Goal: Task Accomplishment & Management: Manage account settings

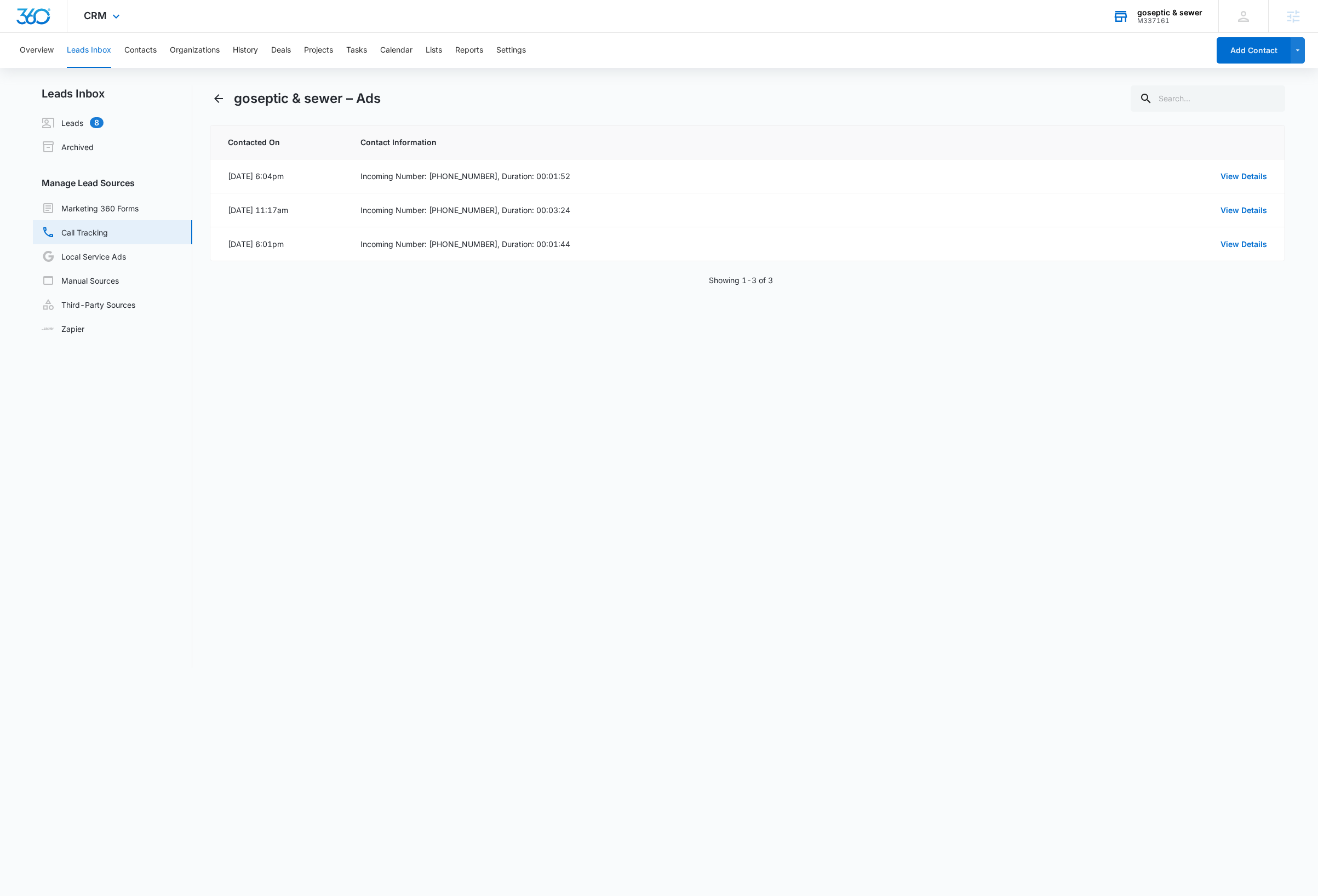
click at [1180, 15] on div "goseptic & sewer" at bounding box center [1169, 12] width 65 height 9
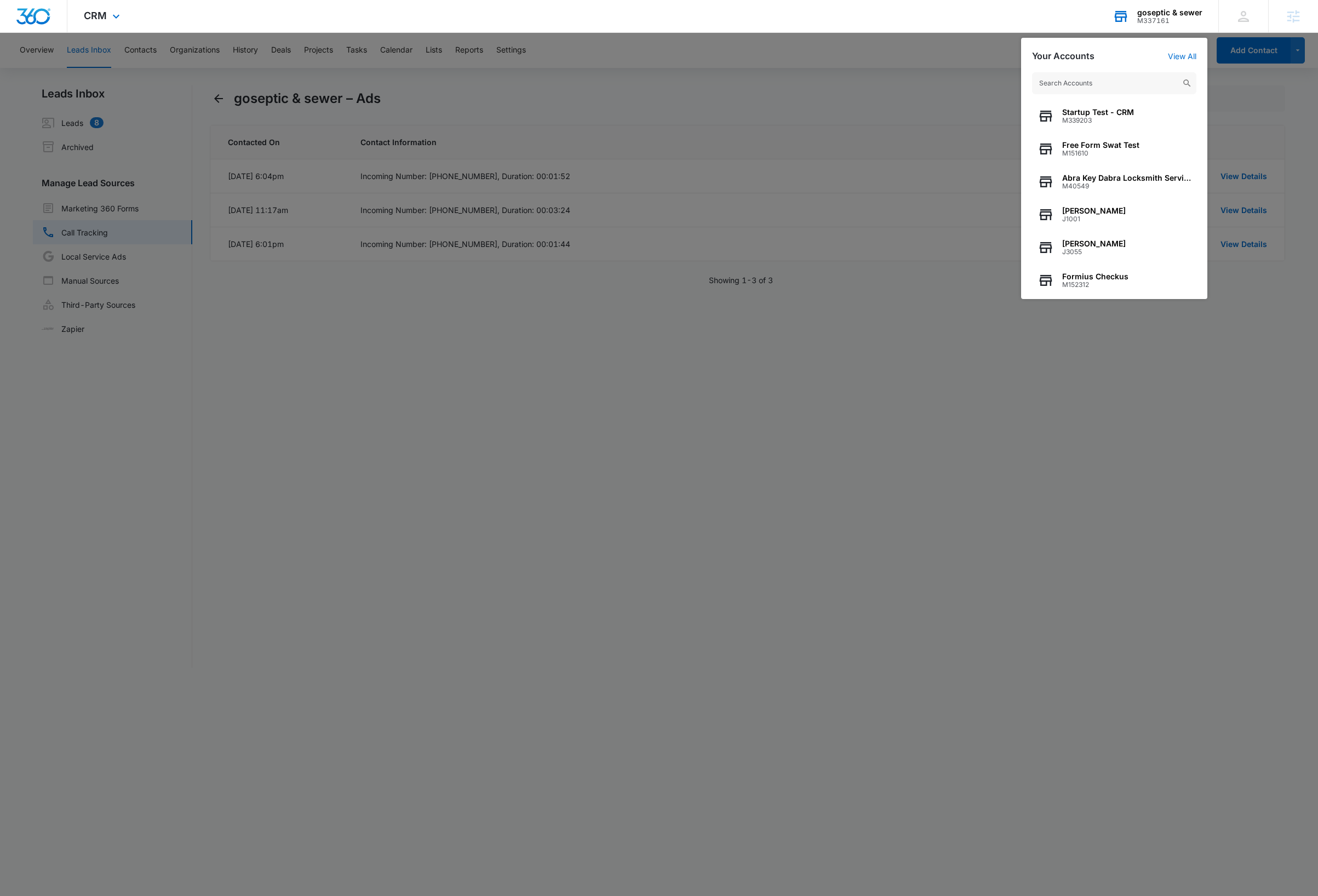
click at [1124, 82] on input "text" at bounding box center [1114, 83] width 164 height 22
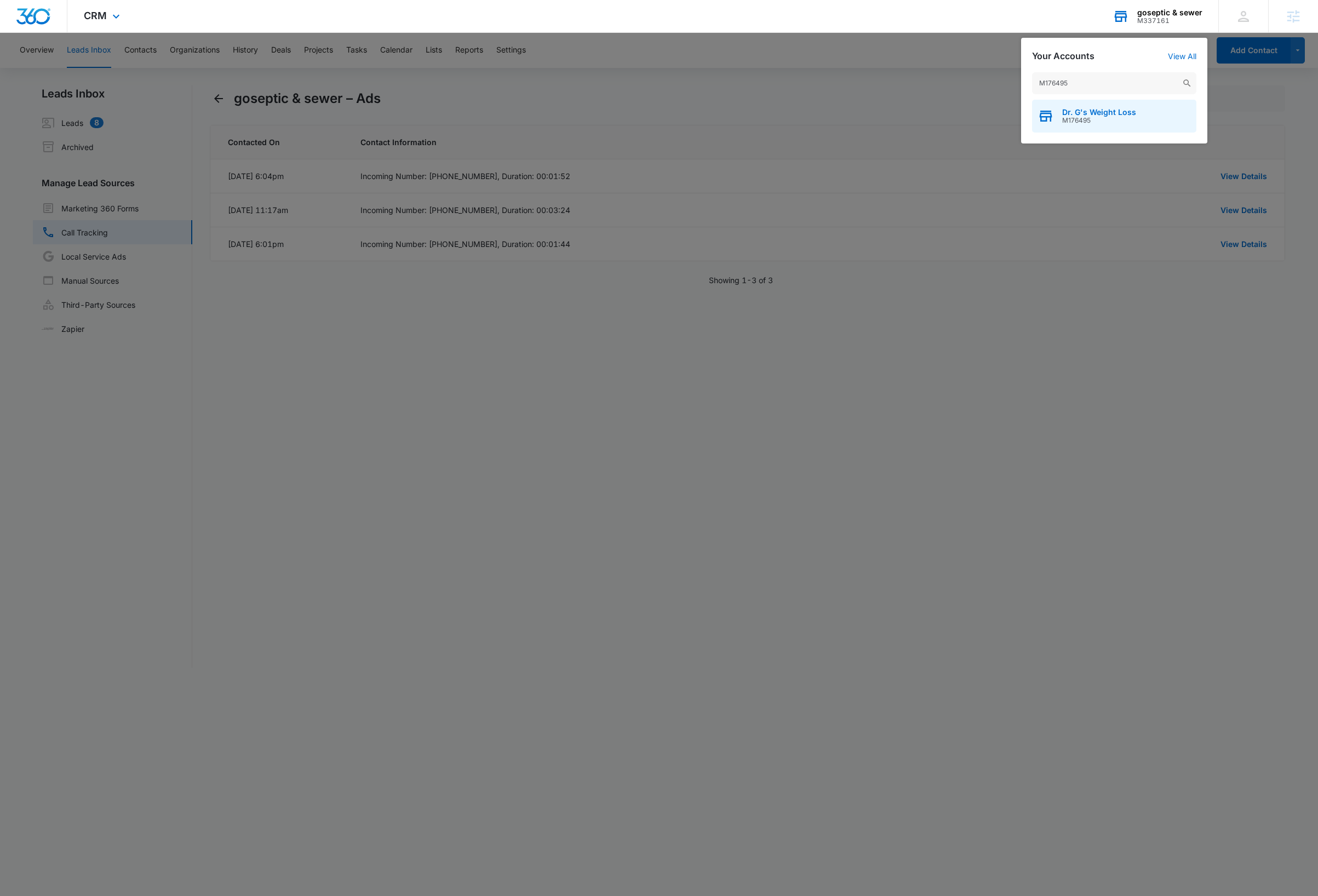
type input "M176495"
click at [1131, 111] on span "Dr. G's Weight Loss" at bounding box center [1098, 112] width 74 height 9
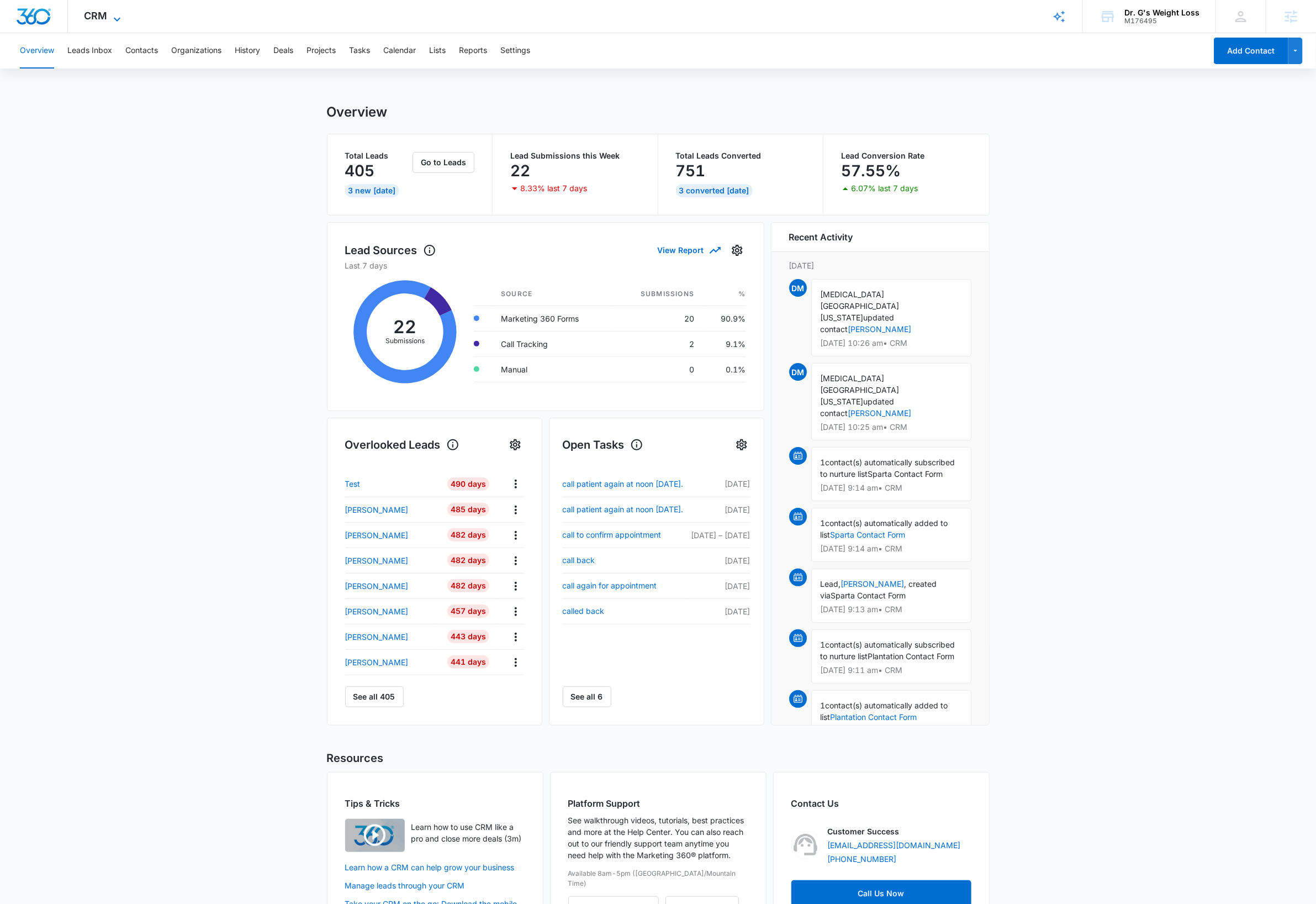
click at [103, 10] on span "CRM" at bounding box center [96, 15] width 23 height 12
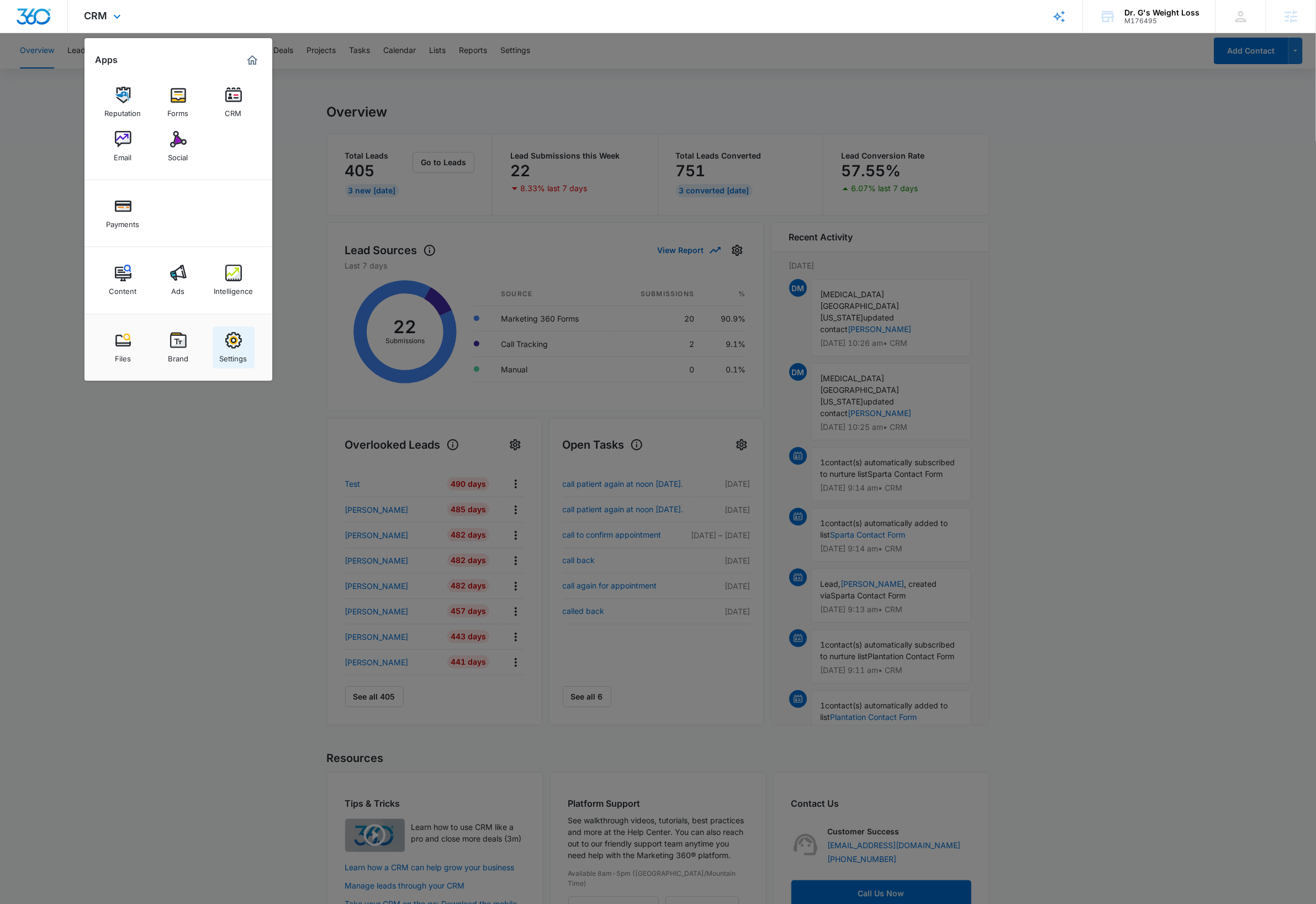
click at [225, 345] on img at bounding box center [233, 340] width 17 height 17
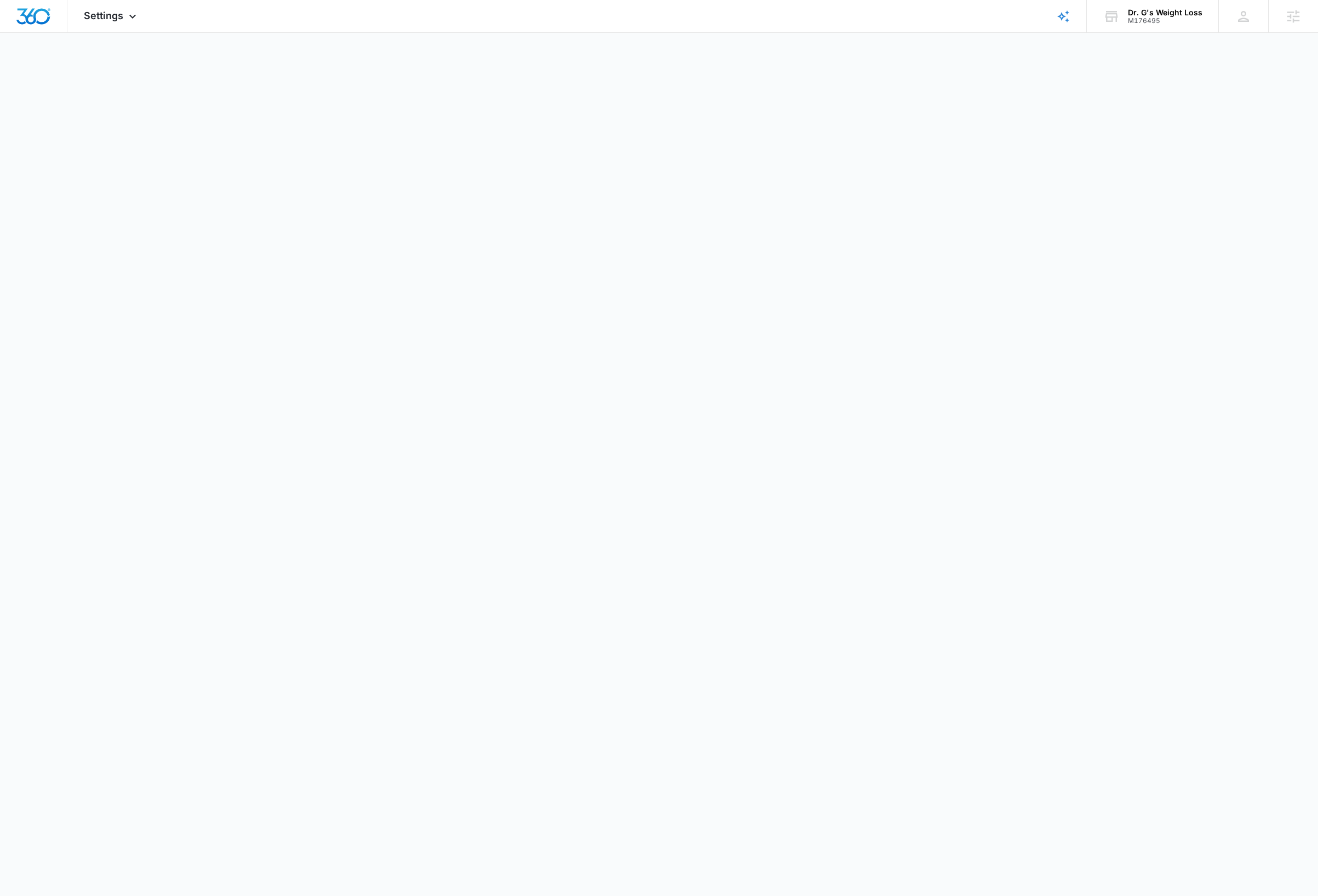
select select "14"
select select "US"
select select "America/Denver"
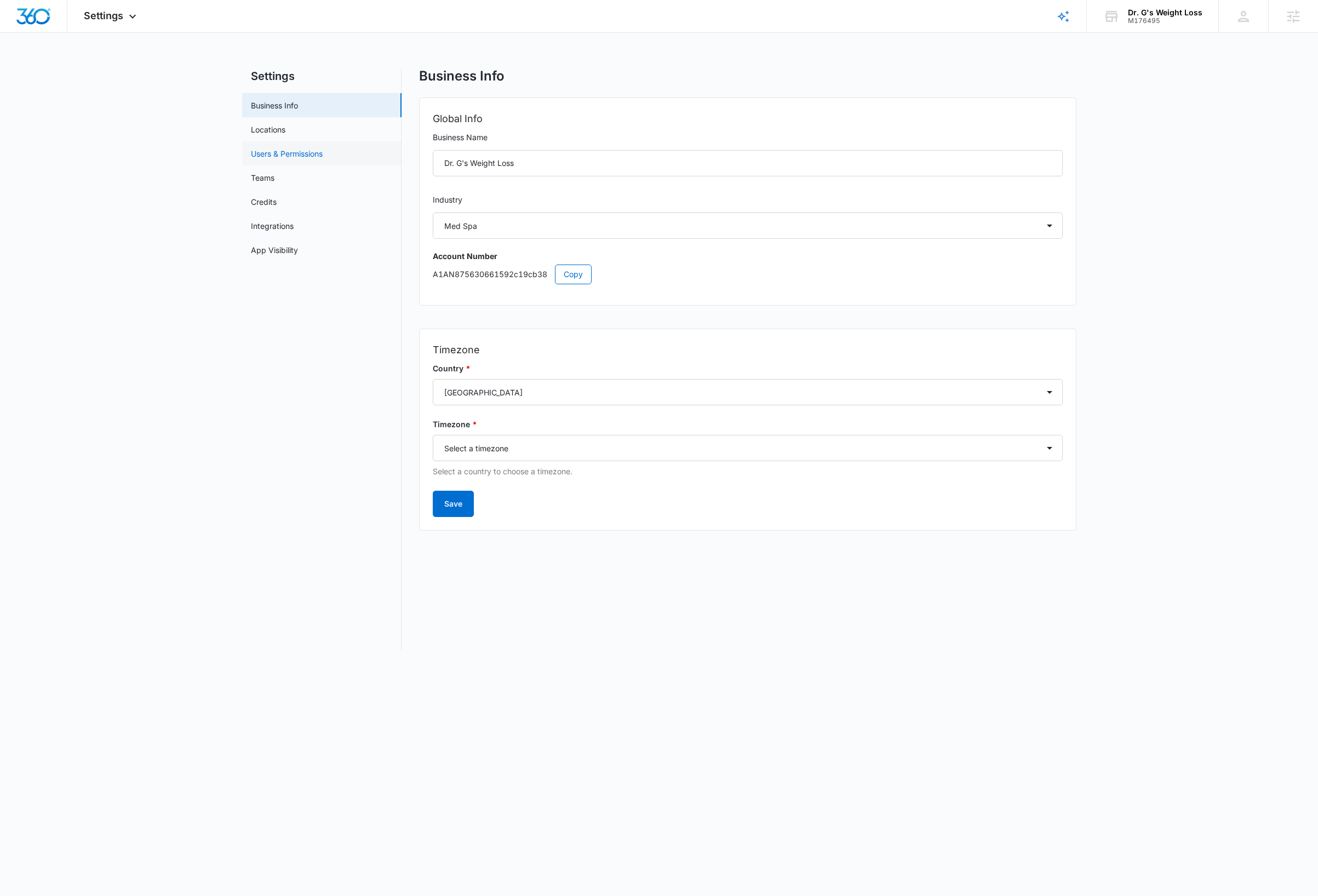
click at [276, 148] on link "Users & Permissions" at bounding box center [287, 154] width 72 height 12
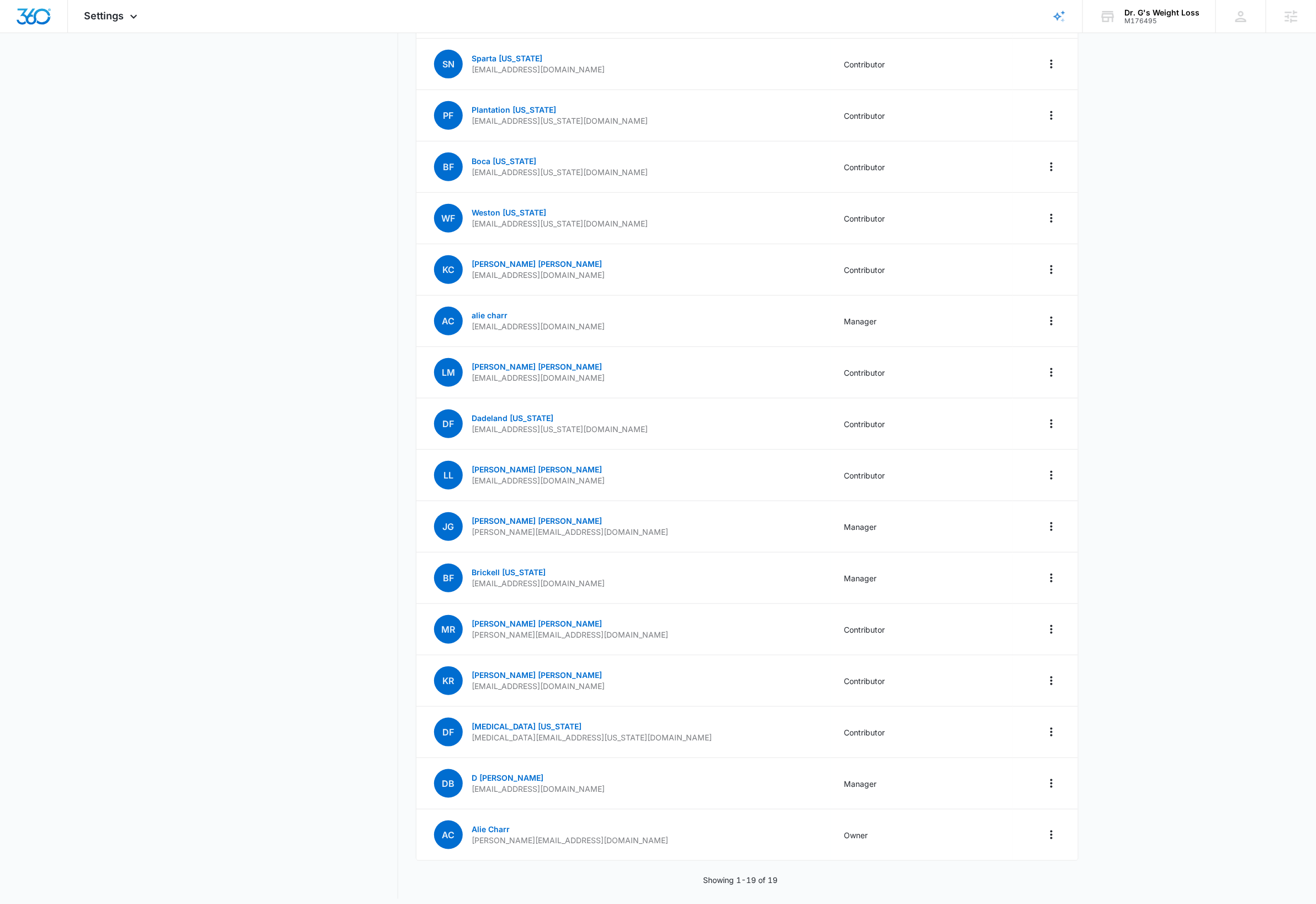
scroll to position [302, 0]
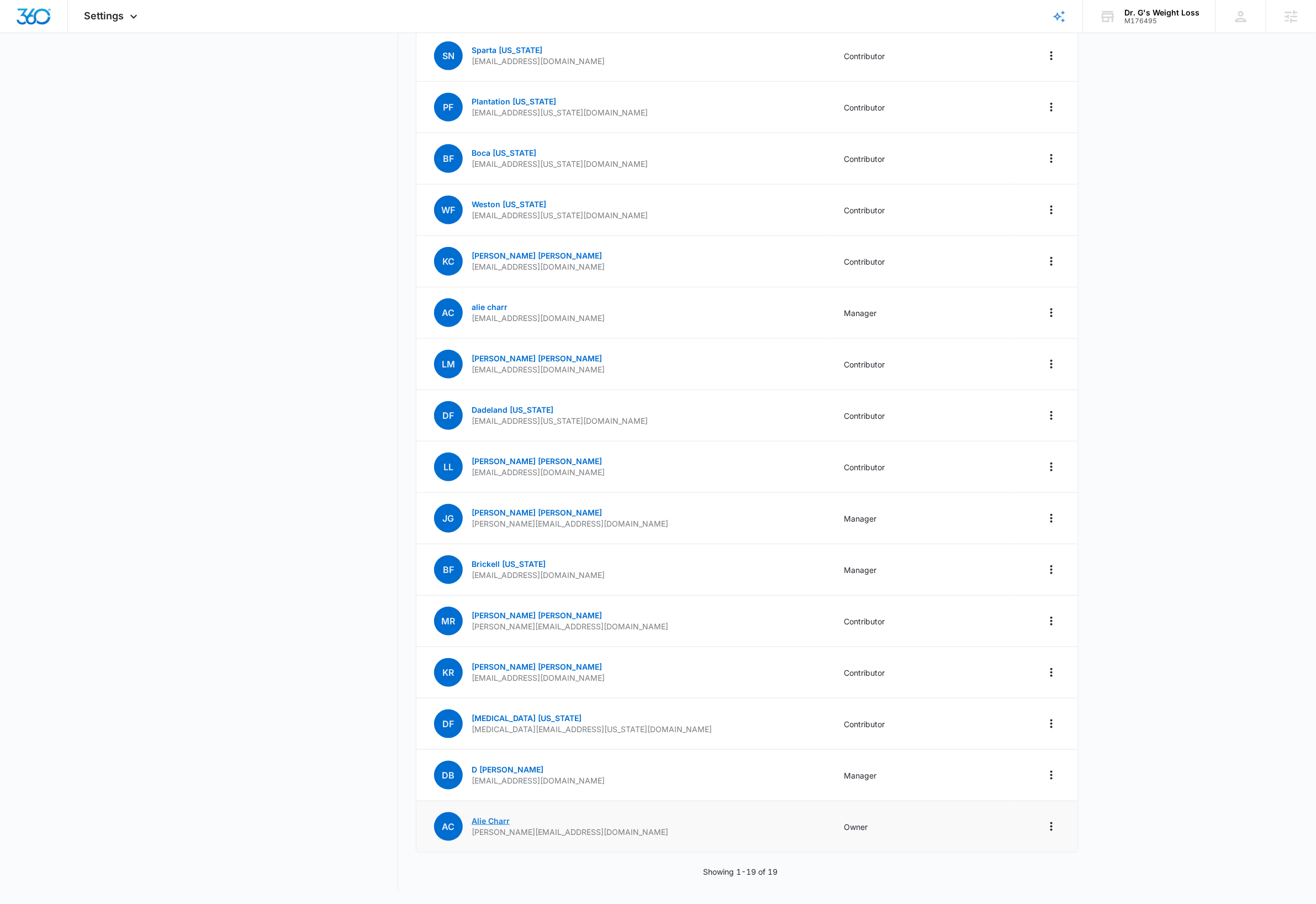
click at [482, 822] on link "Alie Charr" at bounding box center [491, 821] width 38 height 10
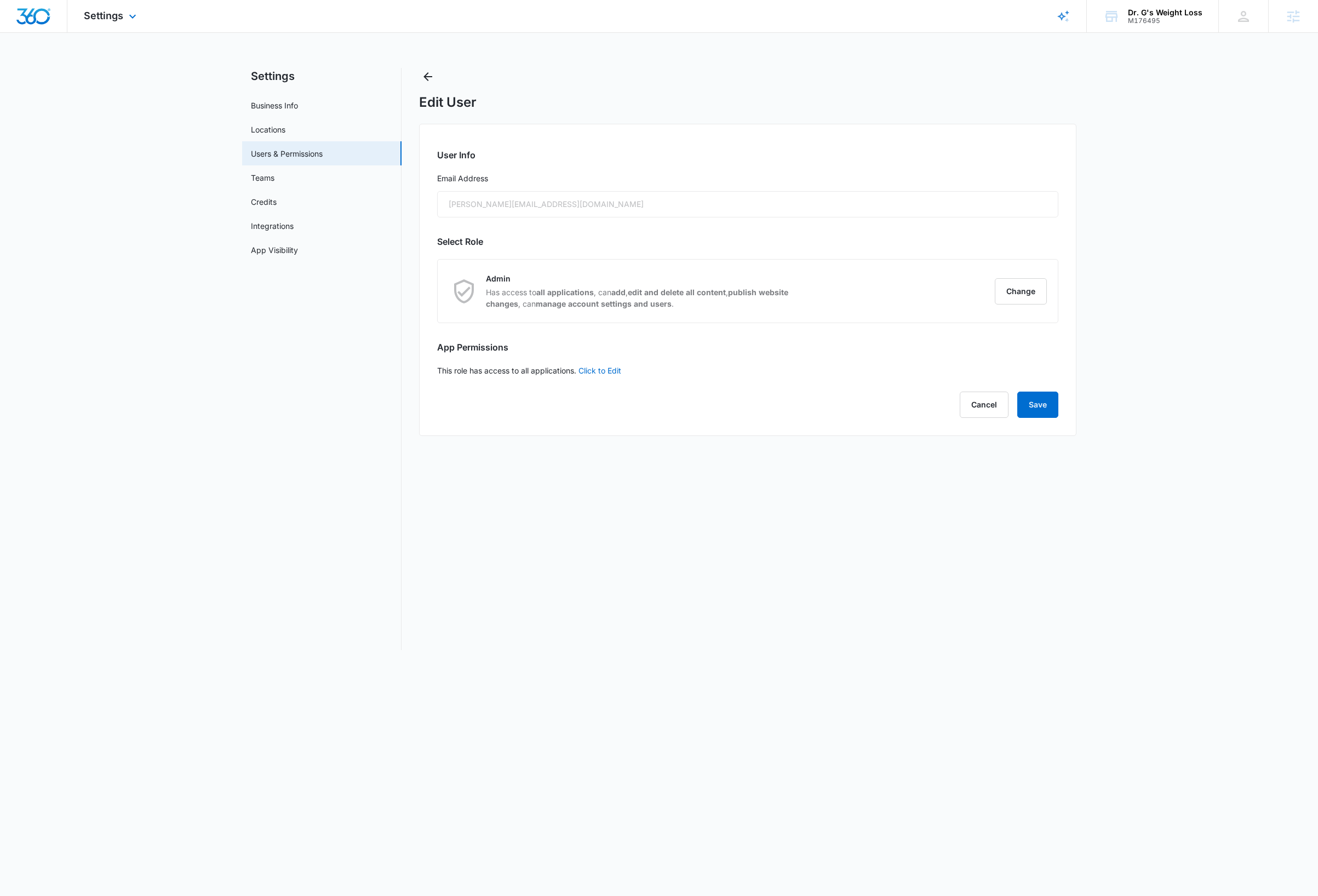
click at [39, 12] on img "Dashboard" at bounding box center [33, 17] width 35 height 17
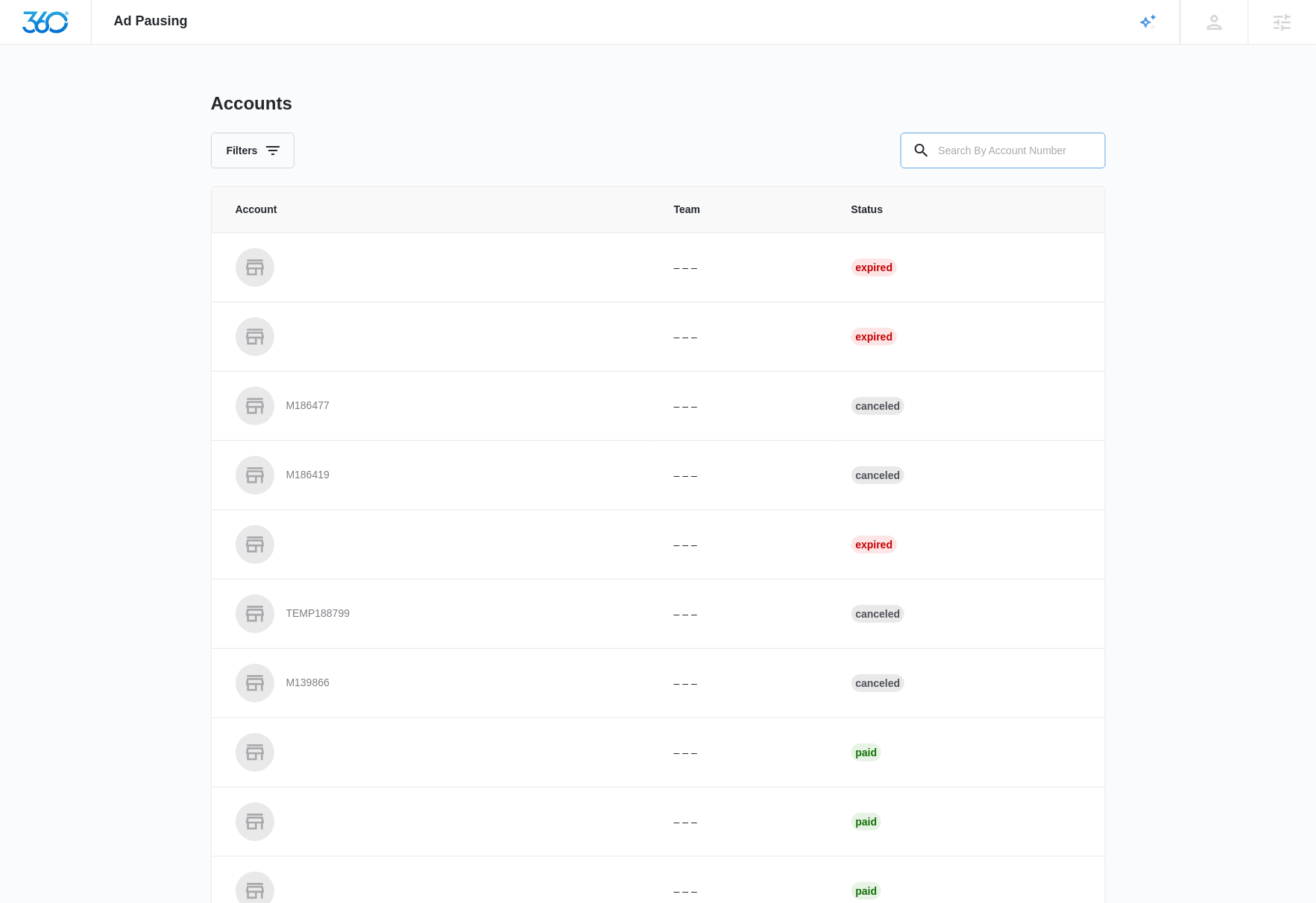
click at [1015, 154] on input "text" at bounding box center [1003, 151] width 205 height 36
paste input "A1AN1106375eeb7d965c92b"
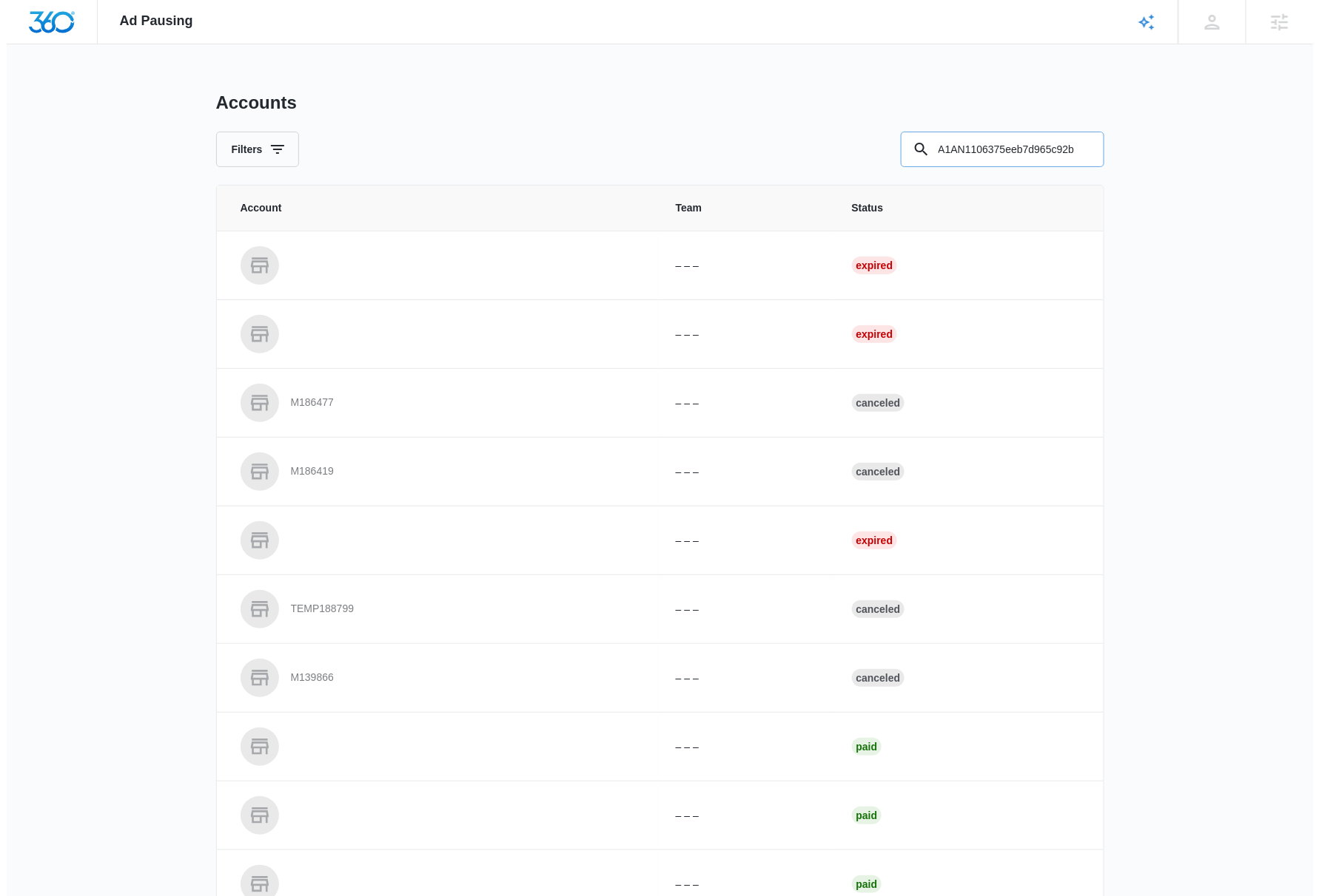
scroll to position [0, 13]
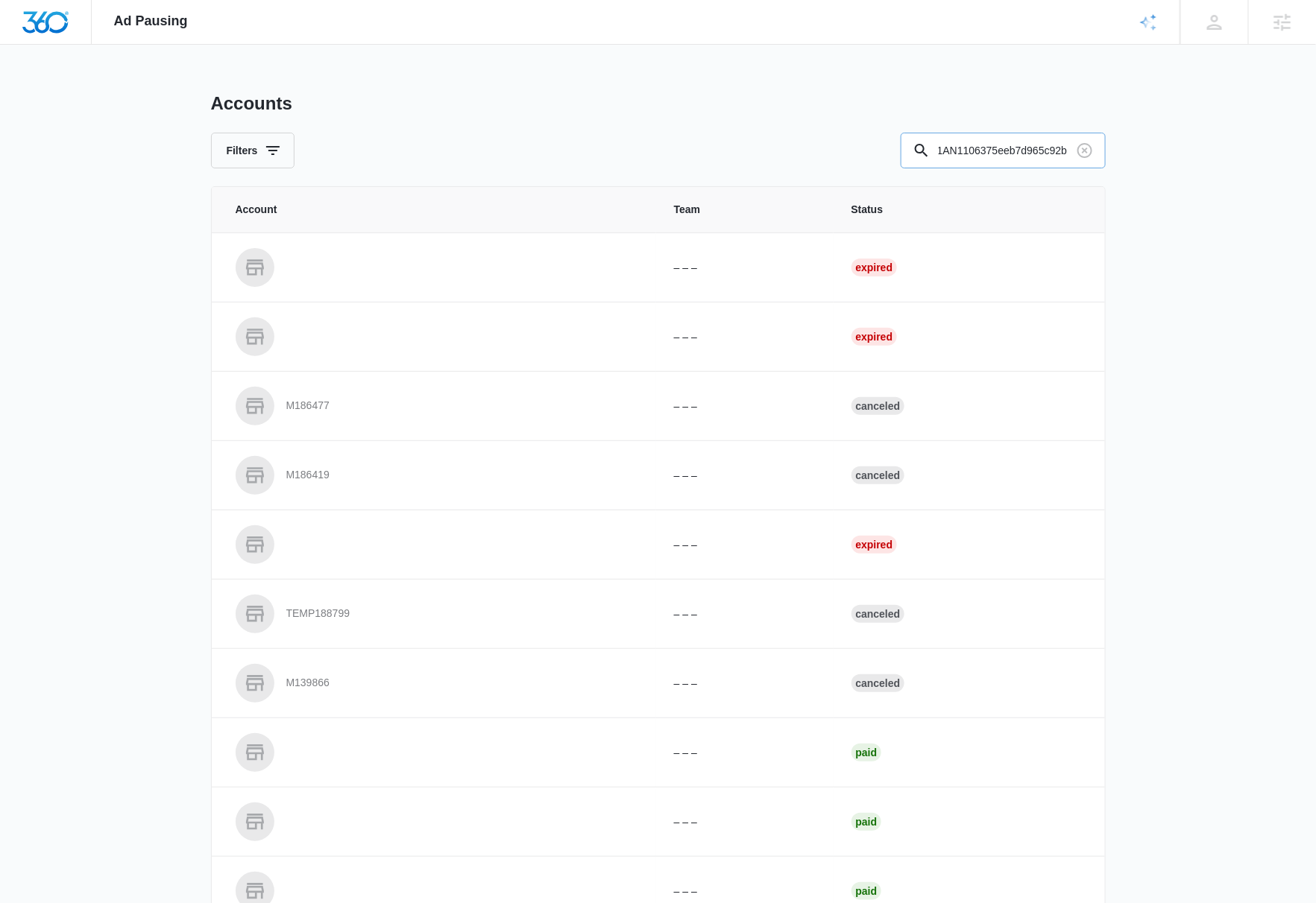
type input "A1AN1106375eeb7d965c92b"
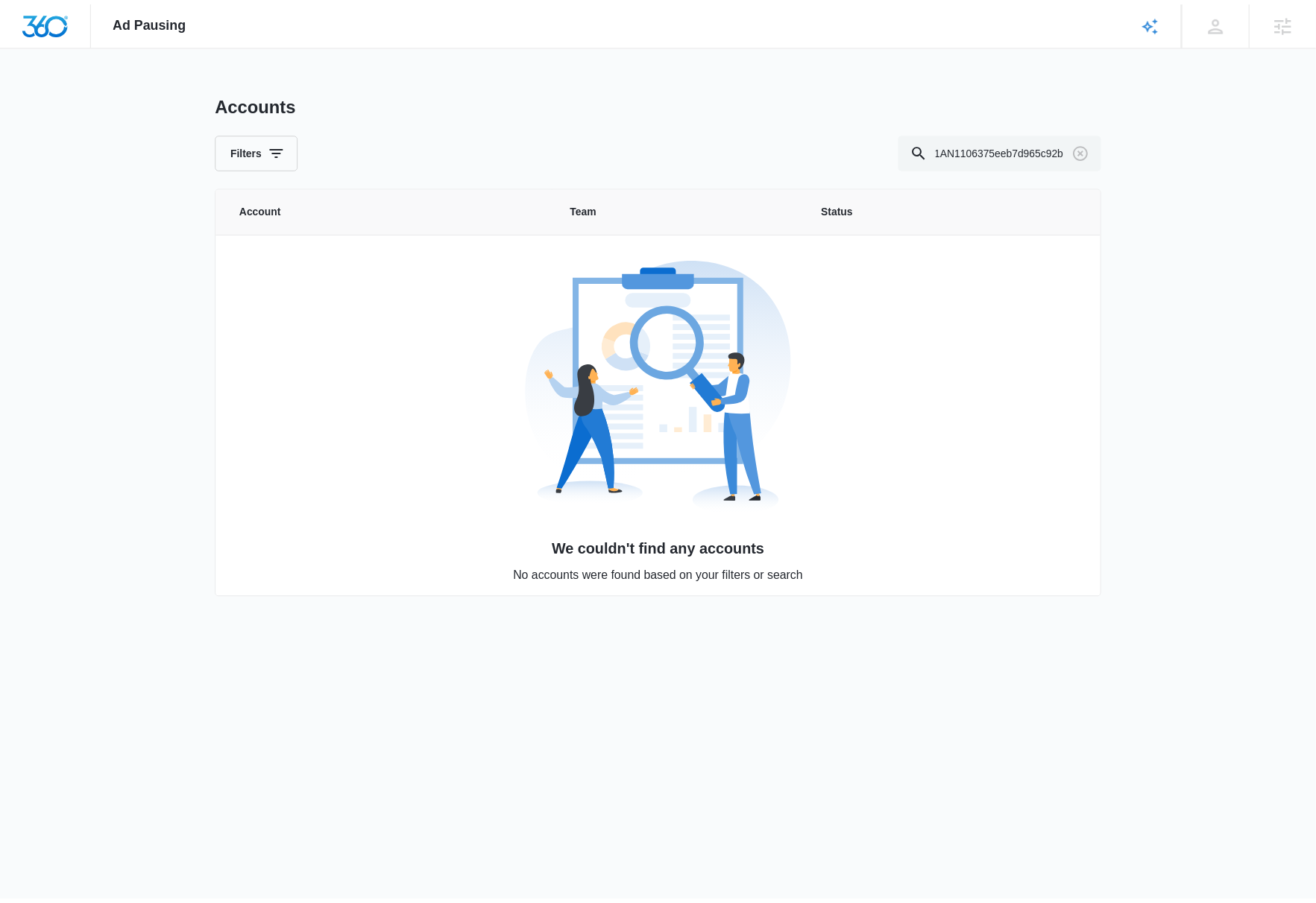
scroll to position [0, 0]
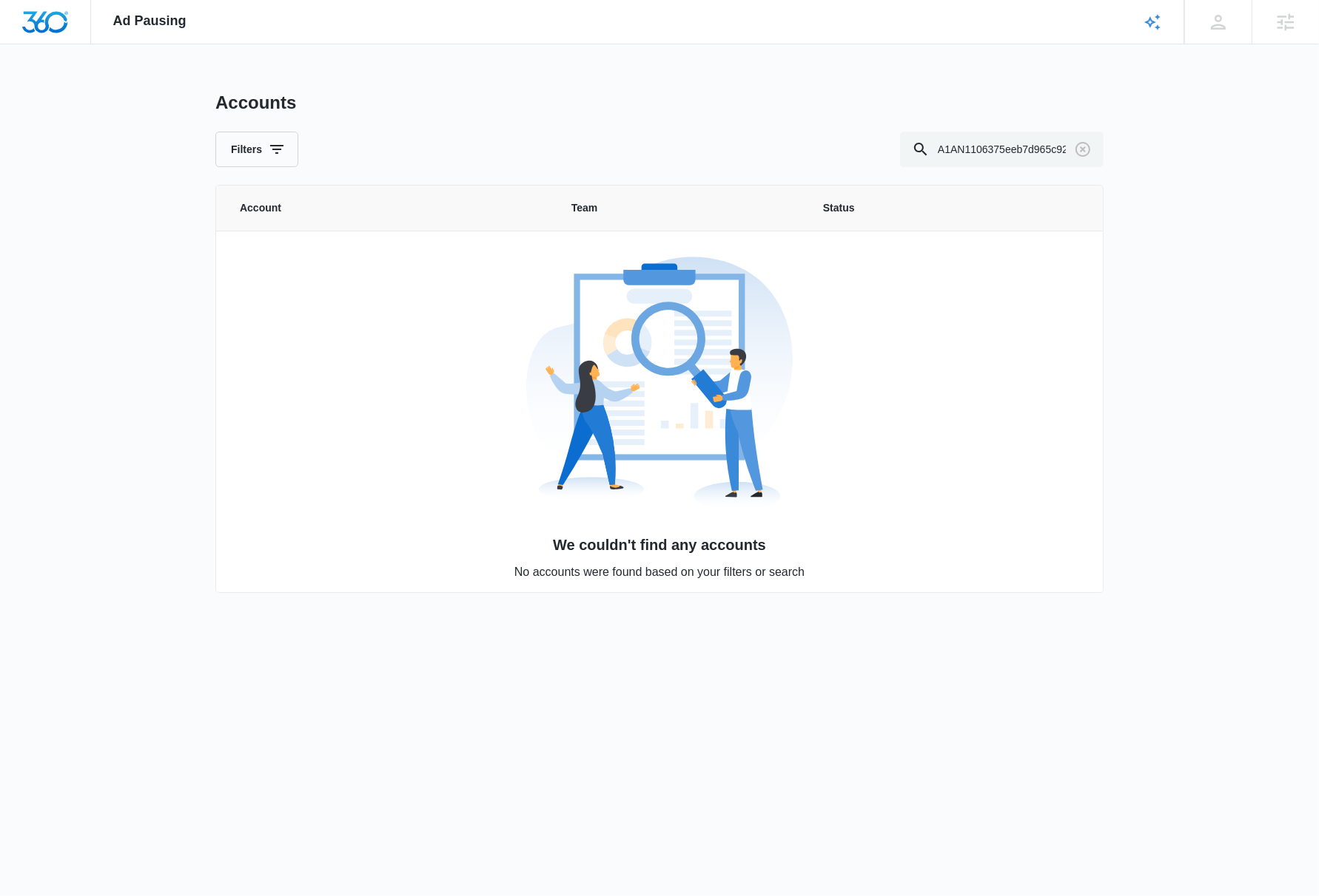
click at [568, 135] on div "Filters A1AN1106375eeb7d965c92b" at bounding box center [659, 150] width 888 height 35
click at [1088, 152] on icon "Clear" at bounding box center [1083, 150] width 15 height 15
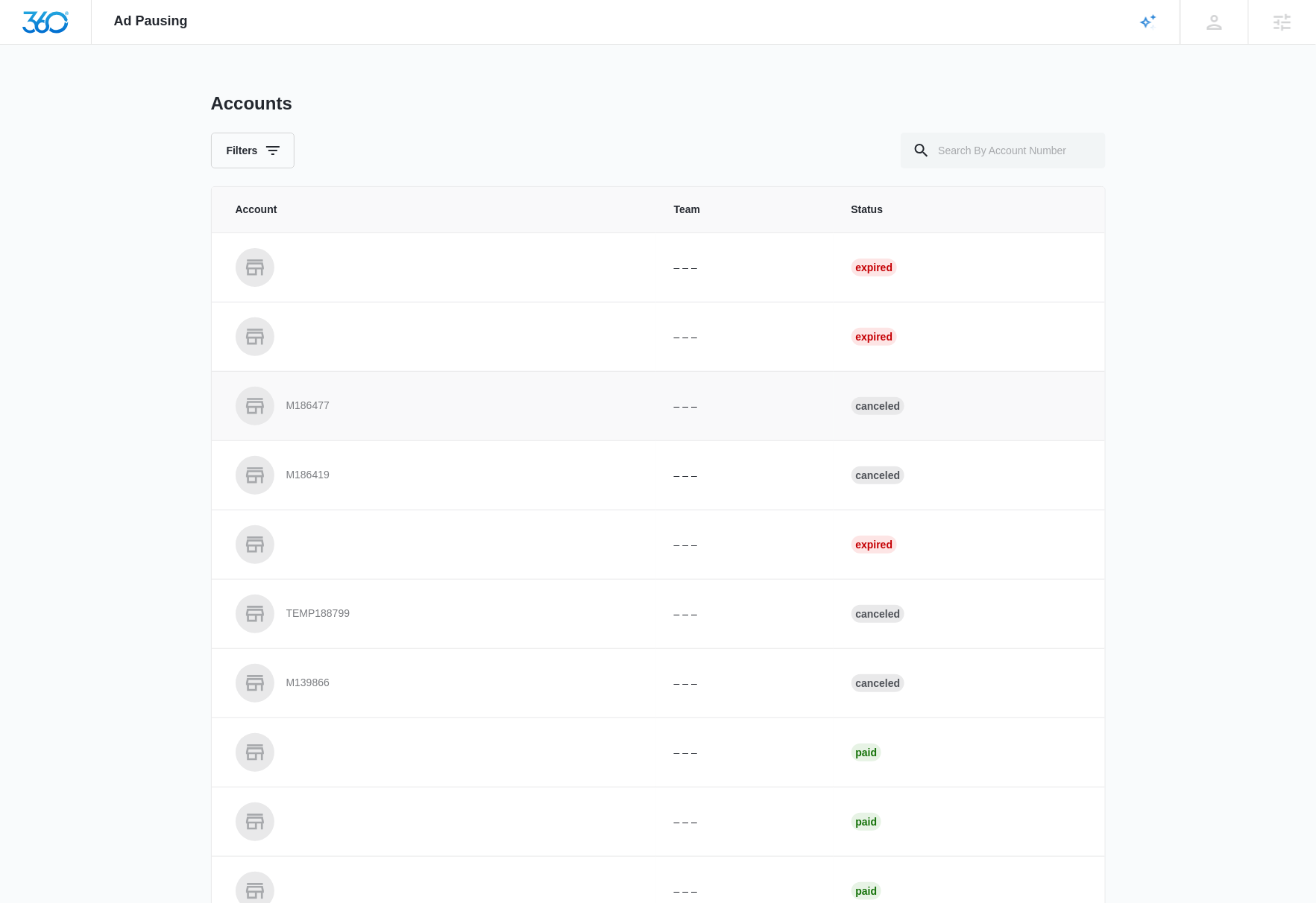
click at [321, 407] on p "M186477" at bounding box center [308, 406] width 43 height 15
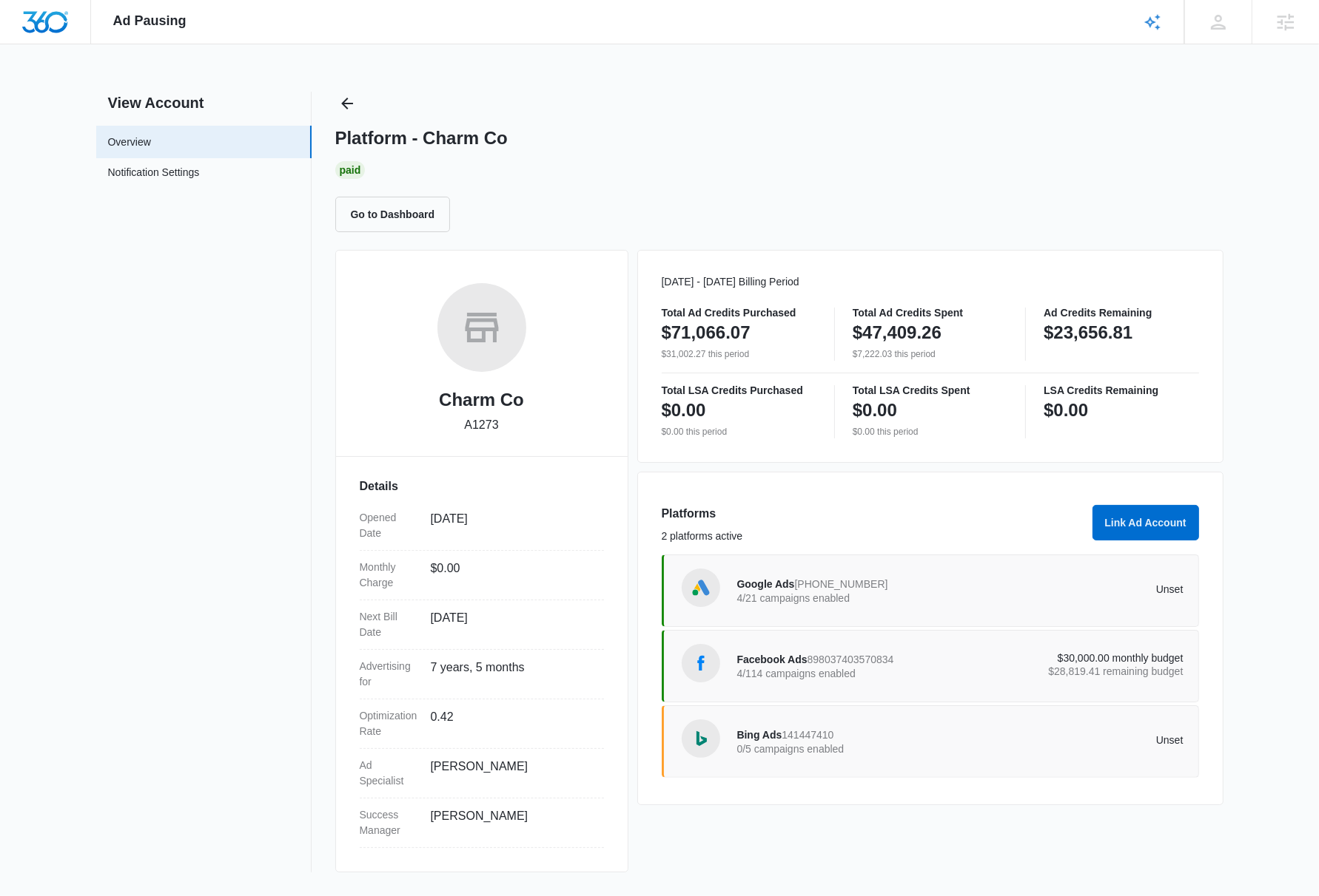
click at [1038, 849] on div "Oct 01 - Oct 31 Billing Period Total Ad Credits Purchased $71,066.07 $31,002.27…" at bounding box center [930, 561] width 586 height 622
click at [1003, 641] on div "Facebook Ads 898037403570834 4/114 campaigns enabled $30,000.00 monthly budget …" at bounding box center [930, 666] width 537 height 73
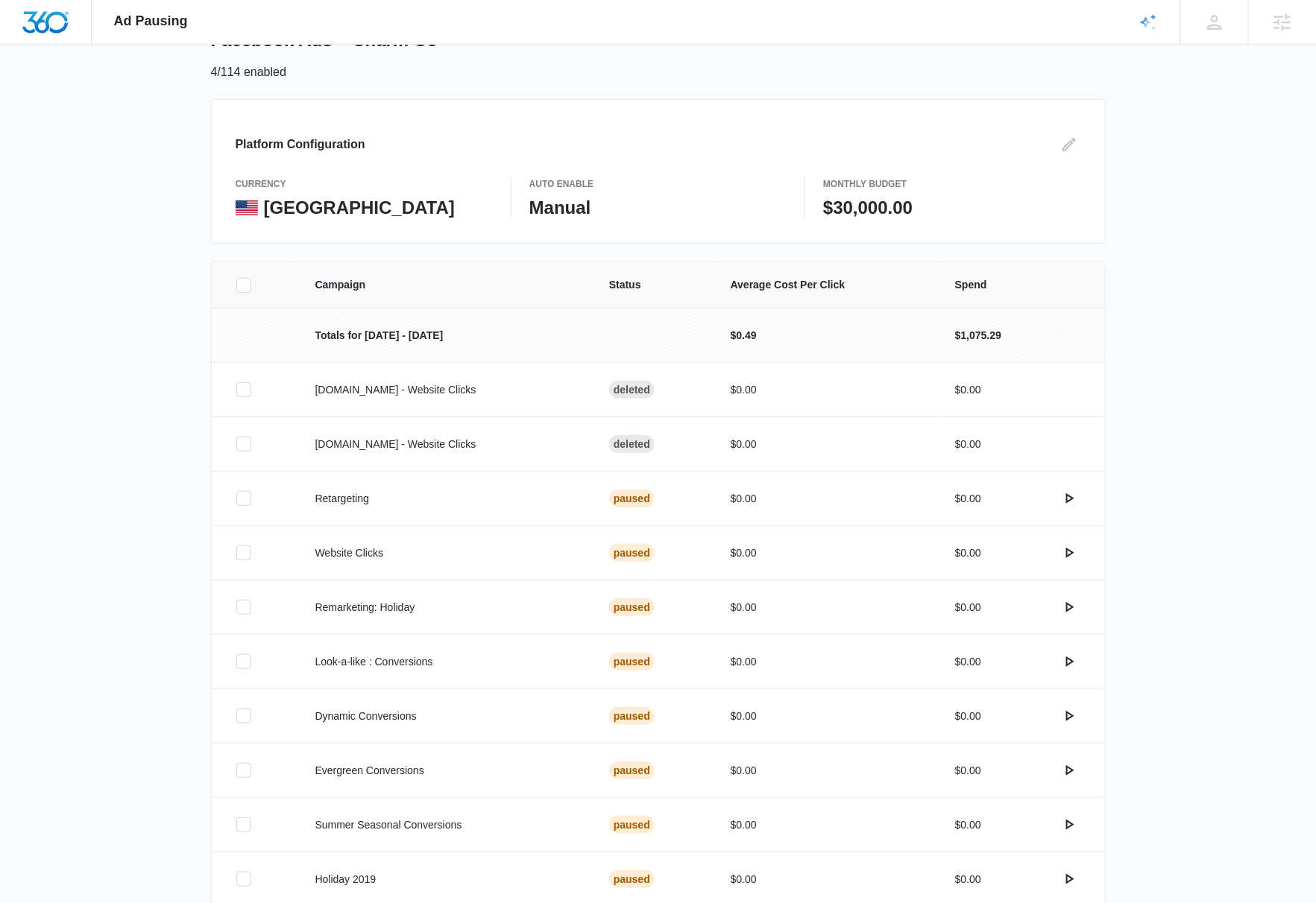
scroll to position [185, 0]
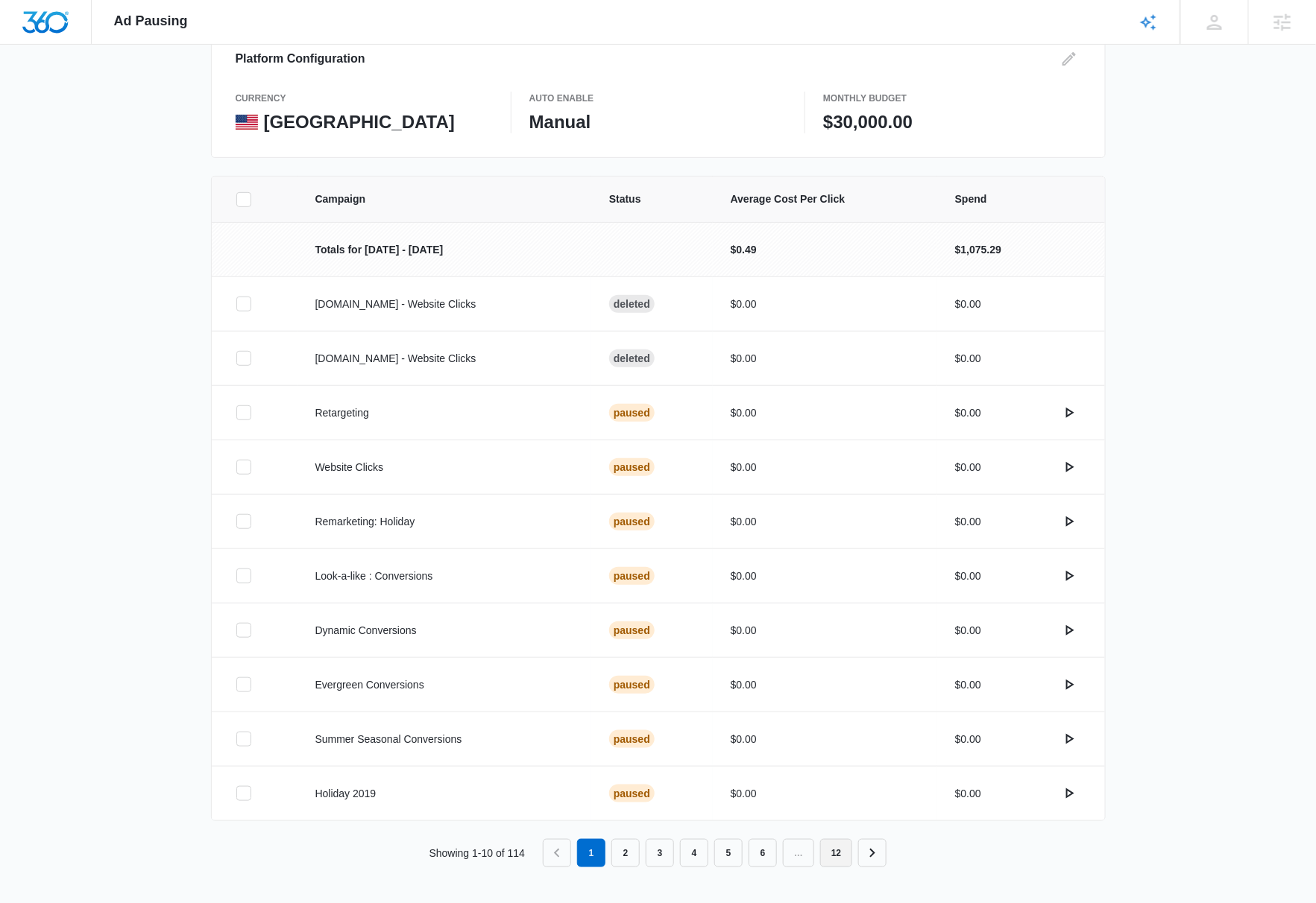
click at [839, 860] on link "12" at bounding box center [836, 853] width 32 height 28
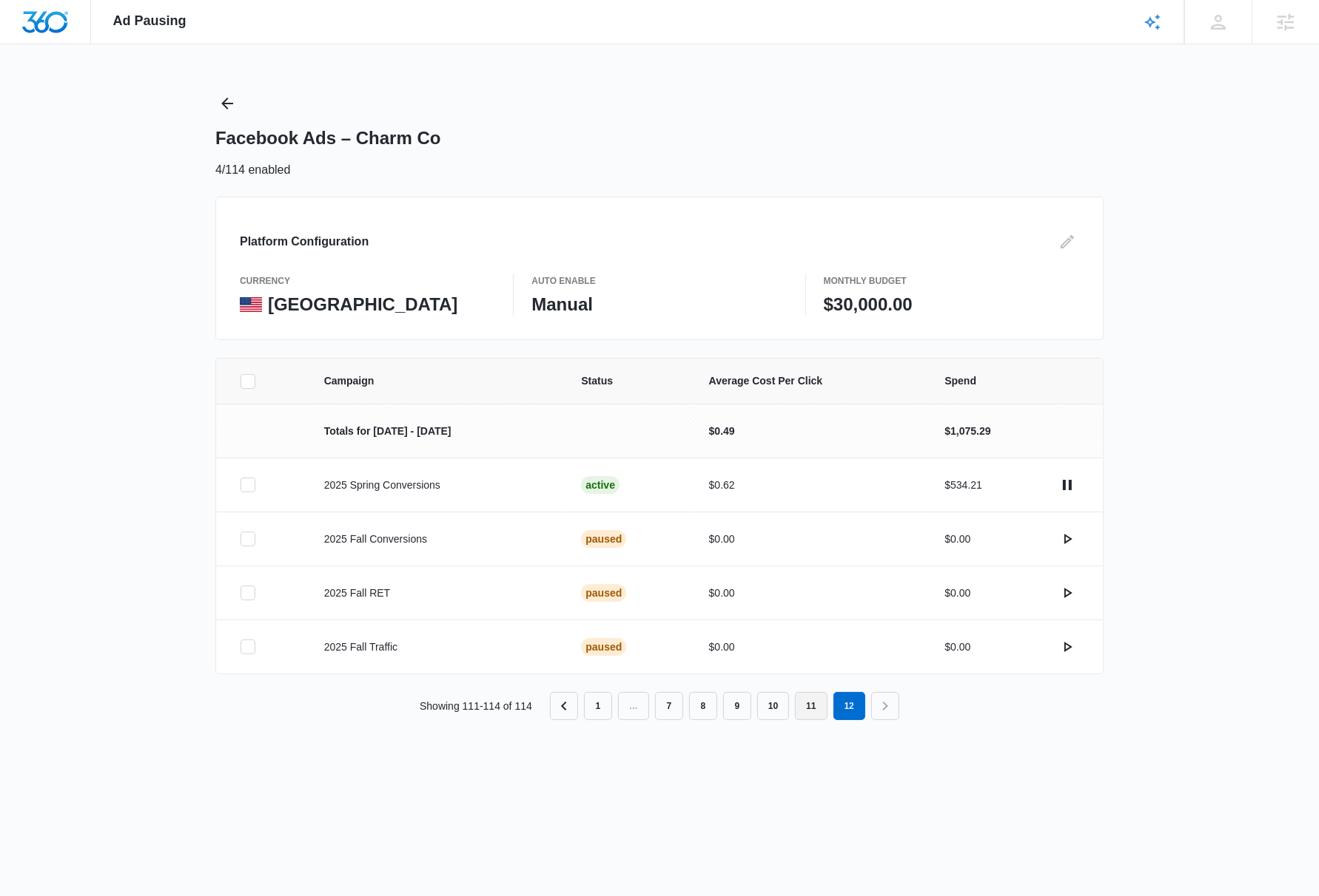
click at [806, 708] on link "11" at bounding box center [811, 706] width 32 height 28
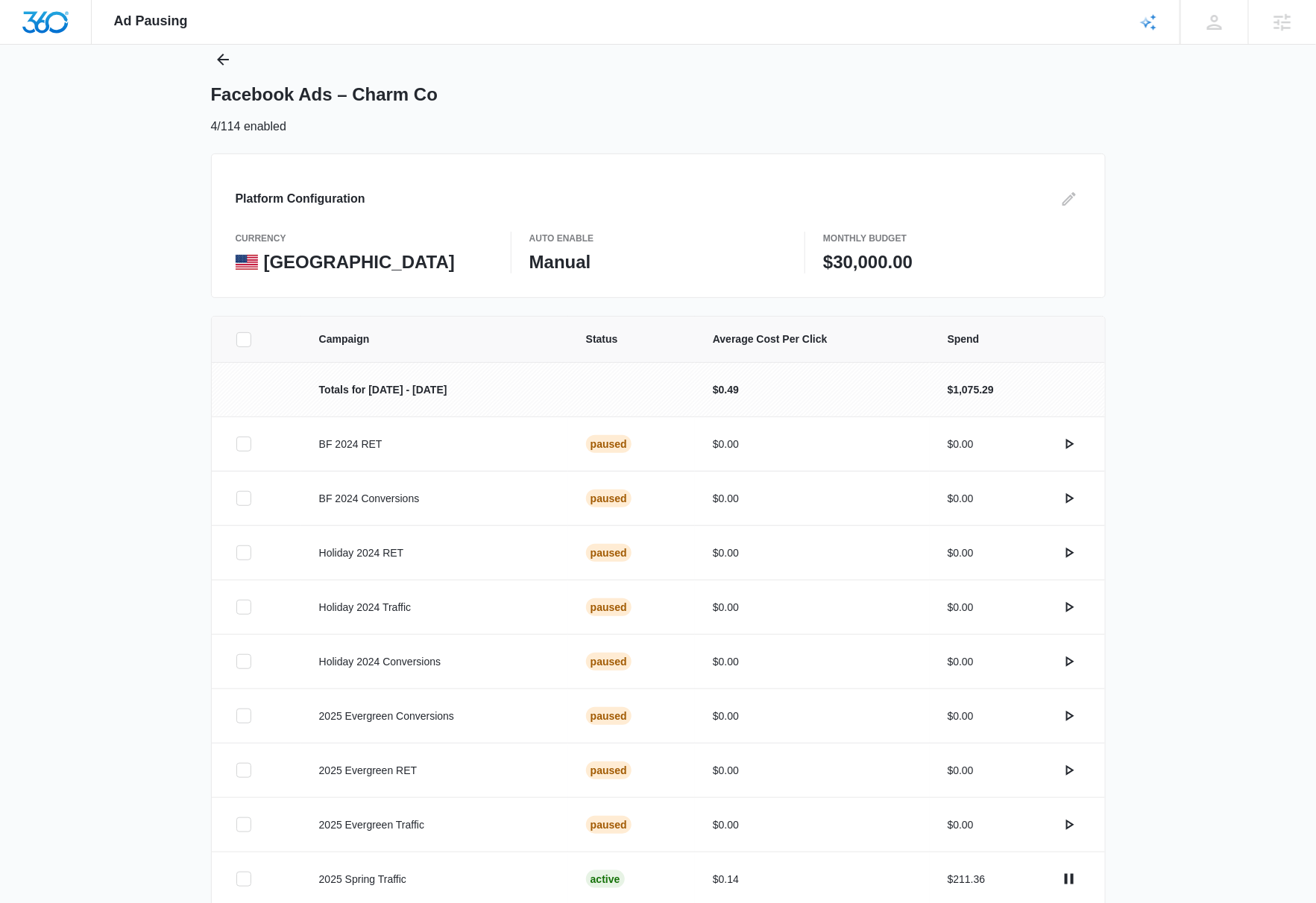
scroll to position [185, 0]
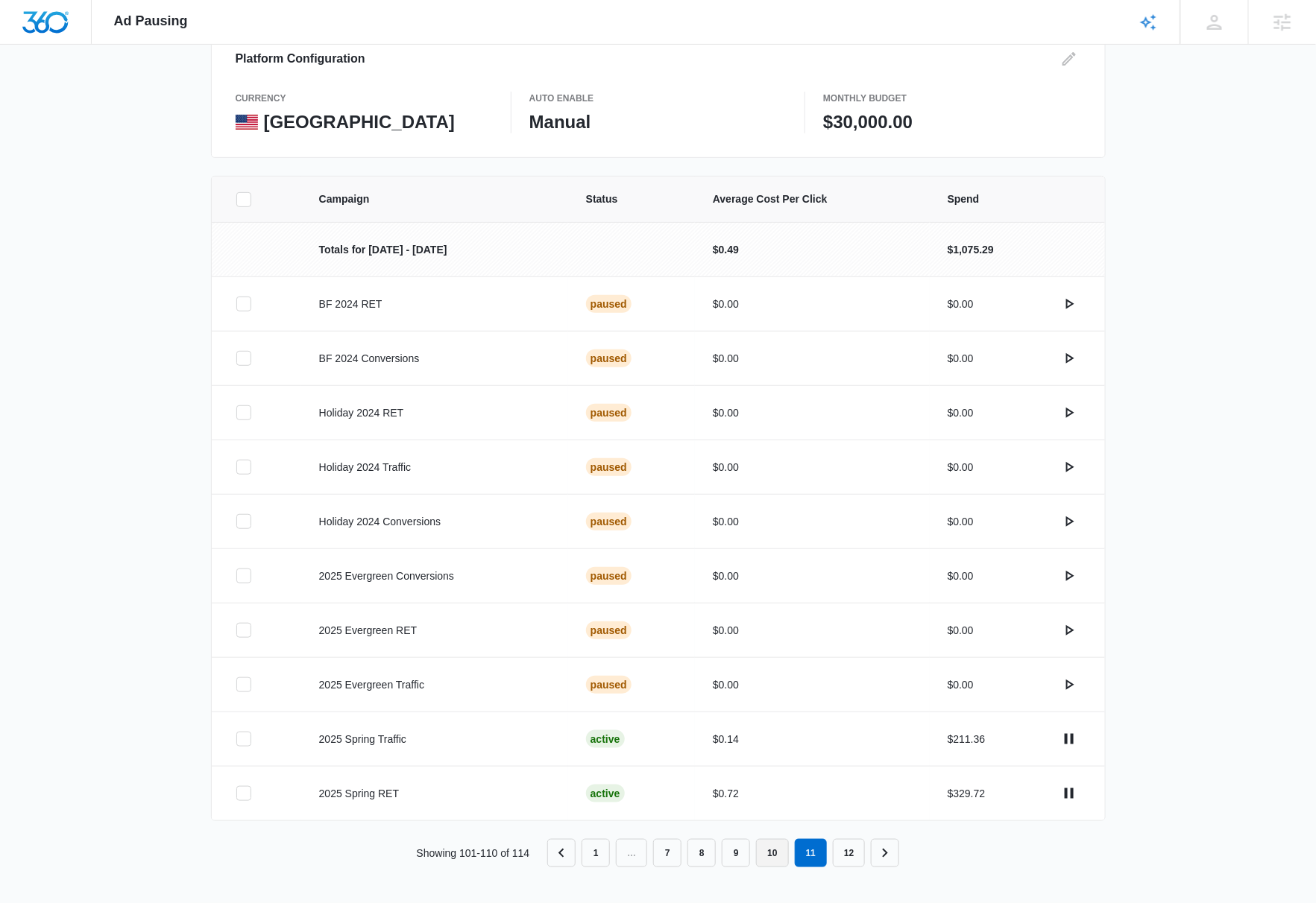
click at [782, 857] on link "10" at bounding box center [772, 853] width 32 height 28
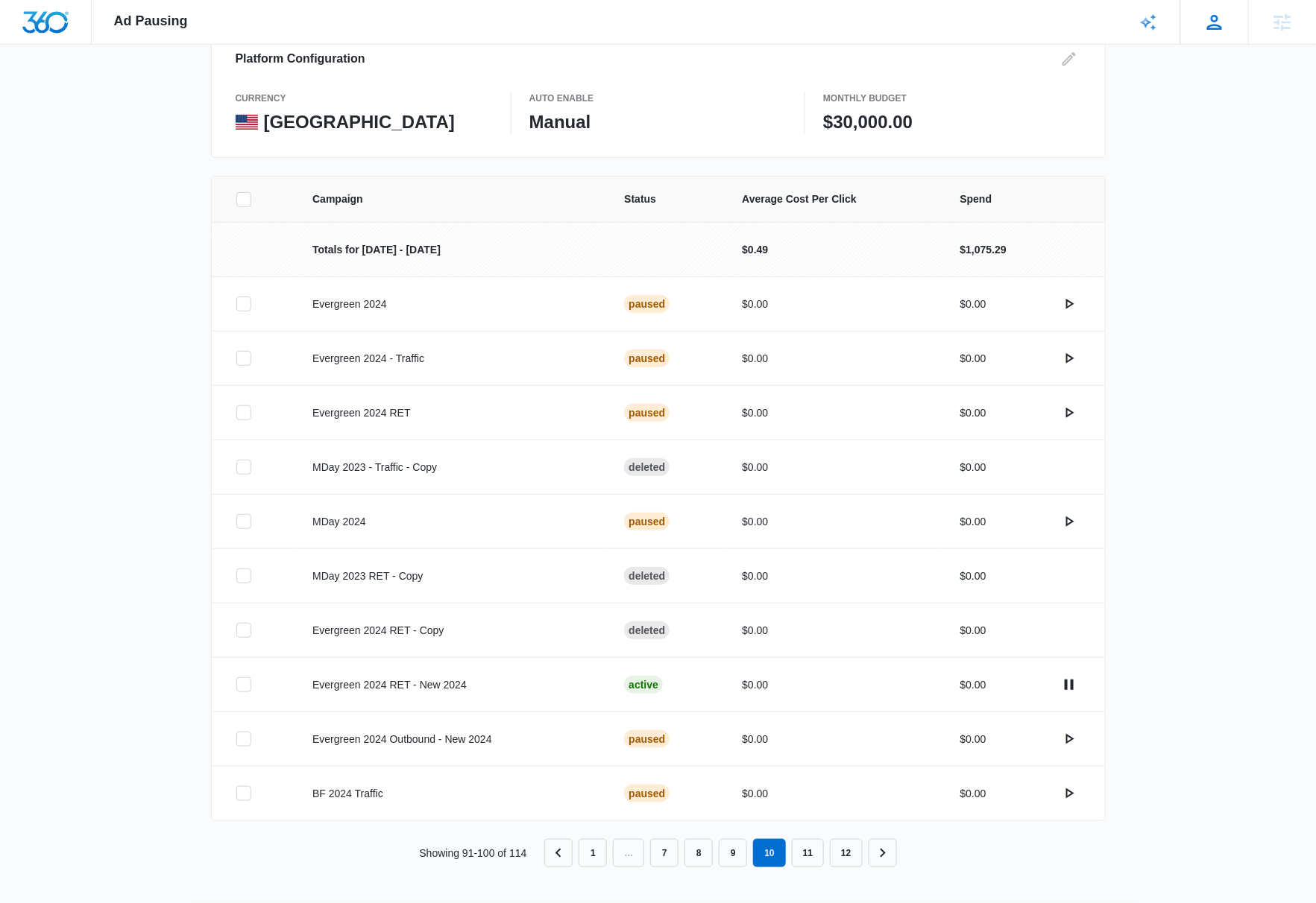
scroll to position [180, 0]
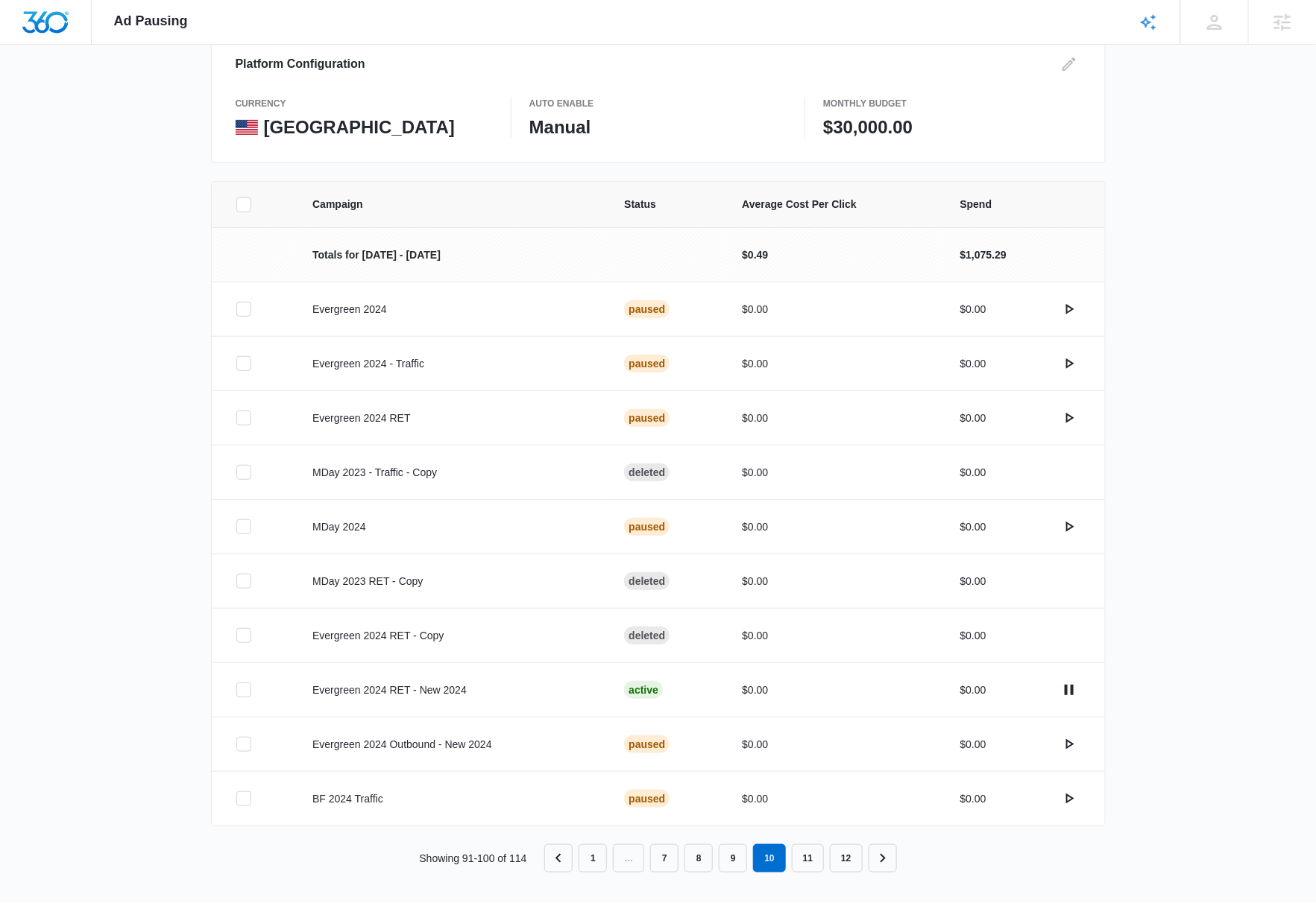
click at [1242, 266] on div "Campaign Status Average Cost Per Click Spend Totals for Oct 1 - Oct 31 $0.49 $1…" at bounding box center [658, 545] width 1316 height 728
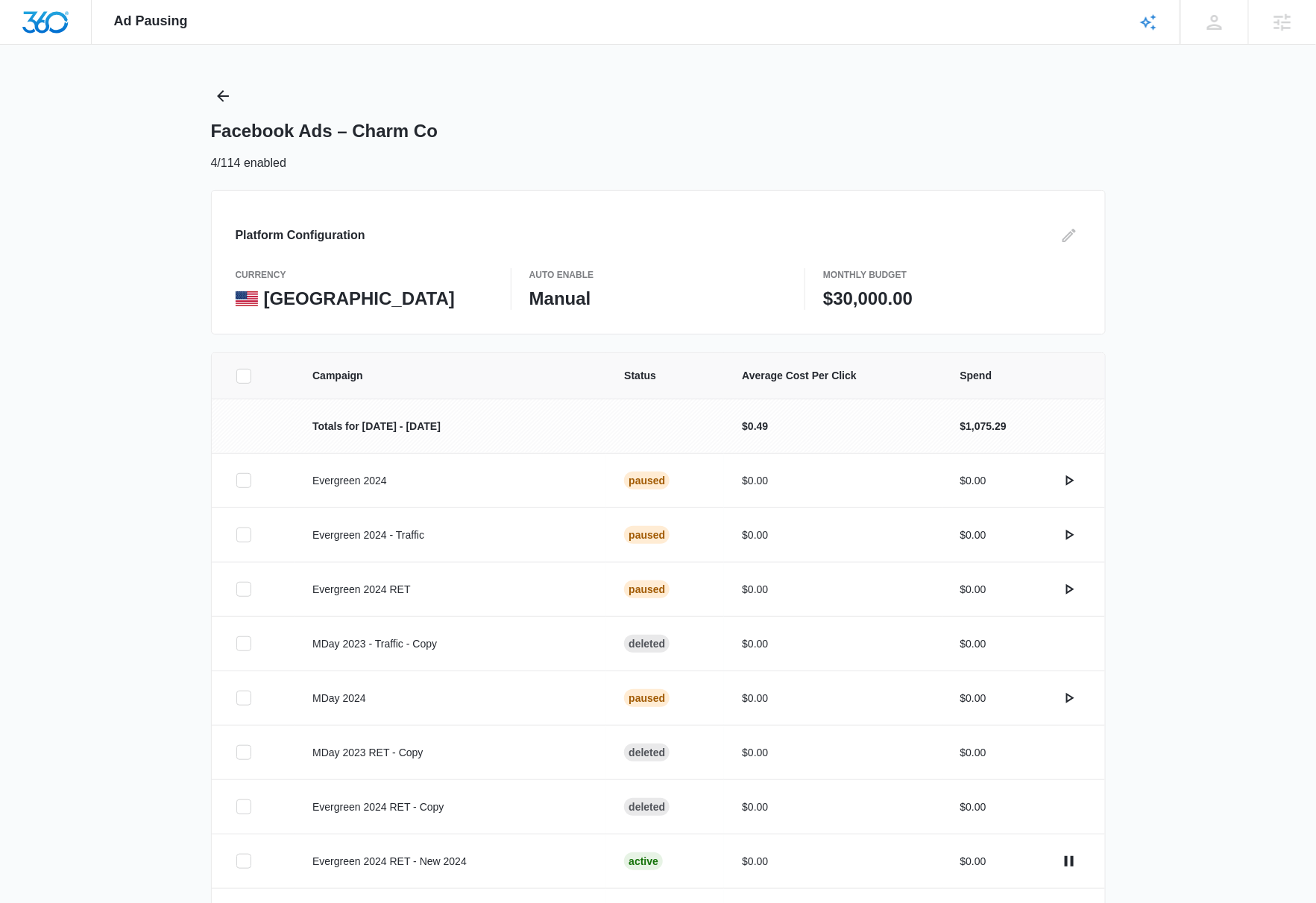
scroll to position [0, 0]
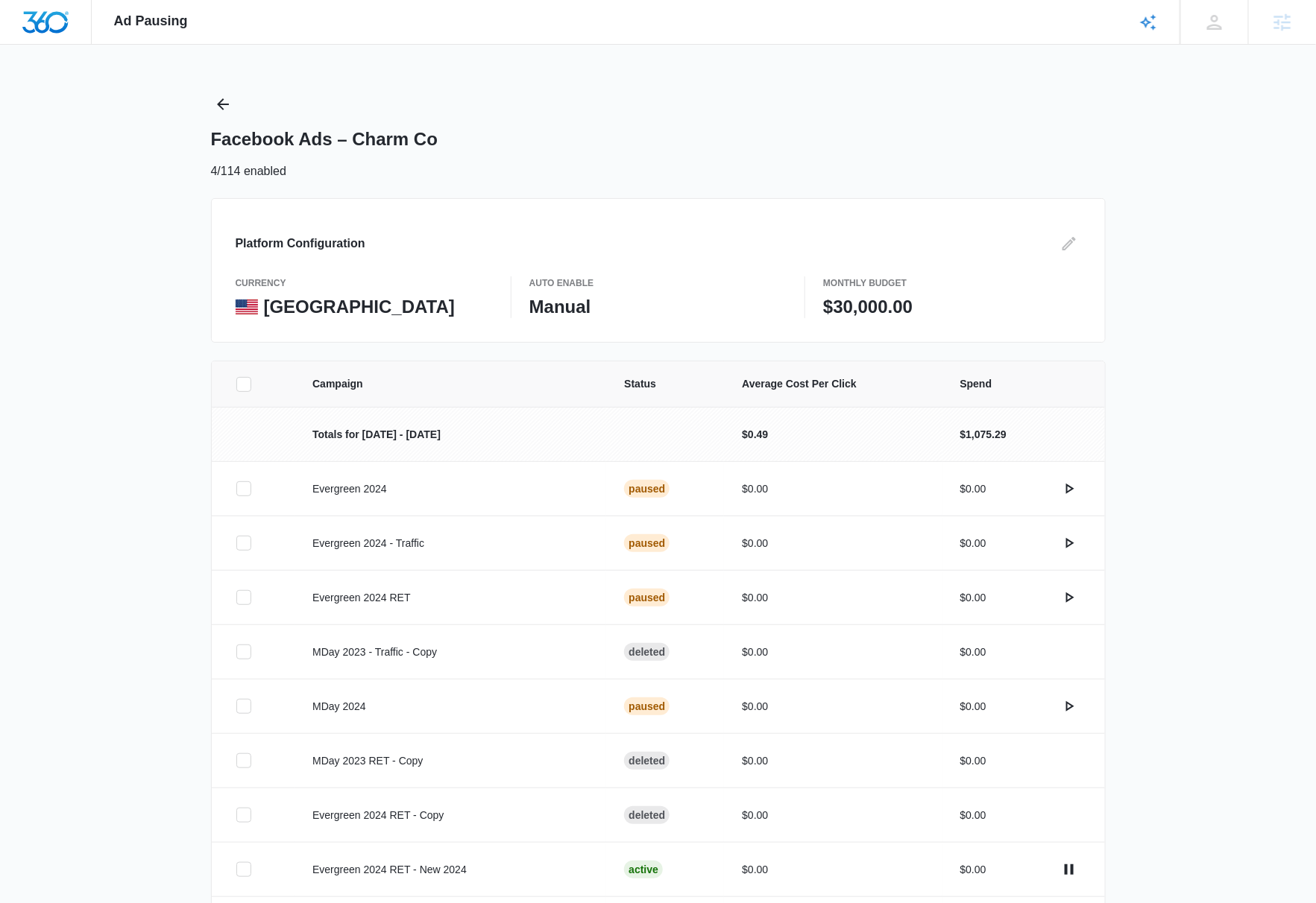
click at [45, 27] on img "Dashboard" at bounding box center [45, 23] width 48 height 23
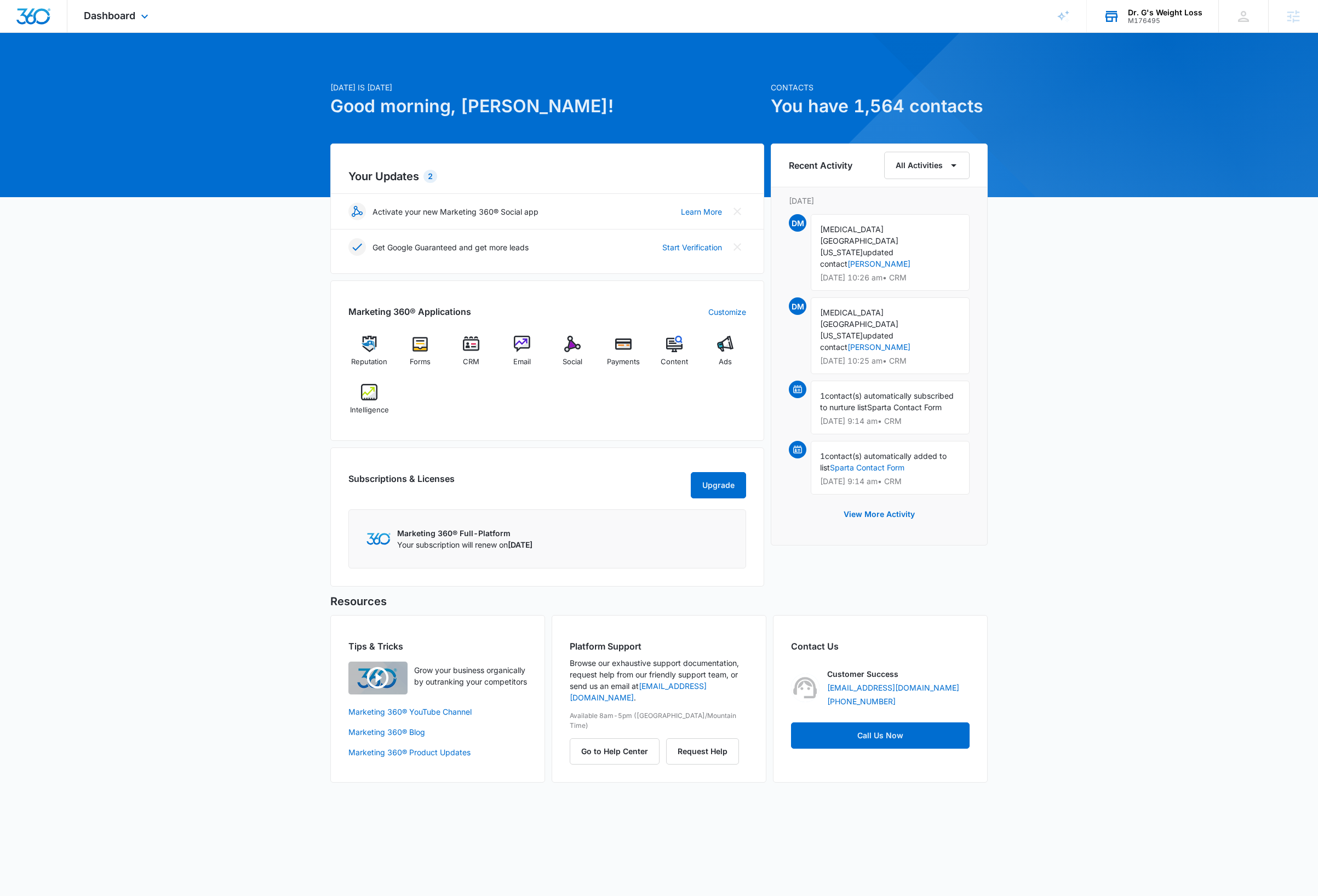
click at [1163, 12] on div "Dr. G's Weight Loss" at bounding box center [1165, 12] width 74 height 9
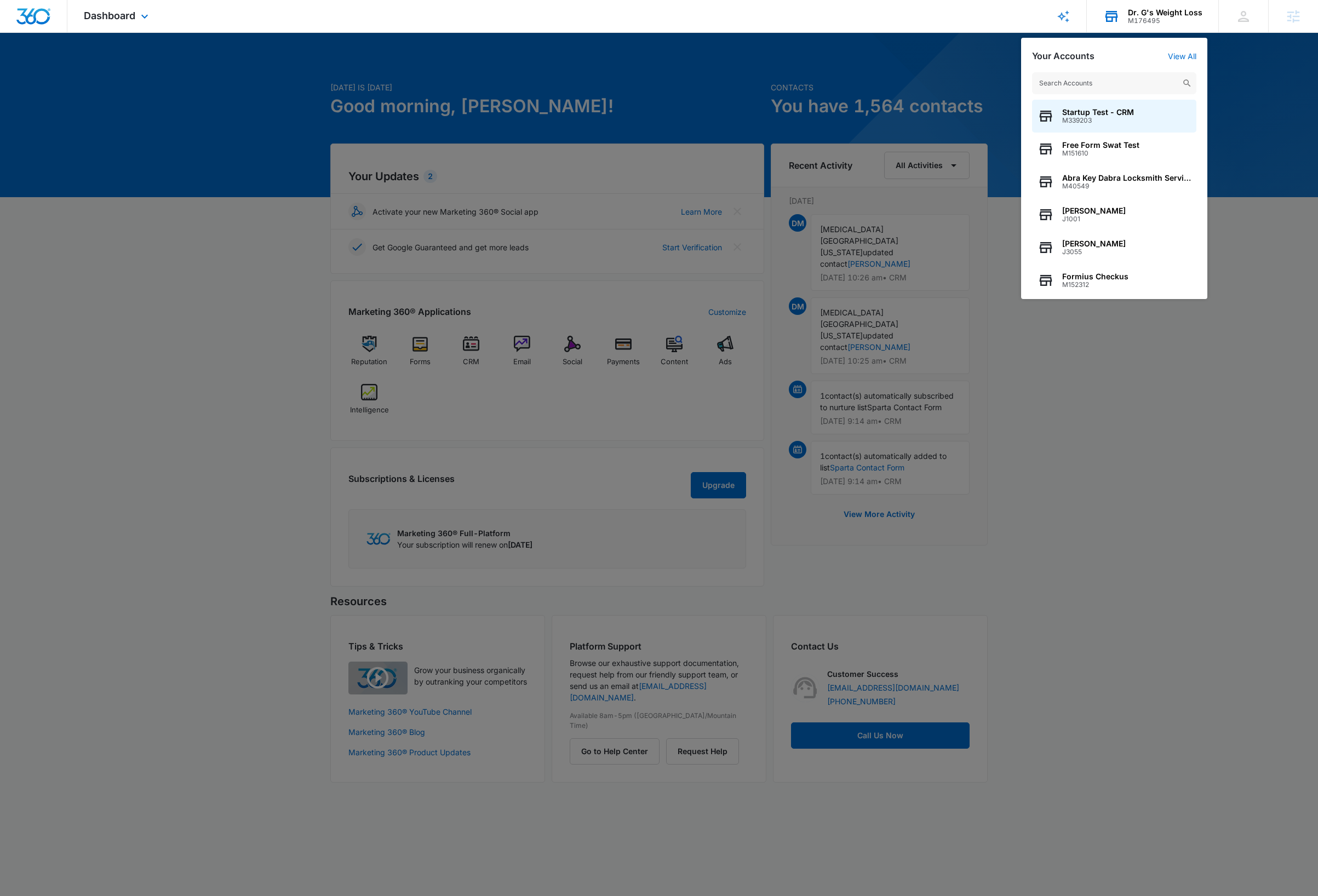
click at [1115, 85] on input "text" at bounding box center [1114, 83] width 164 height 22
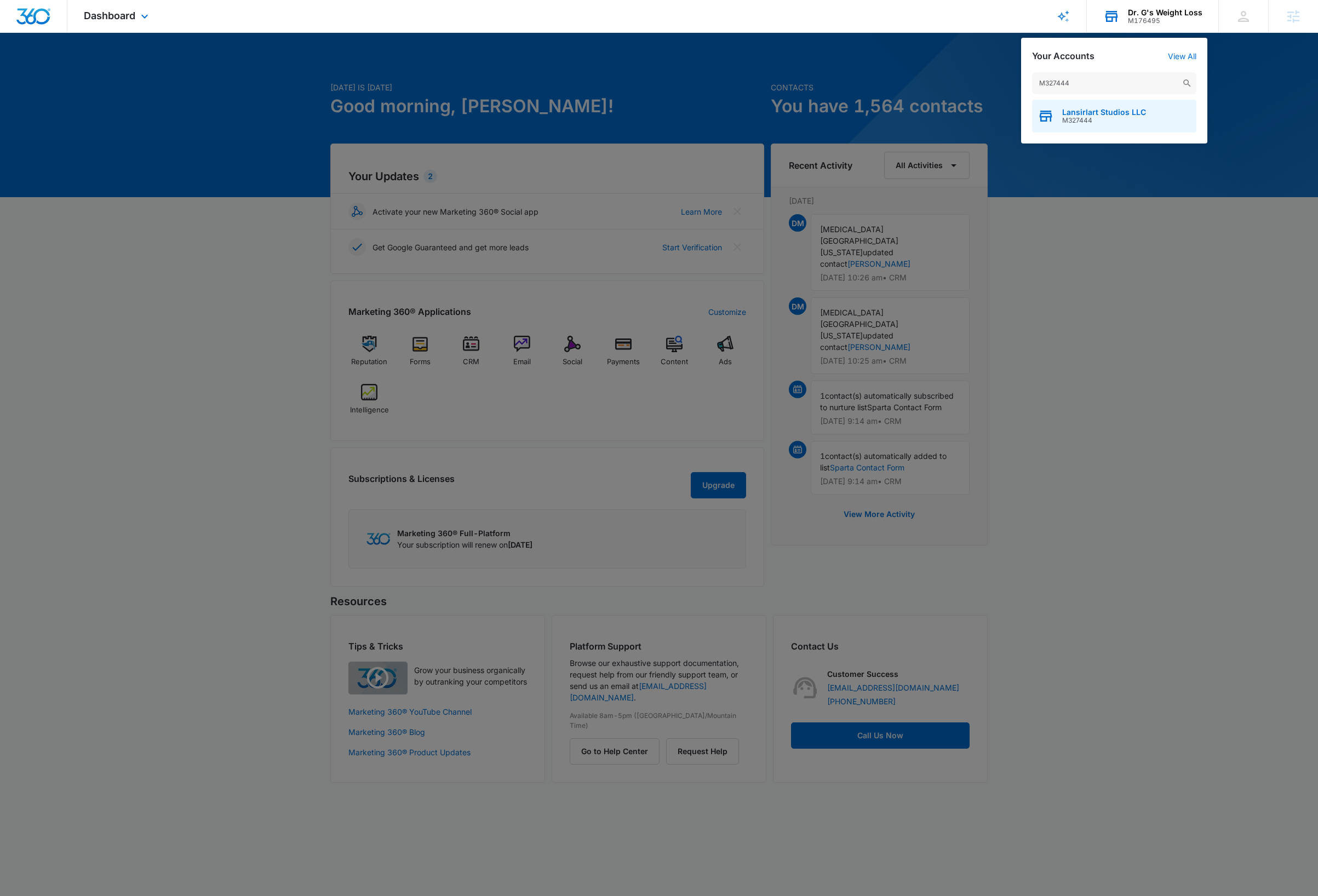
type input "M327444"
click at [1143, 116] on div "Lansirlart Studios LLC M327444" at bounding box center [1114, 116] width 164 height 33
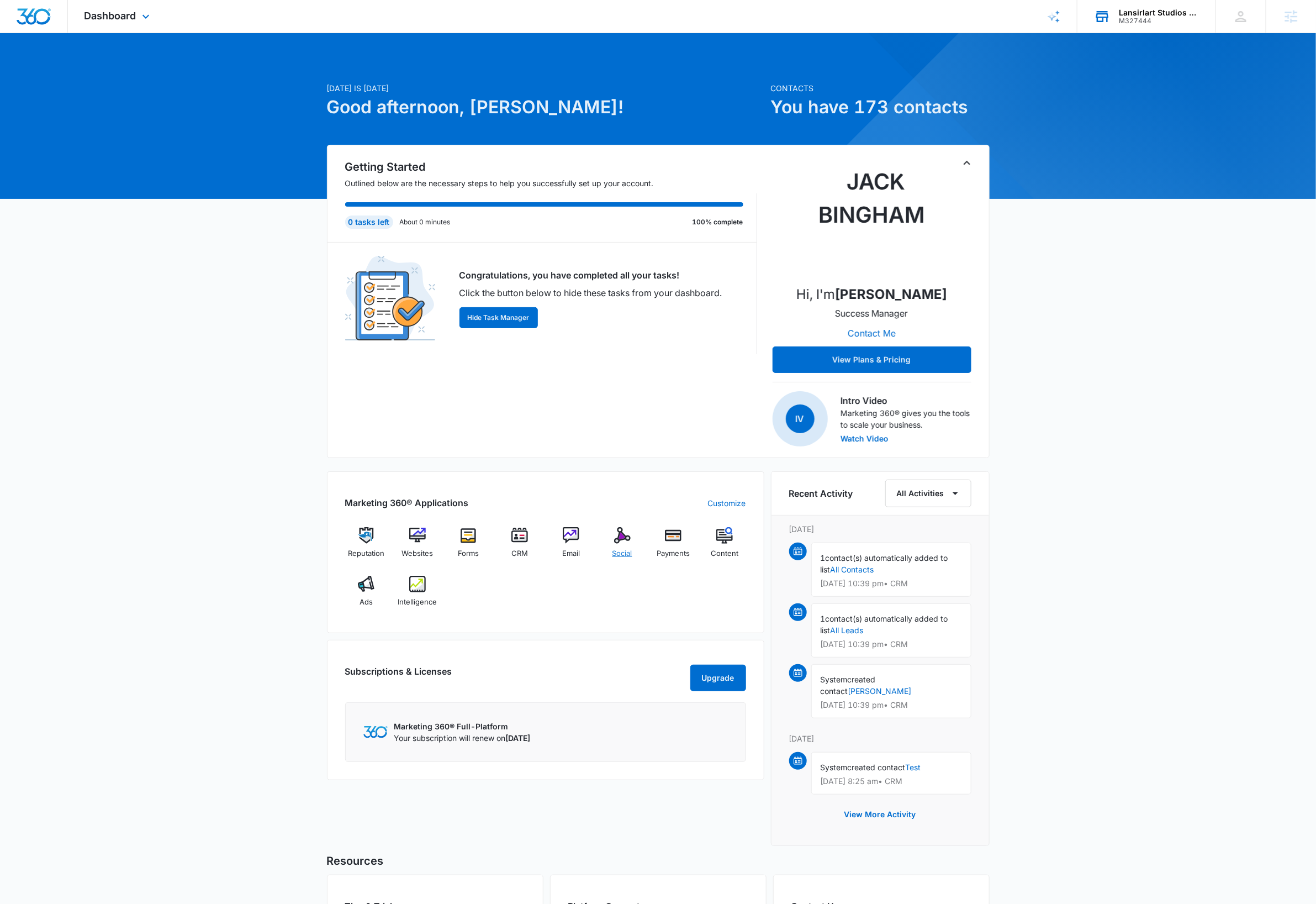
click at [624, 541] on img at bounding box center [623, 535] width 17 height 17
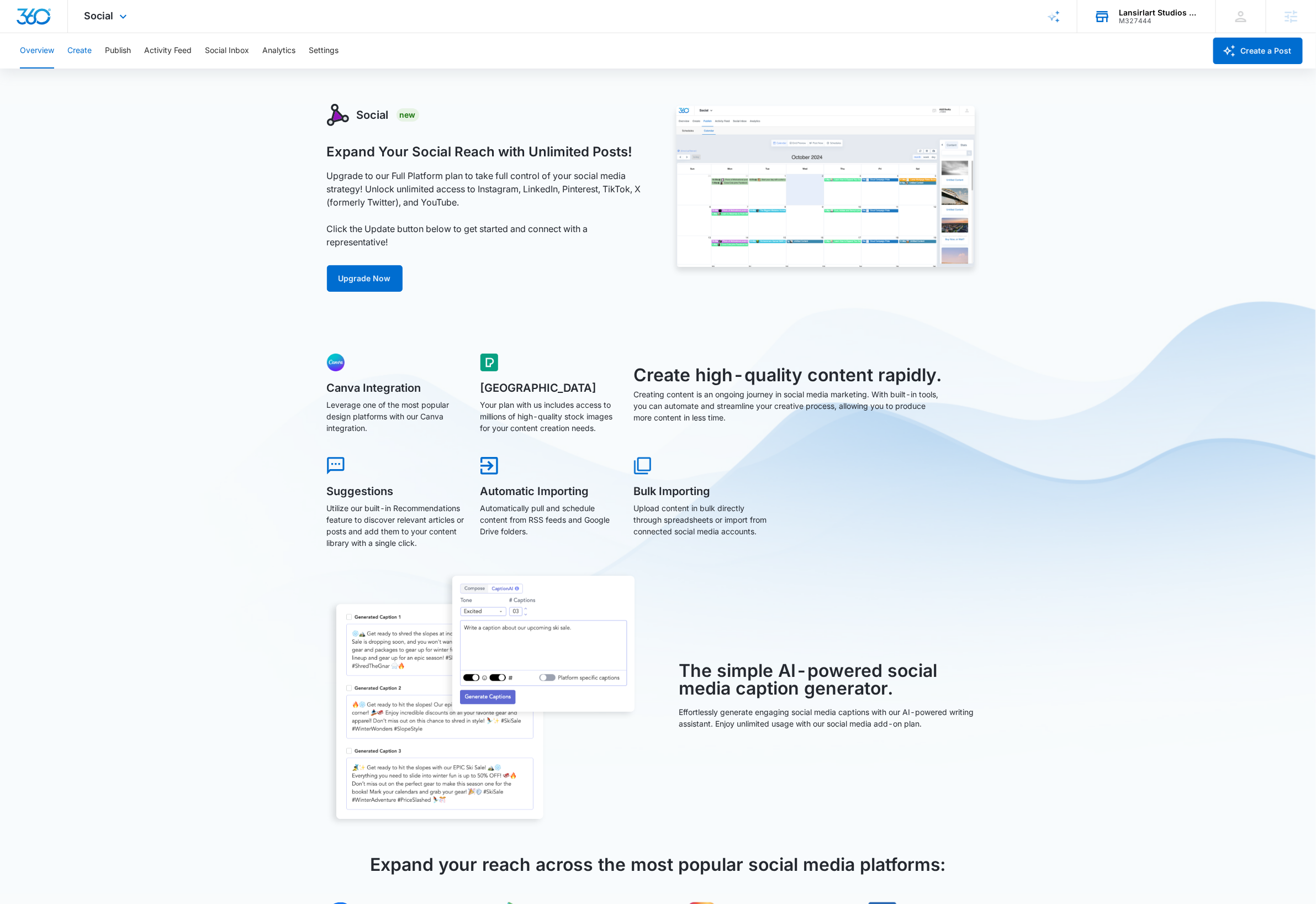
click at [74, 51] on button "Create" at bounding box center [79, 51] width 24 height 35
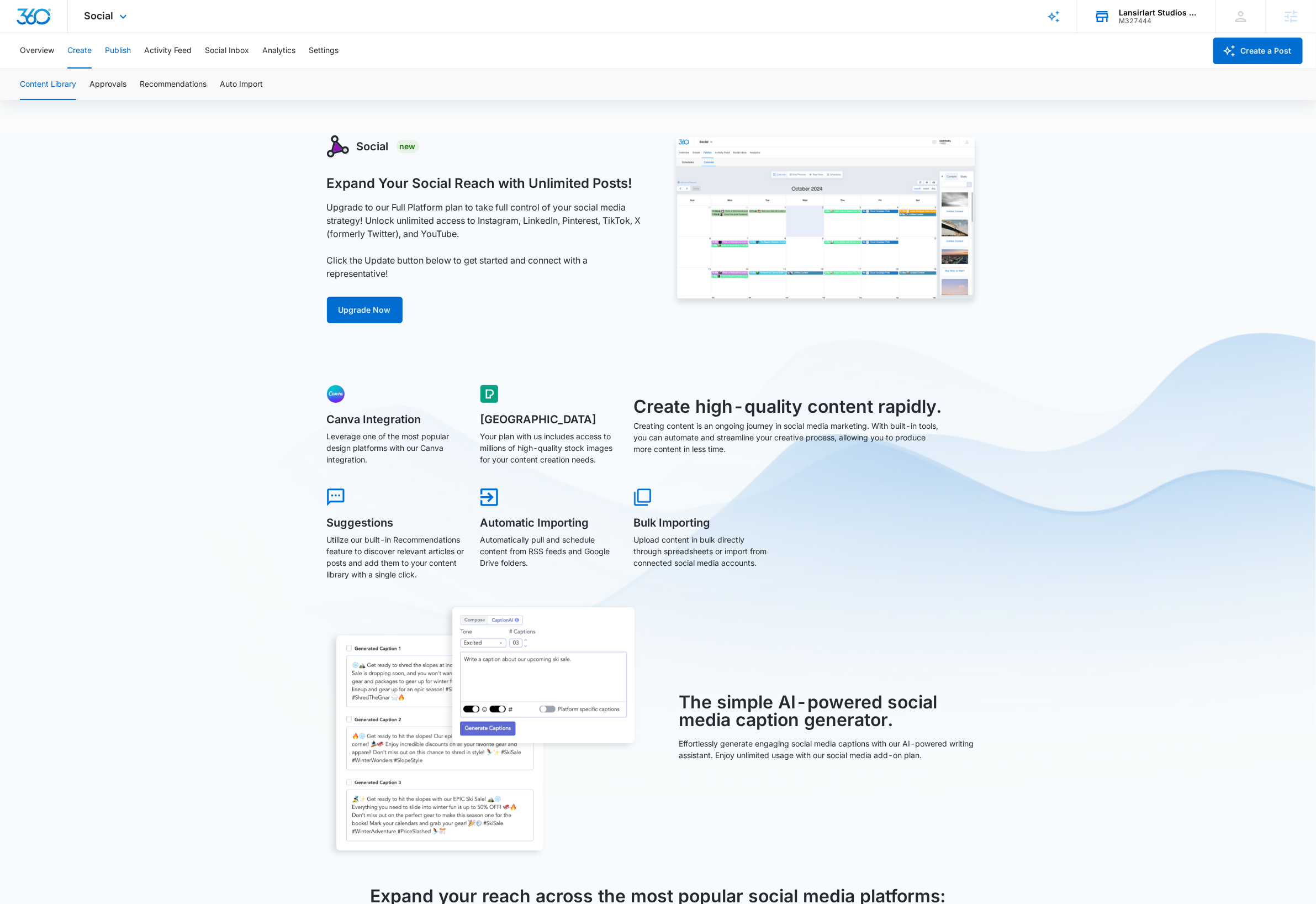
click at [121, 53] on button "Publish" at bounding box center [117, 51] width 26 height 35
click at [161, 51] on button "Activity Feed" at bounding box center [167, 51] width 47 height 35
click at [208, 243] on div "Social New Expand Your Social Reach with Unlimited Posts! Upgrade to our Full P…" at bounding box center [658, 633] width 1316 height 995
click at [39, 16] on img "Dashboard" at bounding box center [33, 17] width 35 height 17
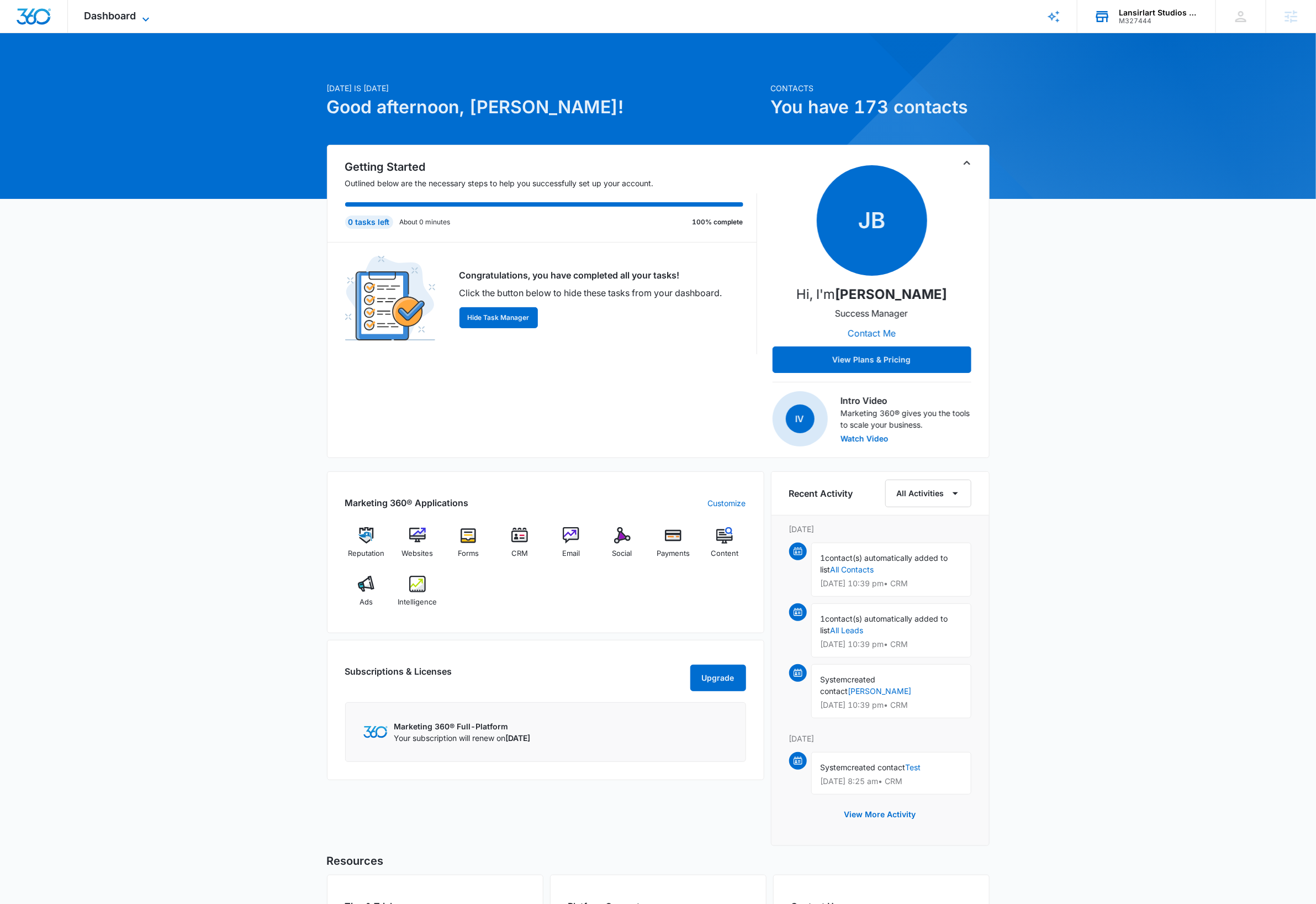
click at [144, 18] on icon at bounding box center [146, 19] width 7 height 4
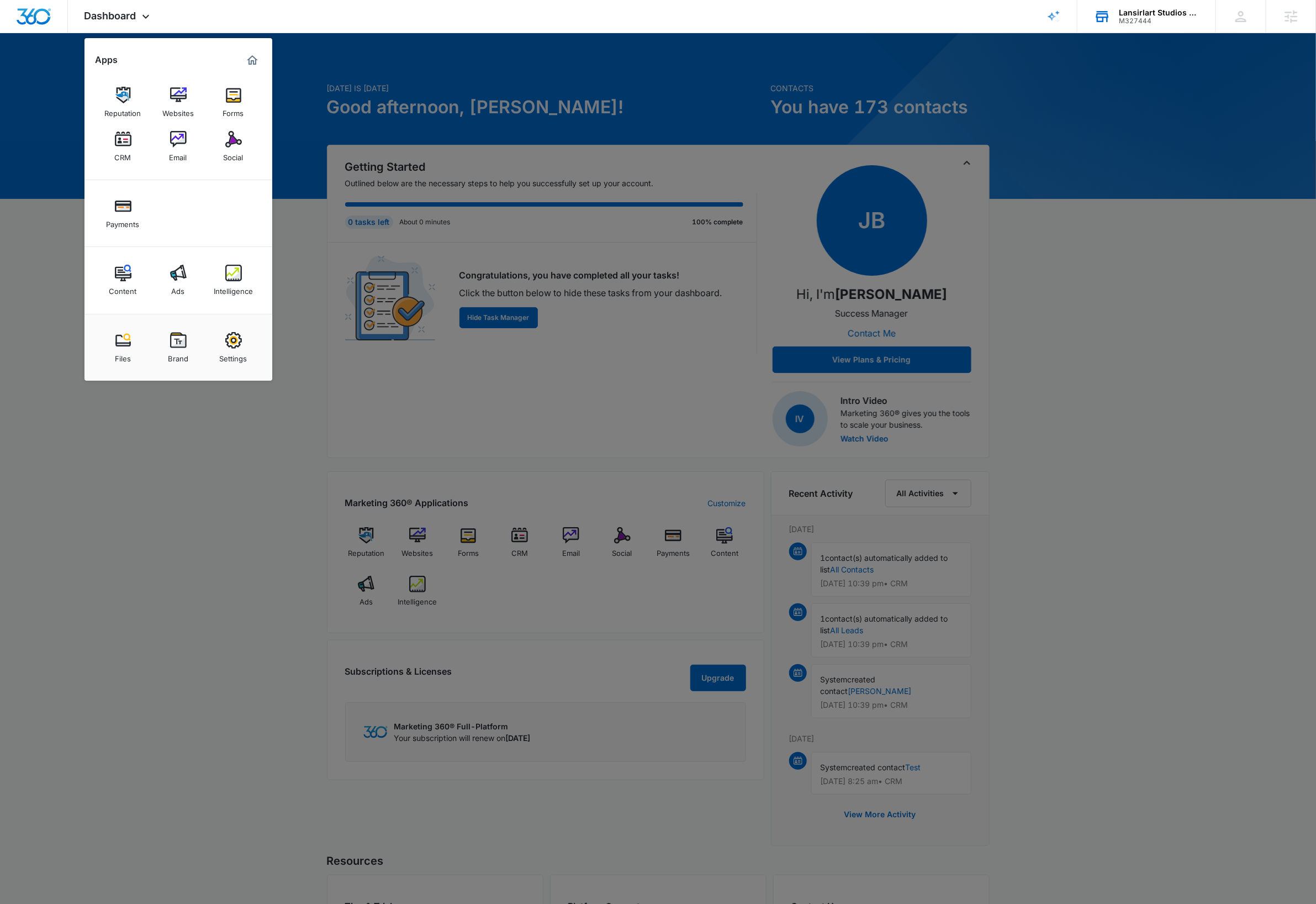
click at [231, 147] on img at bounding box center [233, 139] width 17 height 17
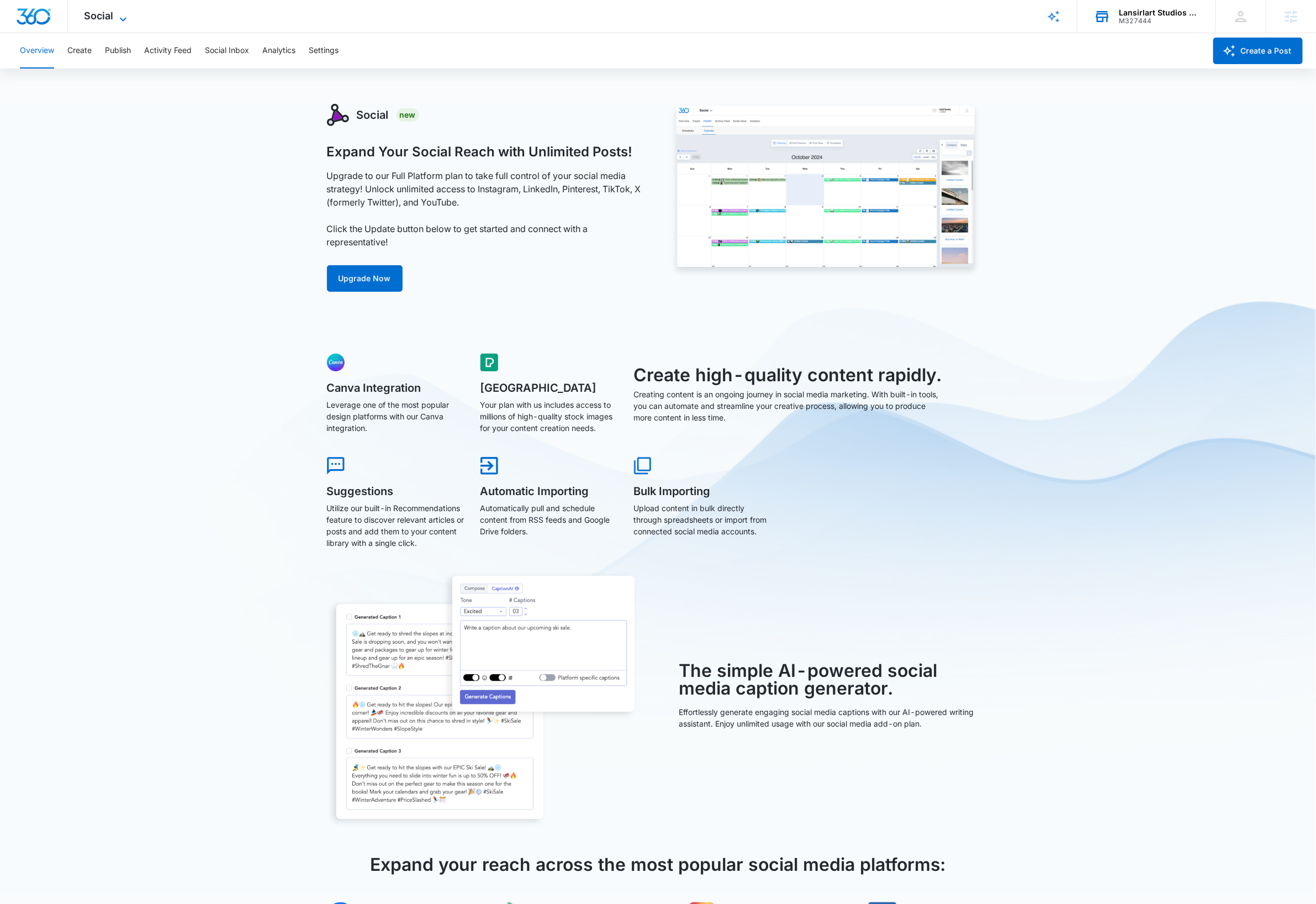
click at [110, 12] on span "Social" at bounding box center [99, 15] width 29 height 12
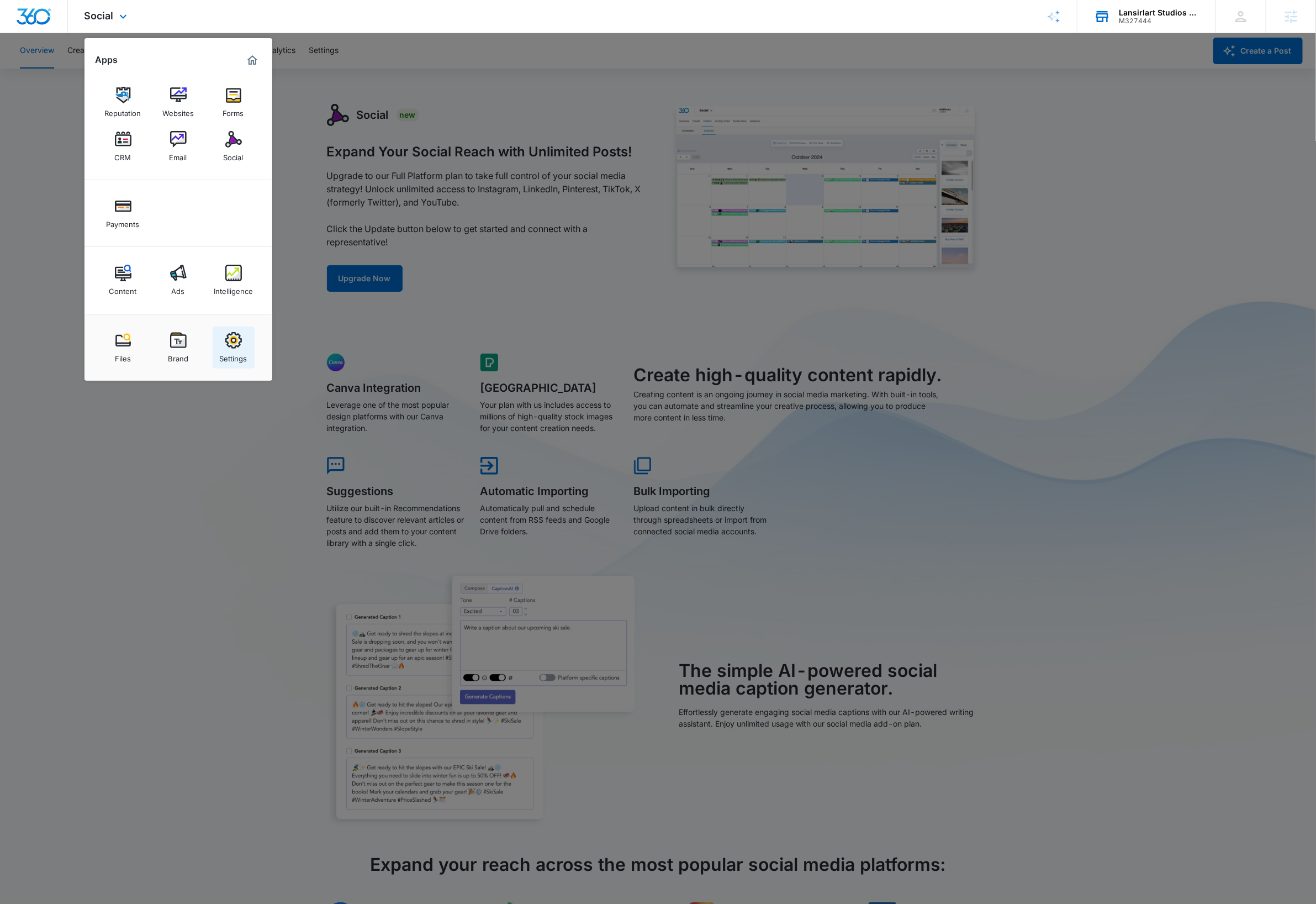
click at [240, 348] on img at bounding box center [233, 340] width 17 height 17
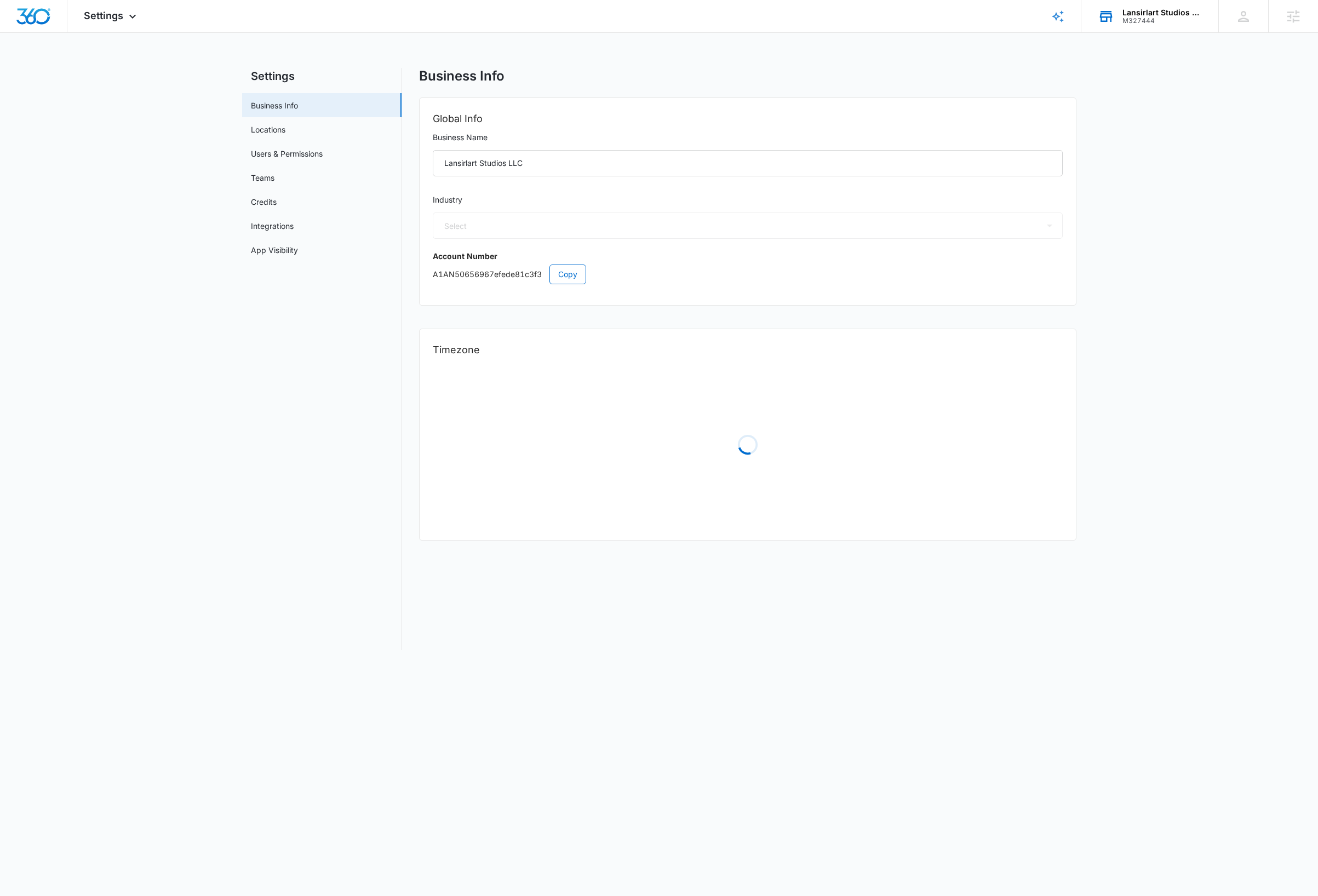
select select "9"
select select "US"
select select "America/New_York"
click at [563, 168] on input "Lansirlart Studios LLC" at bounding box center [748, 163] width 630 height 26
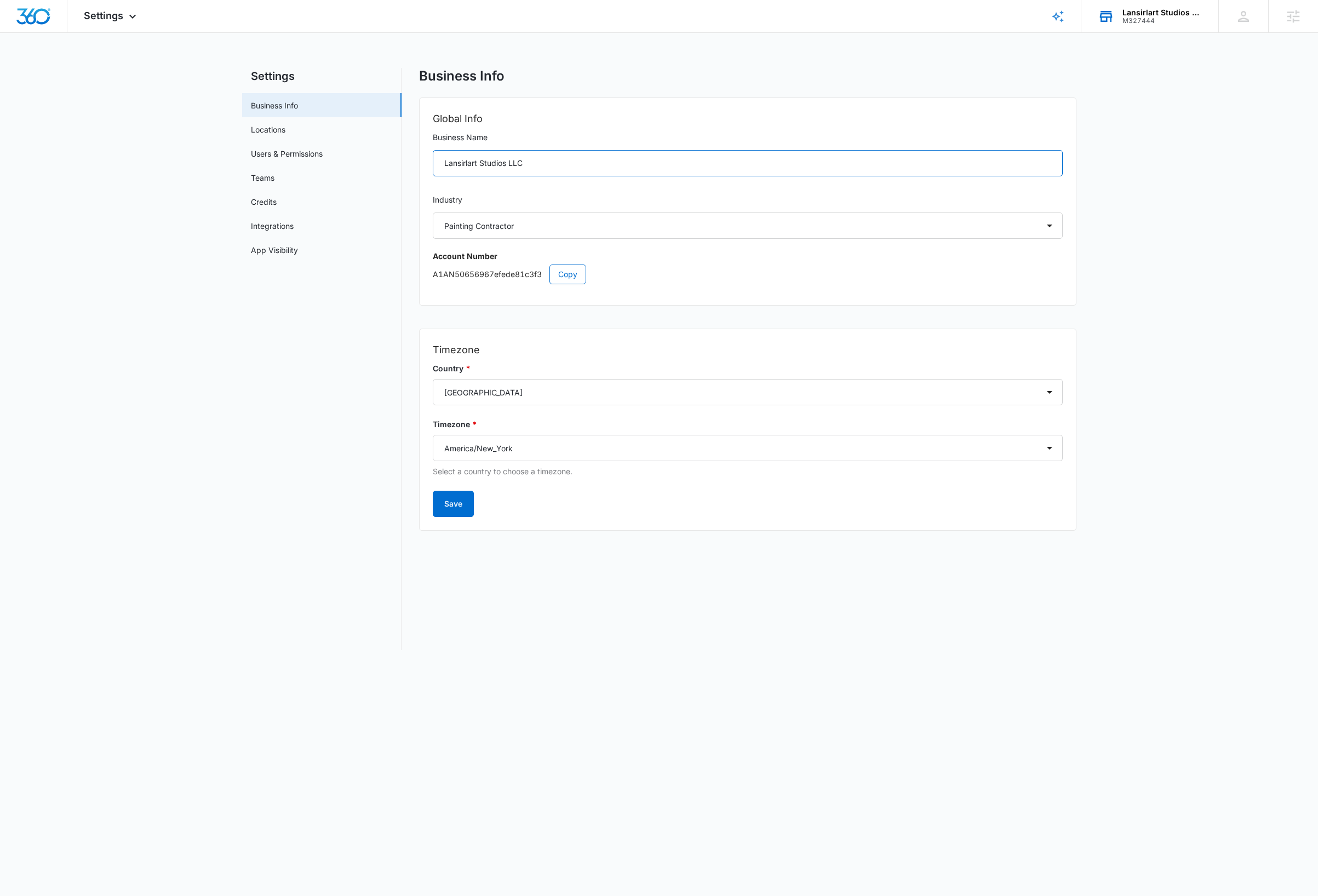
click at [563, 168] on input "Lansirlart Studios LLC" at bounding box center [748, 163] width 630 height 26
click at [574, 275] on span "Copy" at bounding box center [568, 274] width 19 height 12
drag, startPoint x: 127, startPoint y: 14, endPoint x: 138, endPoint y: 32, distance: 21.1
click at [127, 14] on icon at bounding box center [132, 16] width 13 height 13
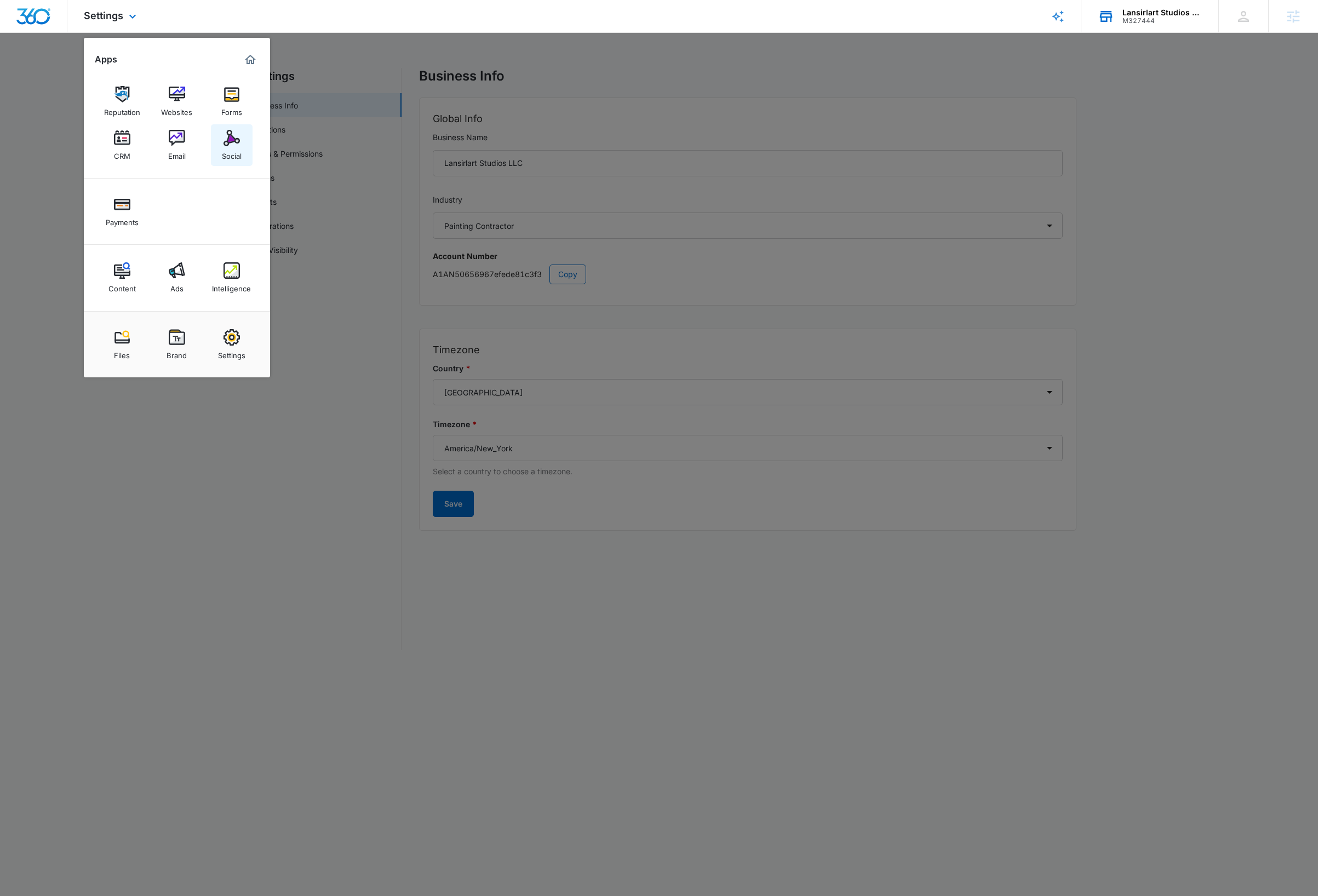
click at [234, 143] on img at bounding box center [231, 138] width 17 height 17
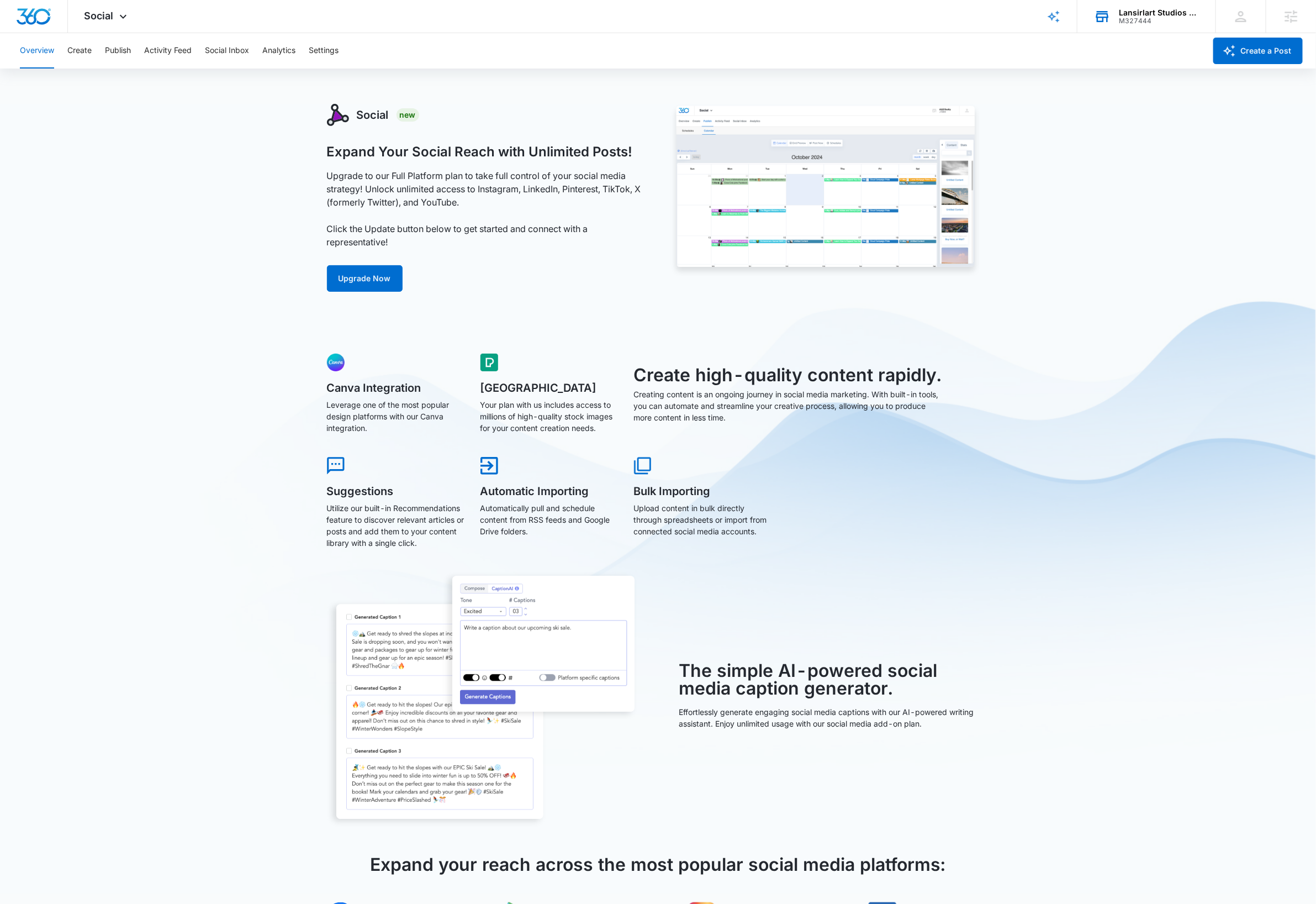
click at [1146, 260] on div "Social New Expand Your Social Reach with Unlimited Posts! Upgrade to our Full P…" at bounding box center [658, 601] width 1316 height 995
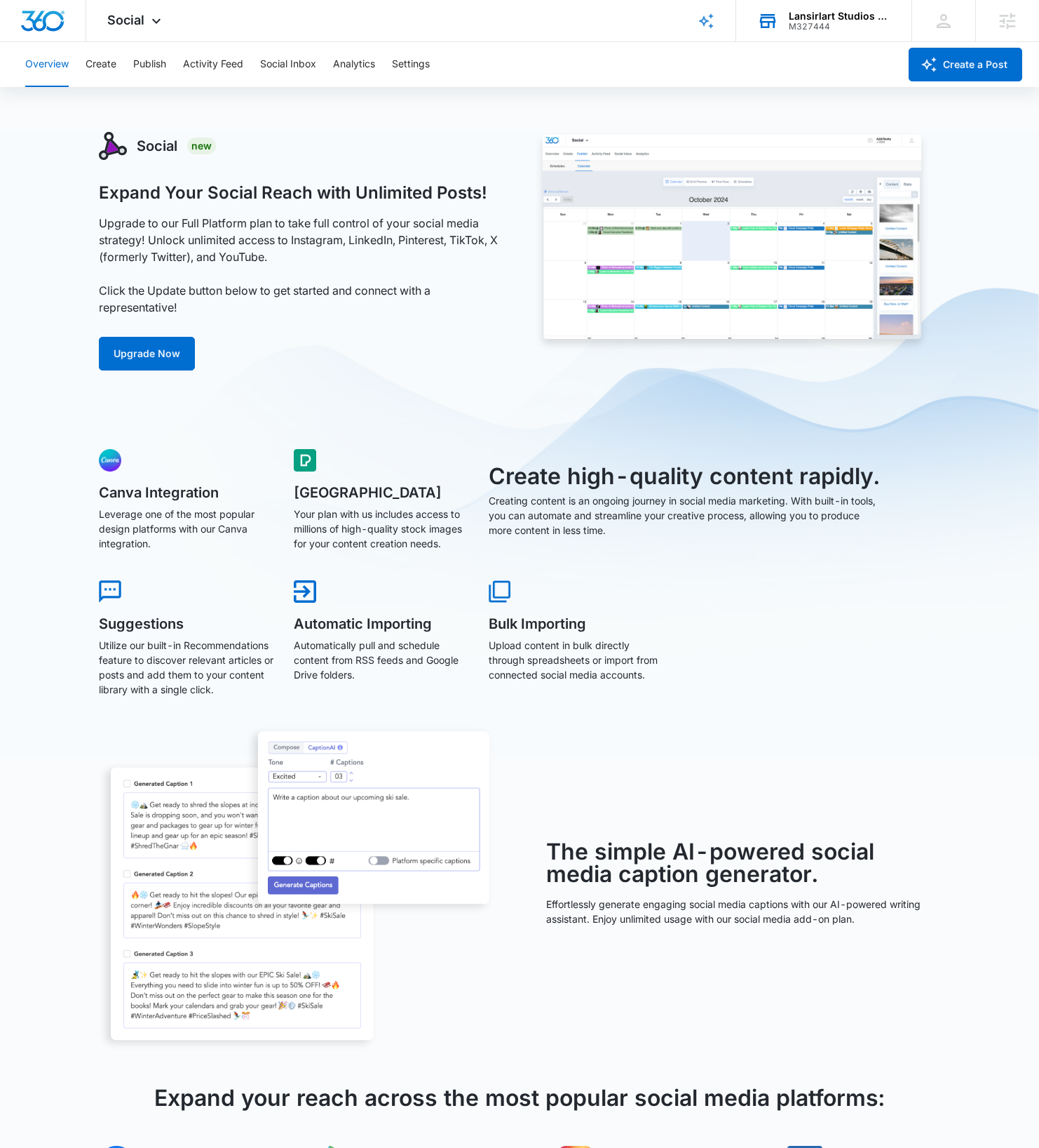
click at [1019, 624] on div "Social New Expand Your Social Reach with Unlimited Posts! Upgrade to our Full P…" at bounding box center [520, 763] width 1039 height 1264
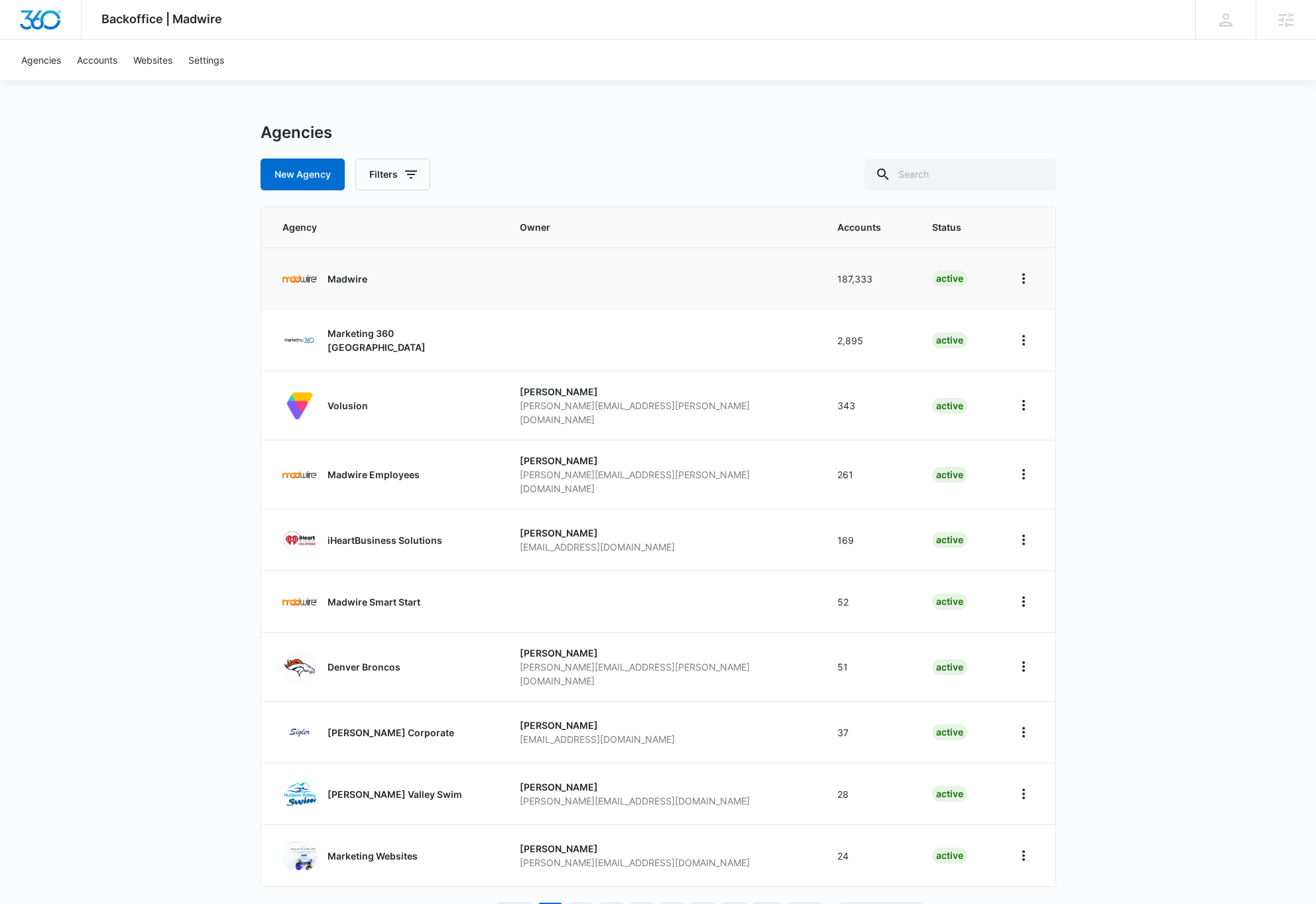
click at [344, 276] on p "Madwire" at bounding box center [348, 279] width 40 height 14
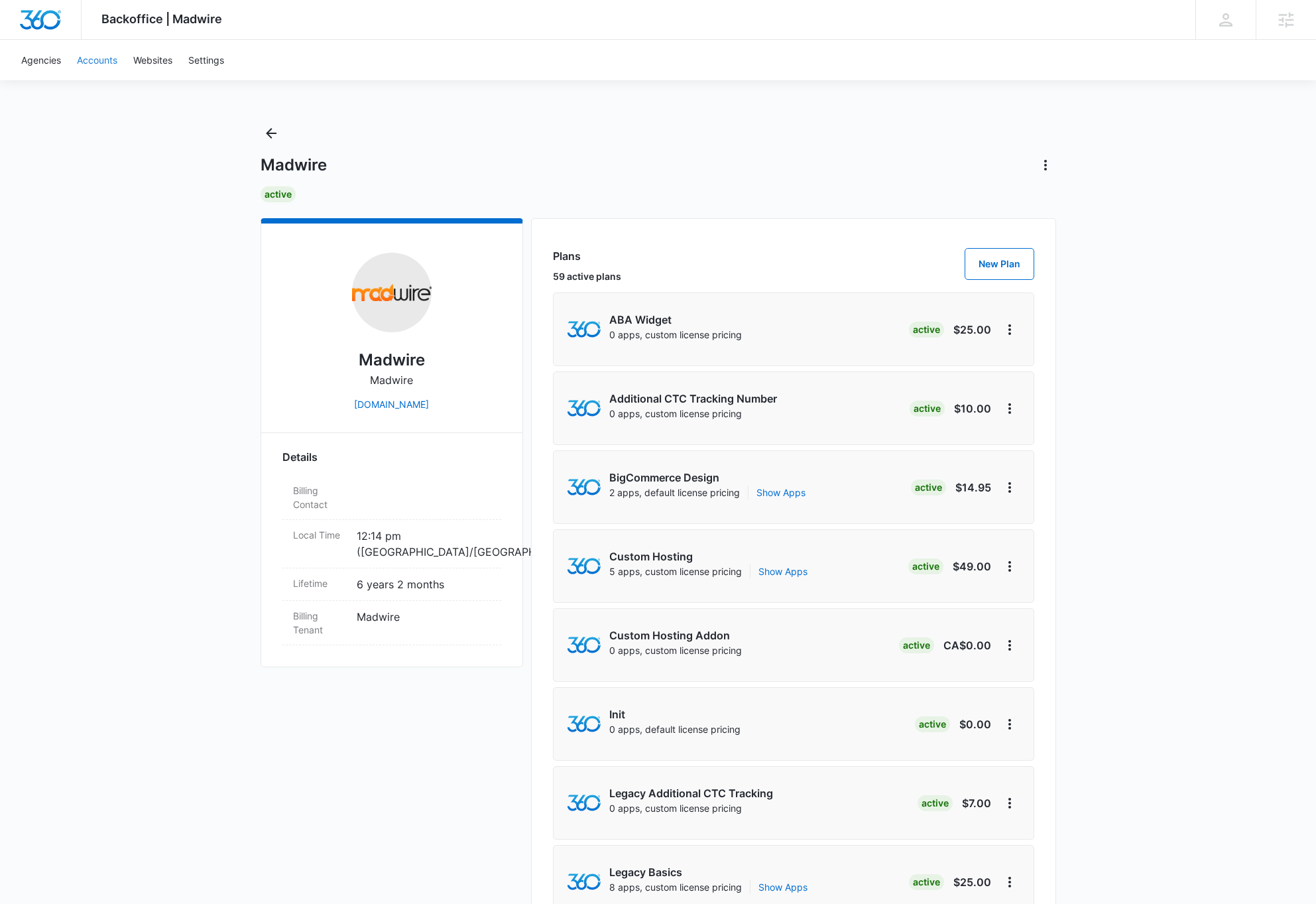
click at [105, 57] on link "Accounts" at bounding box center [98, 60] width 57 height 40
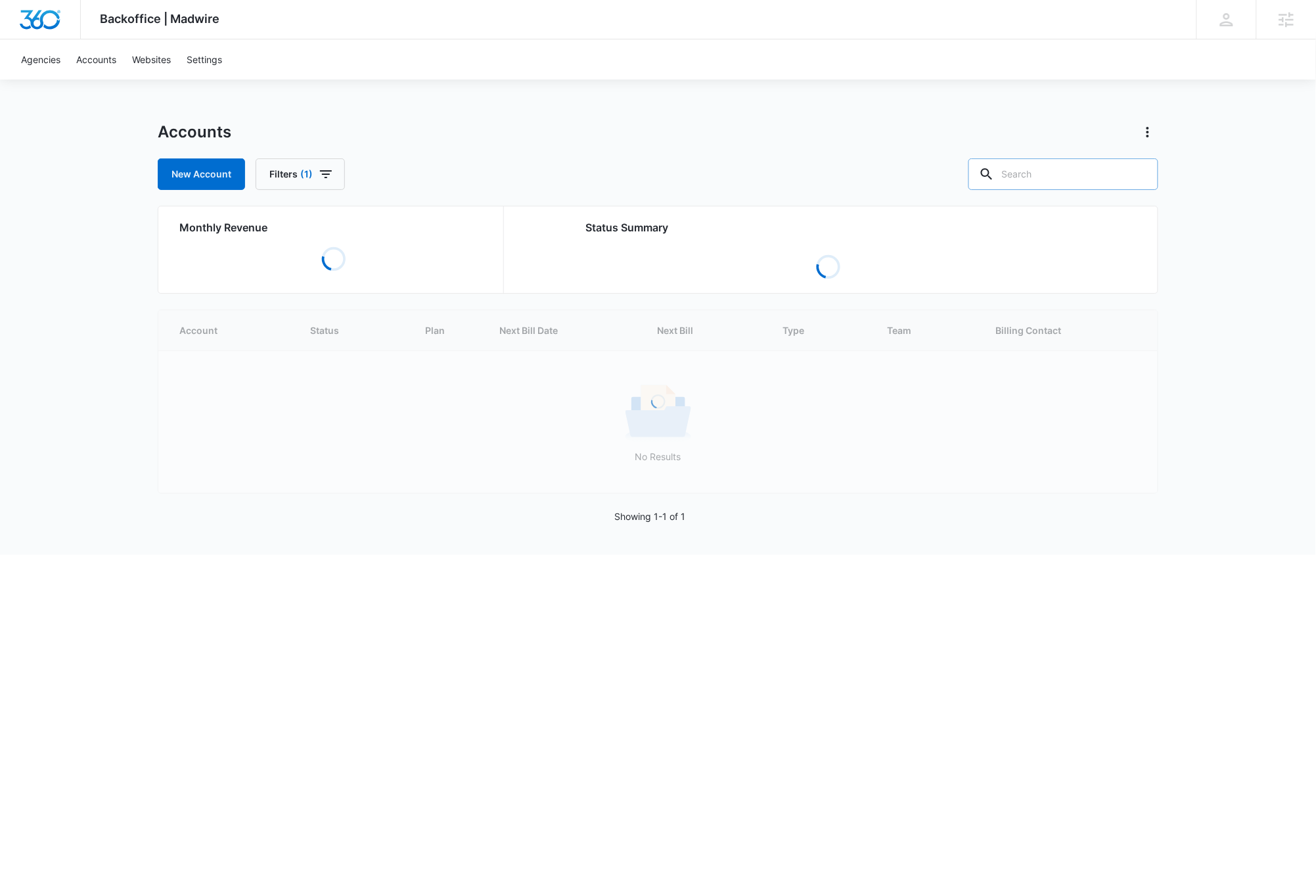
click at [1088, 177] on input "text" at bounding box center [1064, 174] width 190 height 31
paste input "A1AN50656967efede81c3f3"
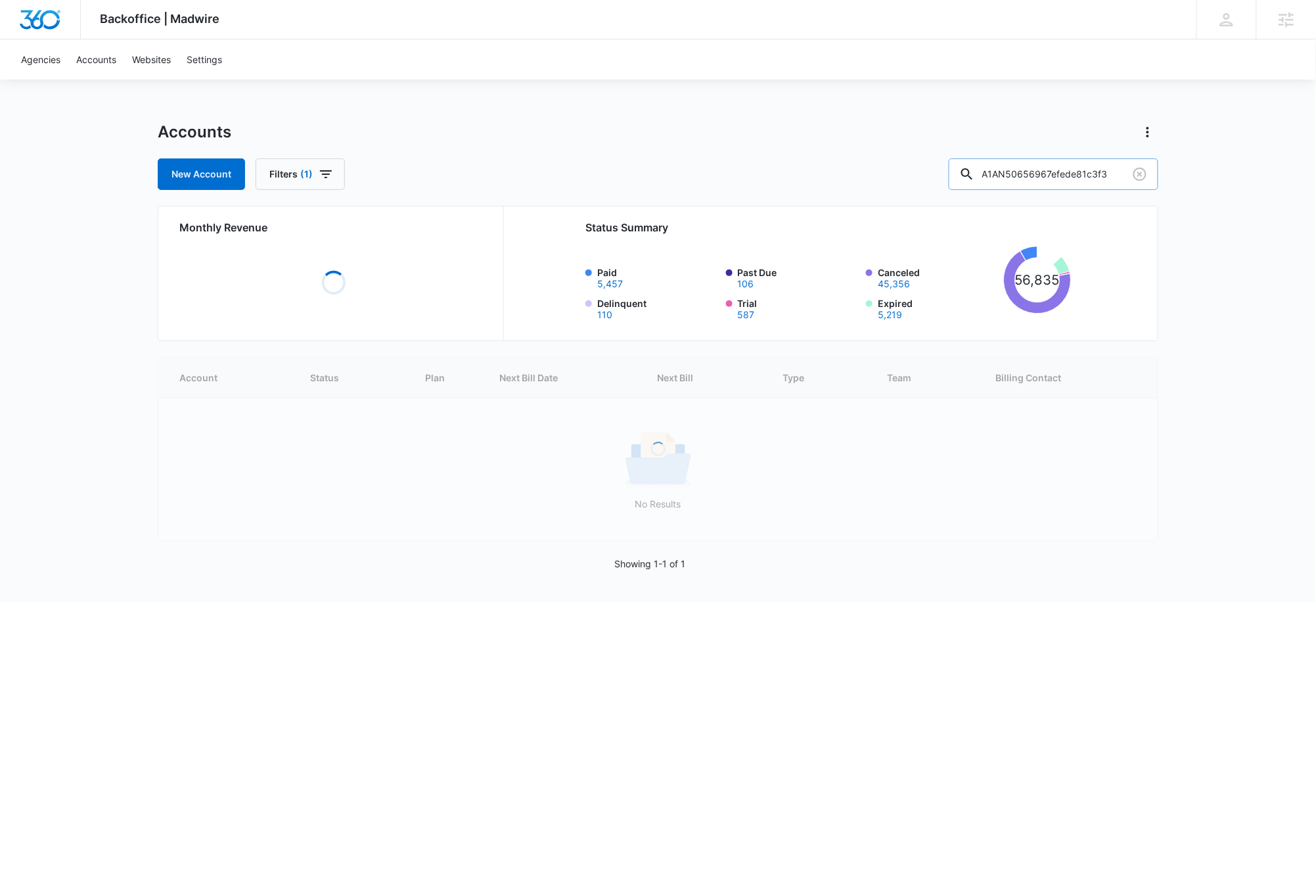
type input "A1AN50656967efede81c3f3"
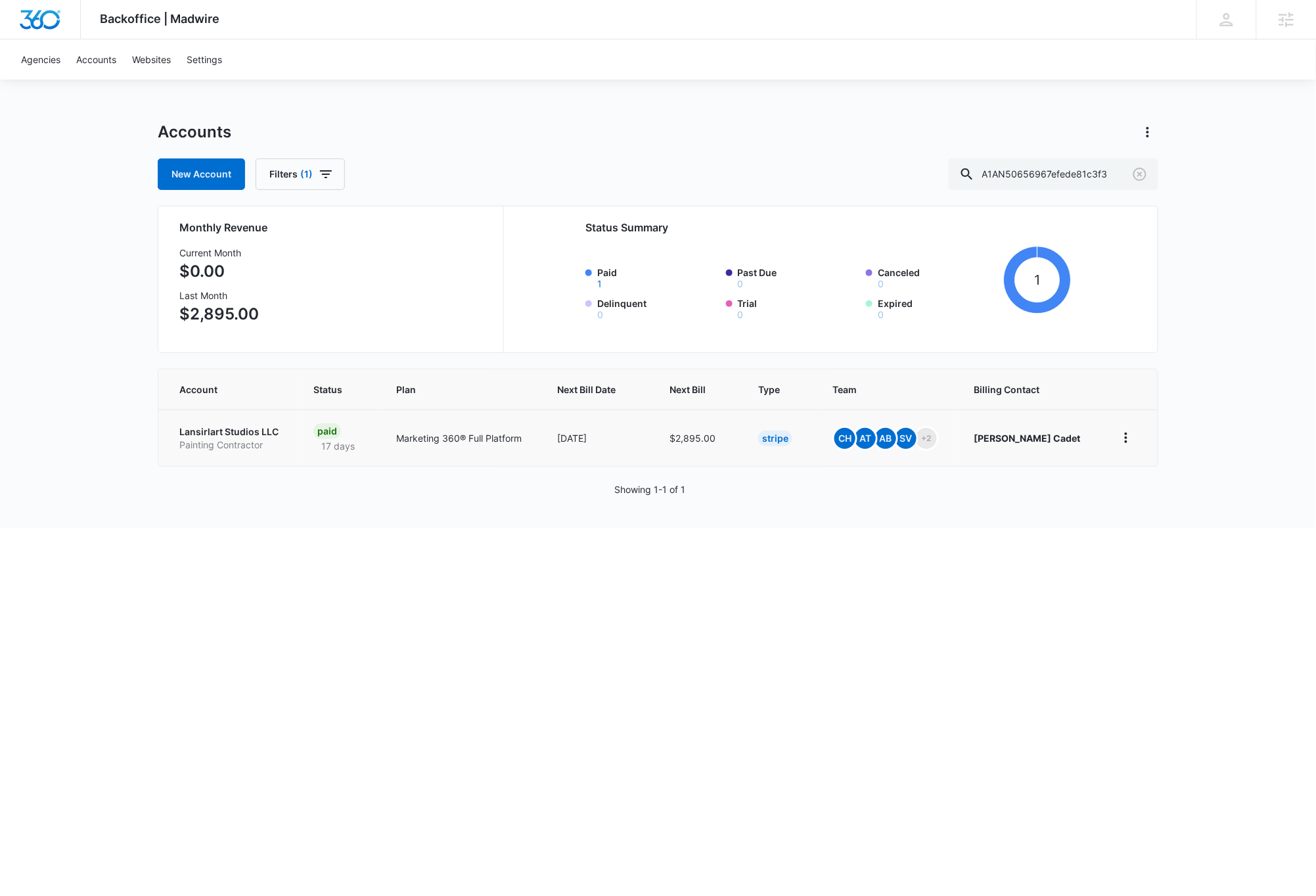
click at [242, 430] on p "Lansirlart Studios LLC" at bounding box center [231, 431] width 103 height 13
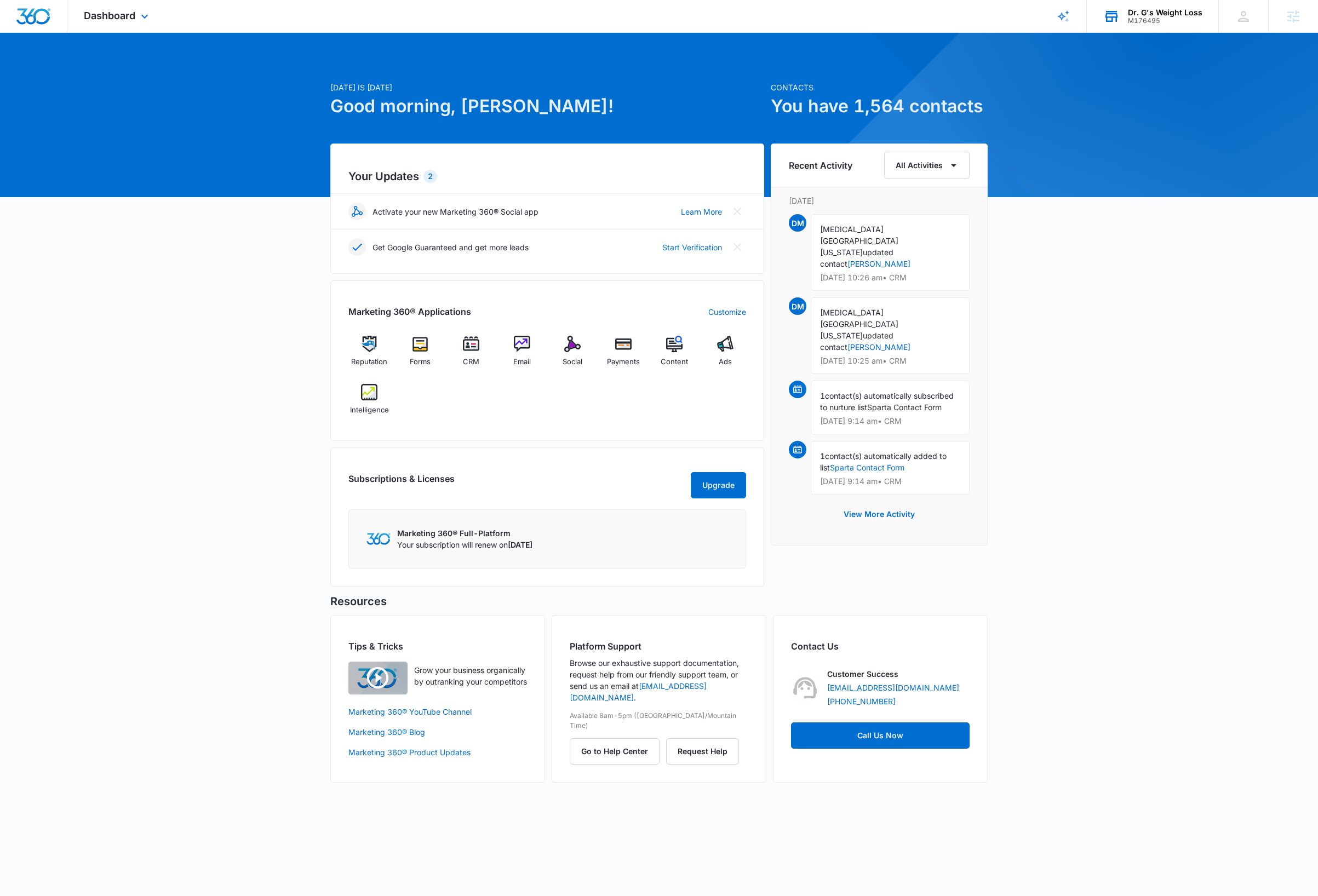
click at [1147, 17] on div "M176495" at bounding box center [1165, 21] width 74 height 8
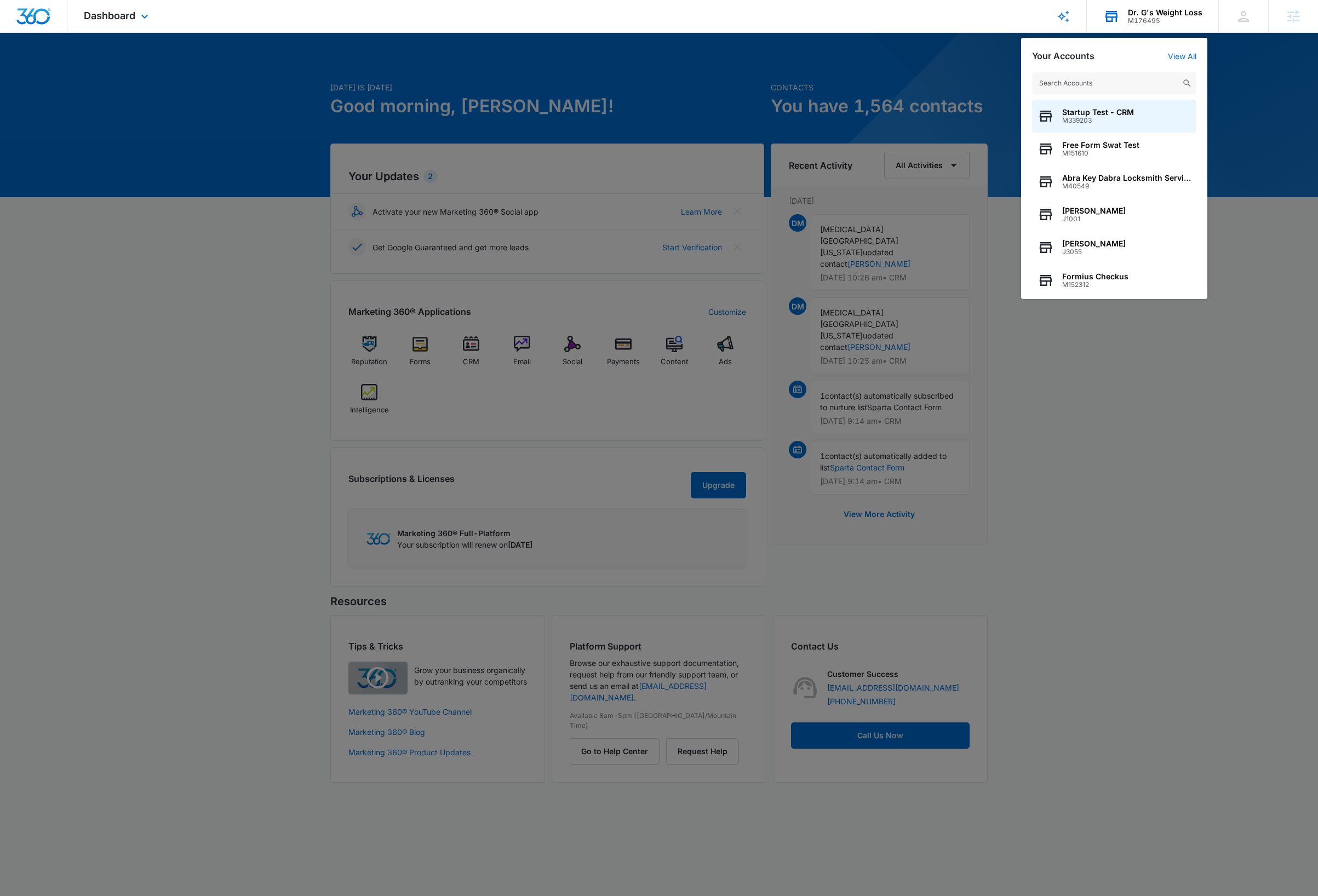
click at [1100, 84] on input "text" at bounding box center [1114, 83] width 164 height 22
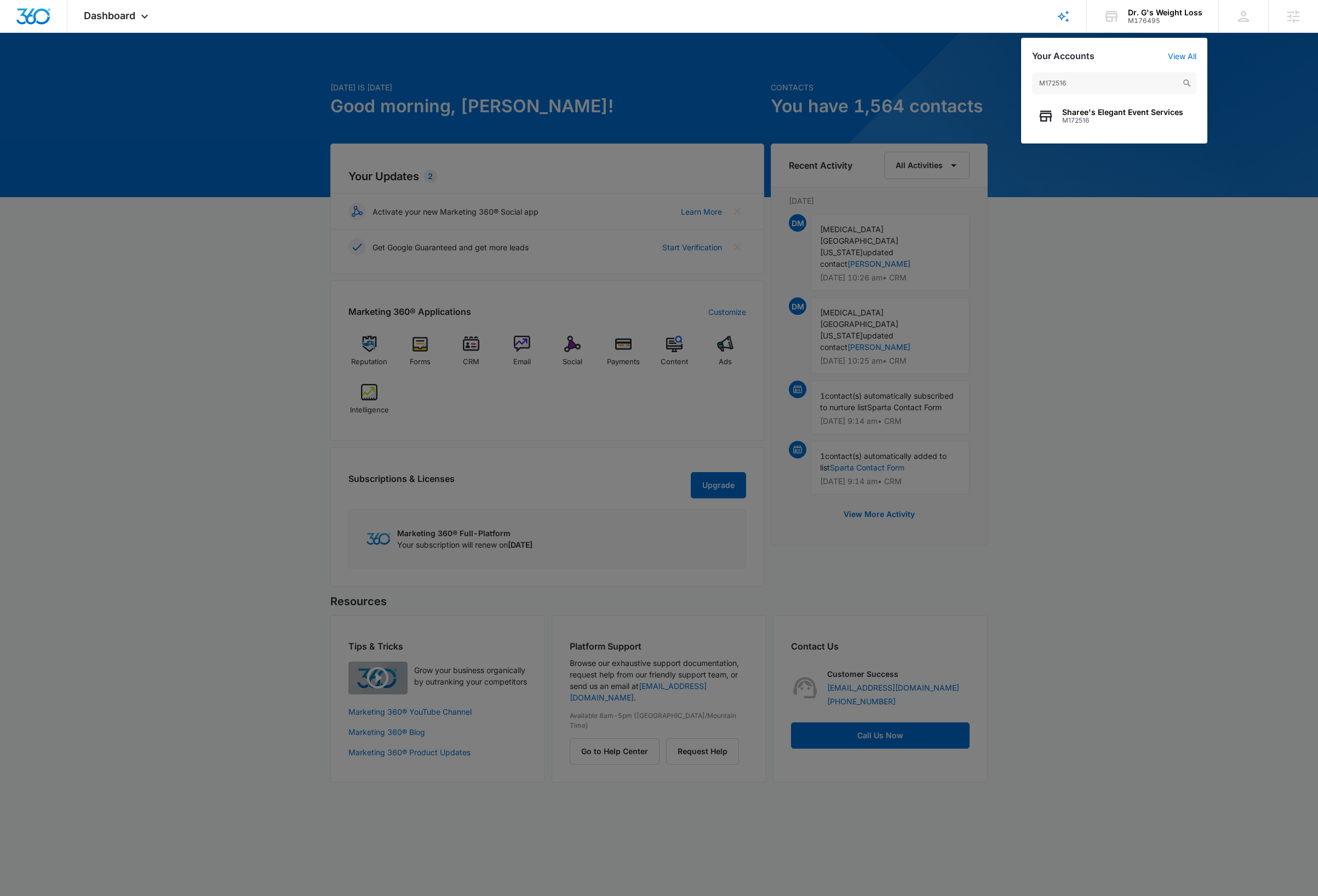
type input "M172516"
click at [1104, 115] on span "Sharee's Elegant Event Services" at bounding box center [1122, 112] width 121 height 9
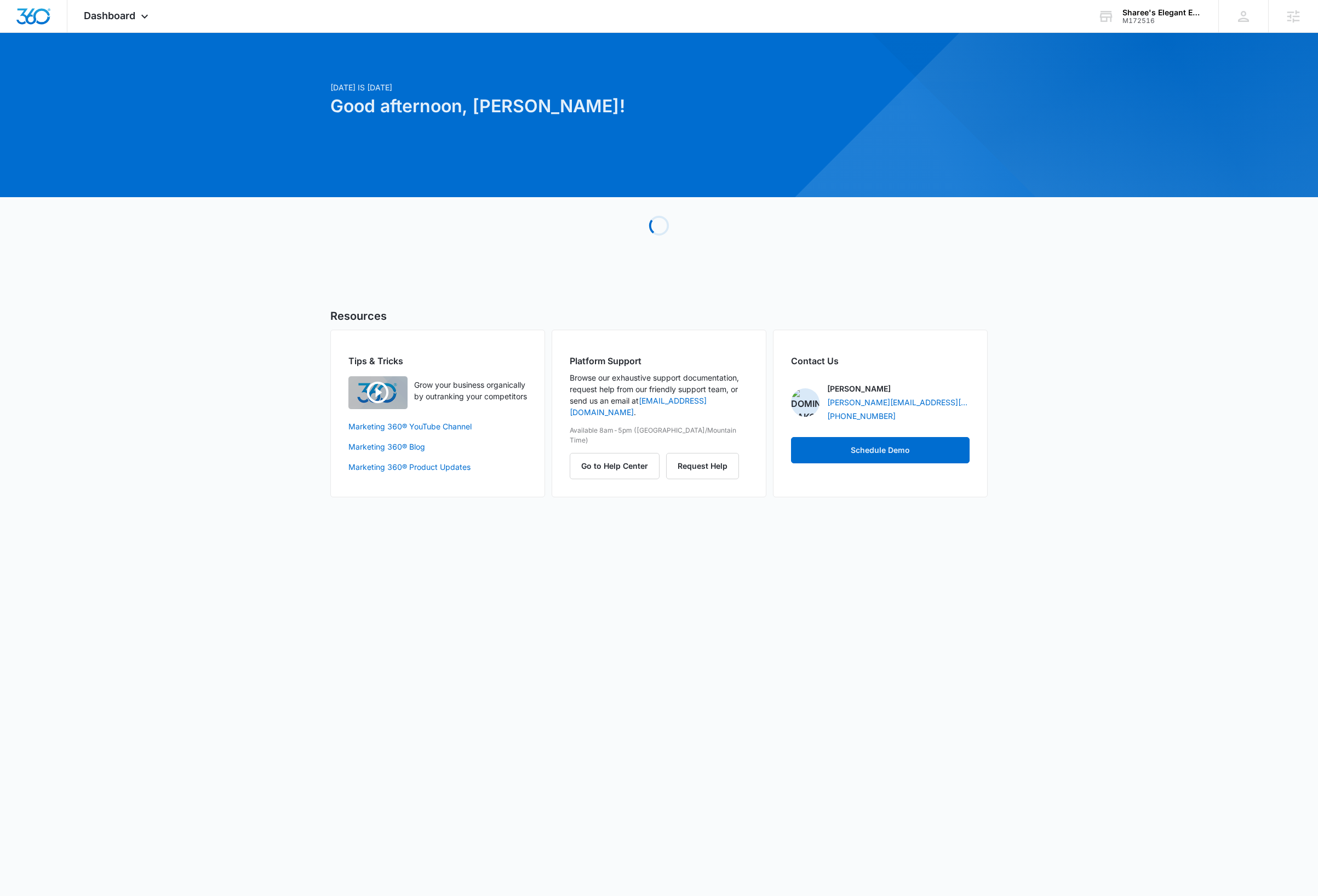
click at [203, 514] on body "Dashboard Apps Reputation Websites Forms CRM Email Social Payments Content Ads …" at bounding box center [659, 448] width 1318 height 896
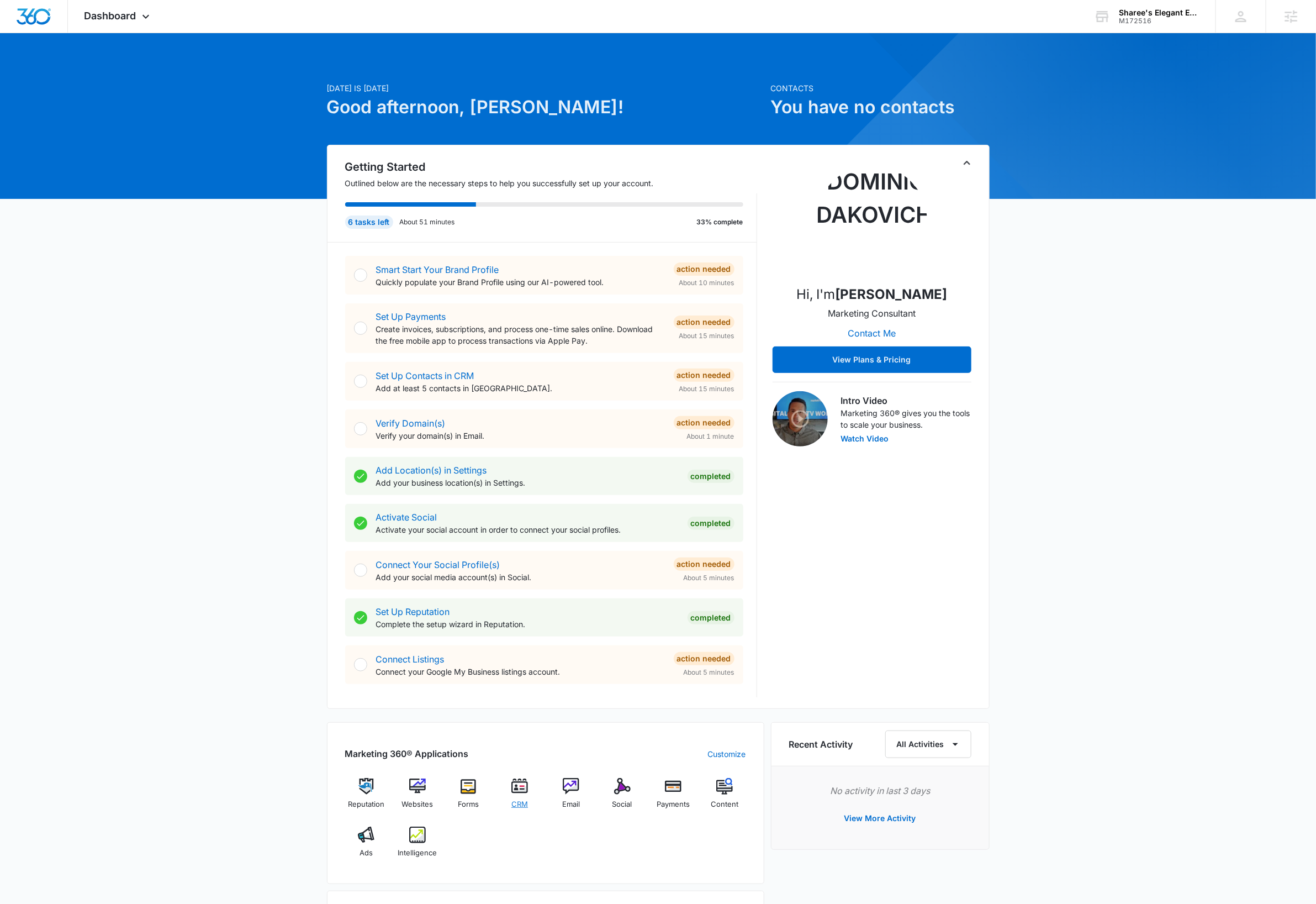
click at [518, 789] on img at bounding box center [520, 786] width 17 height 17
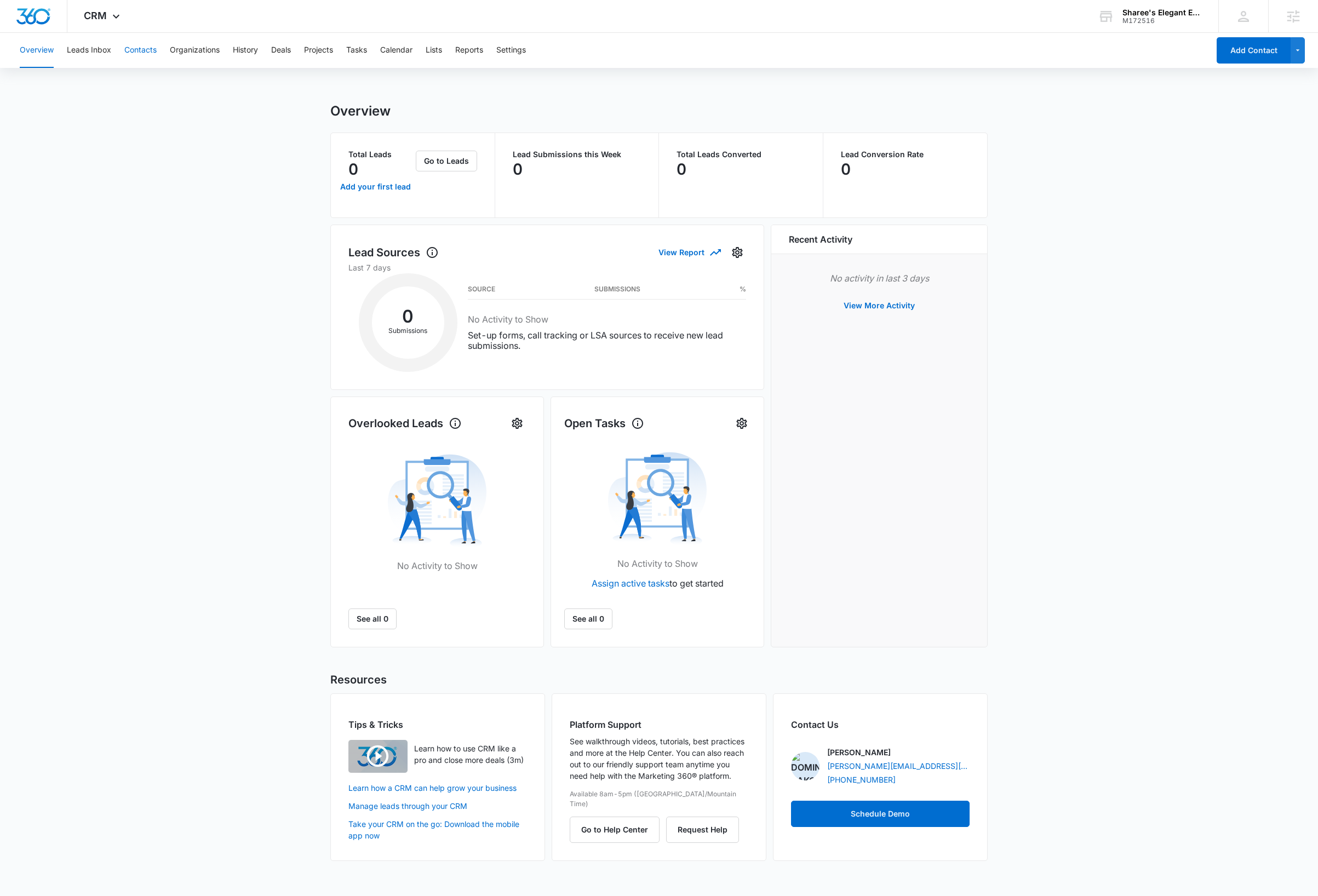
click at [143, 50] on button "Contacts" at bounding box center [140, 50] width 32 height 35
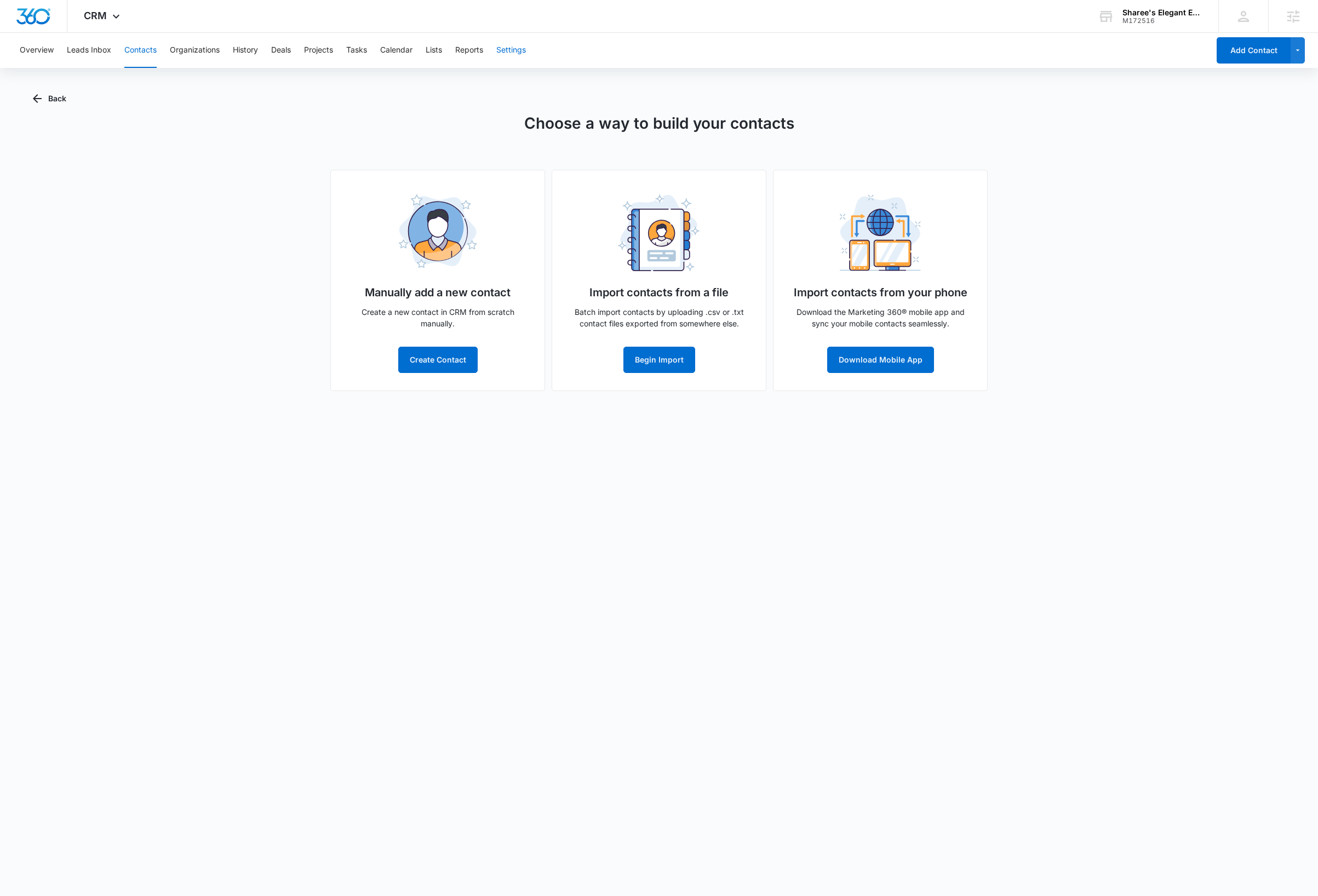
click at [519, 49] on button "Settings" at bounding box center [511, 50] width 30 height 35
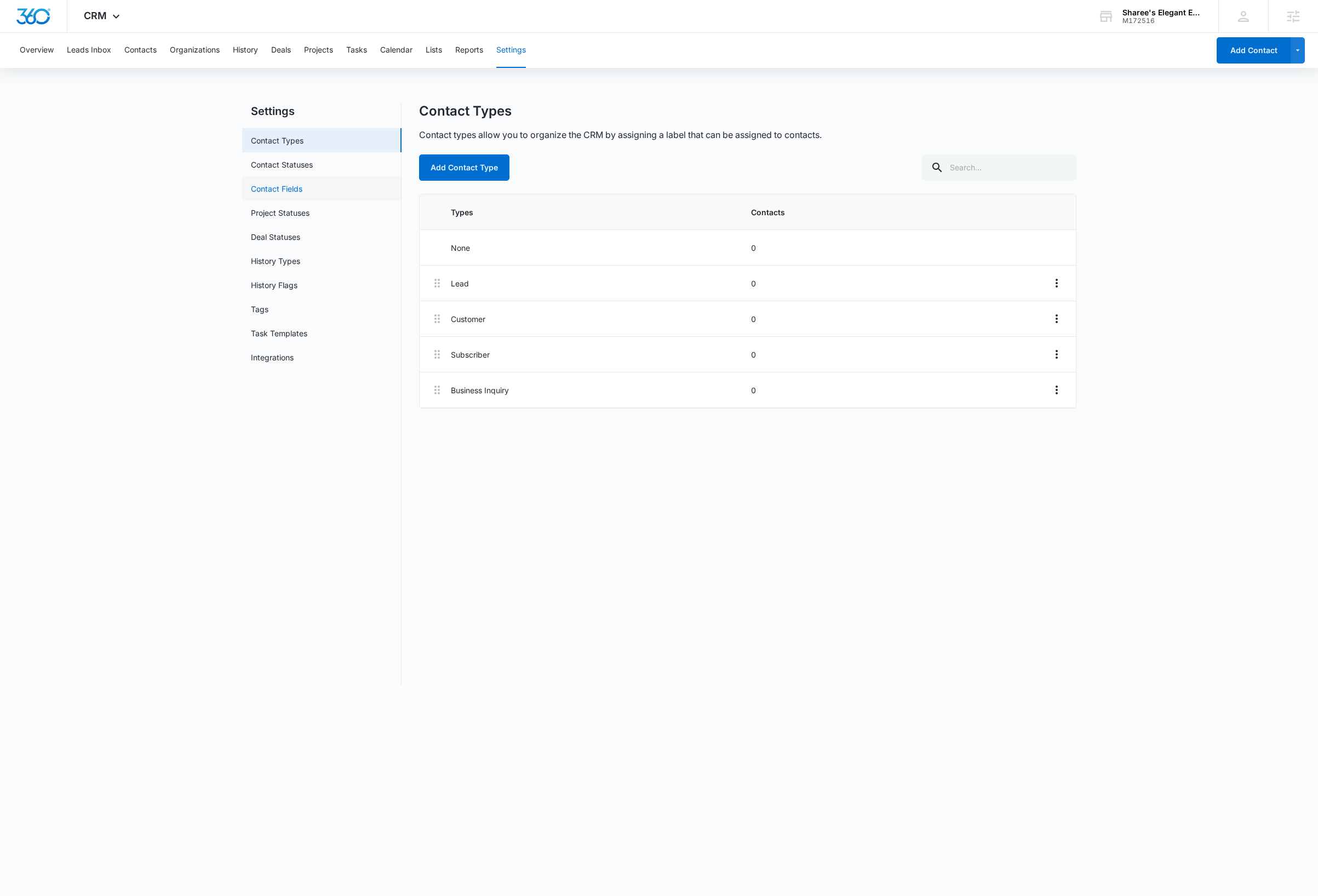
click at [291, 186] on link "Contact Fields" at bounding box center [276, 189] width 52 height 12
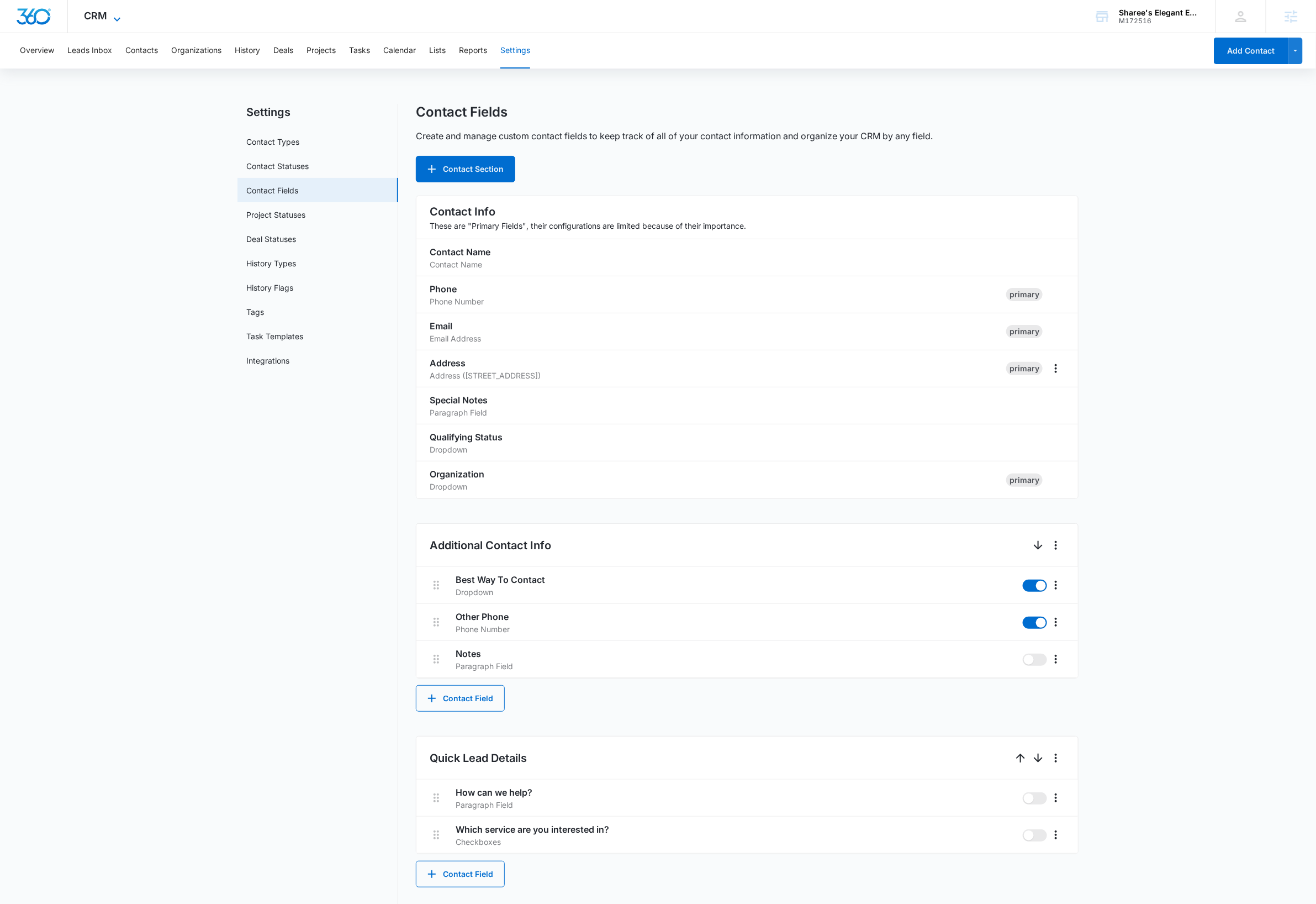
click at [113, 19] on icon at bounding box center [117, 19] width 13 height 13
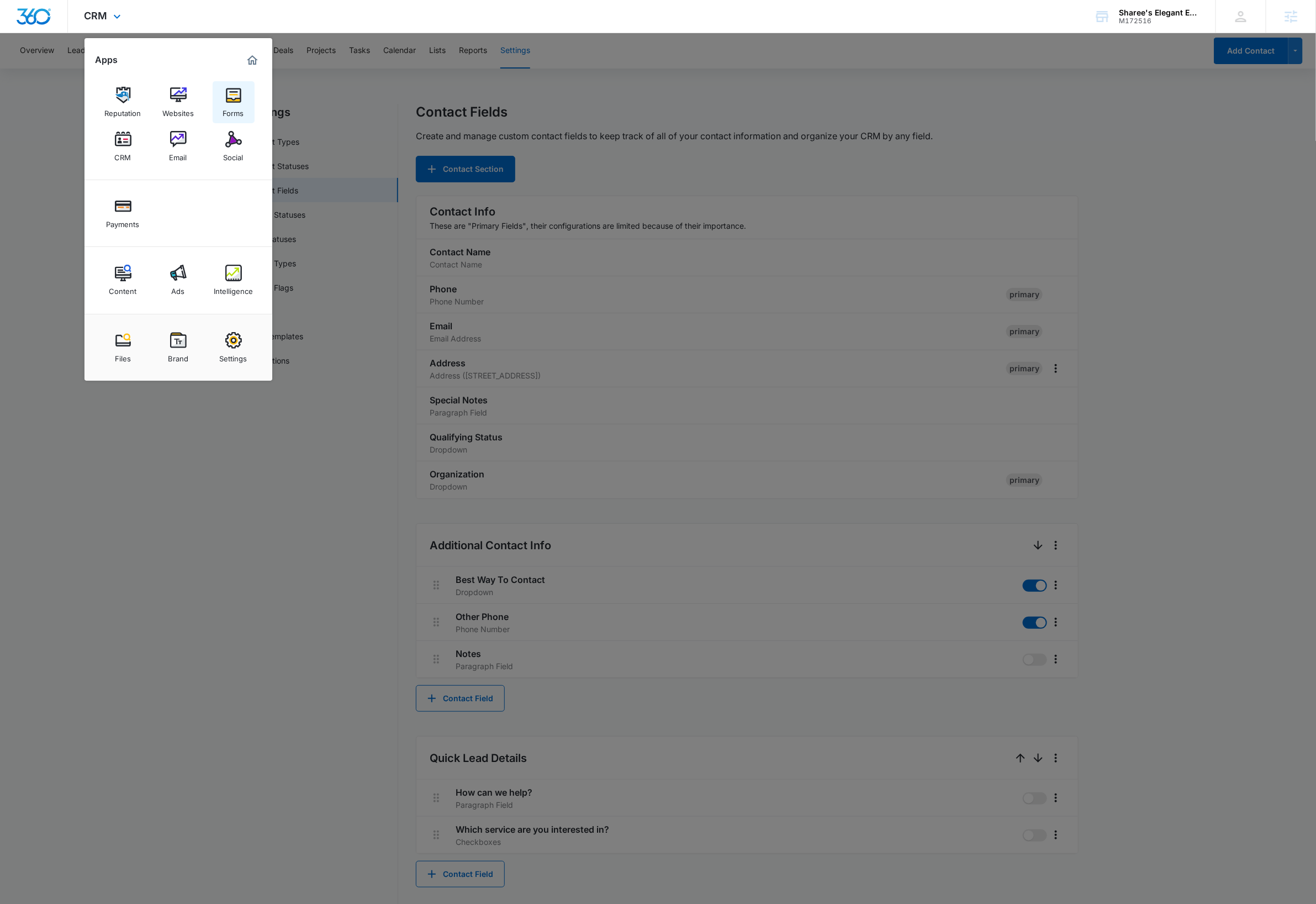
click at [236, 98] on img at bounding box center [233, 95] width 17 height 17
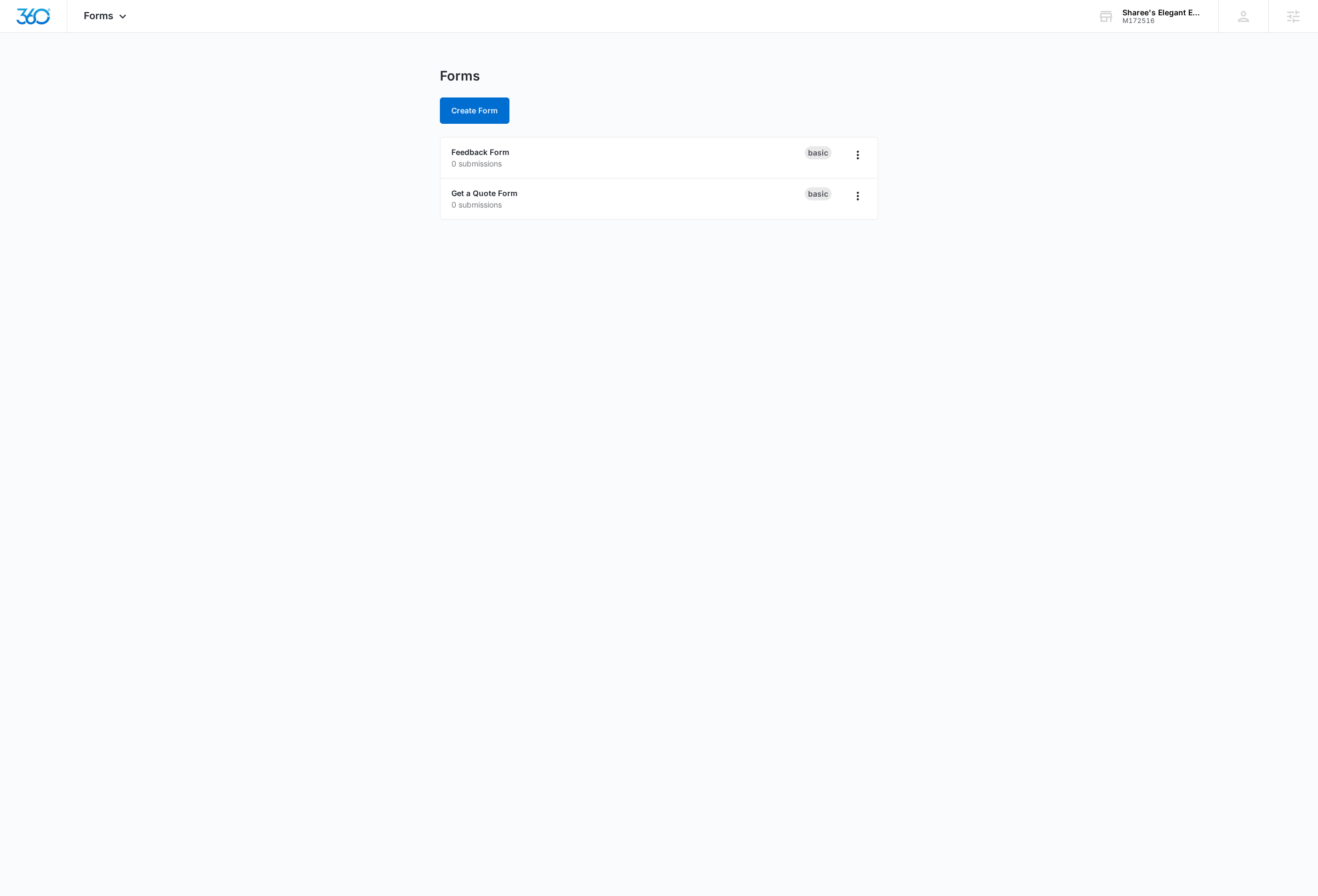
click at [1088, 258] on body "Forms Apps Reputation Websites Forms CRM Email Social Payments Content Ads Inte…" at bounding box center [659, 448] width 1318 height 896
click at [494, 150] on link "Feedback Form" at bounding box center [480, 152] width 58 height 10
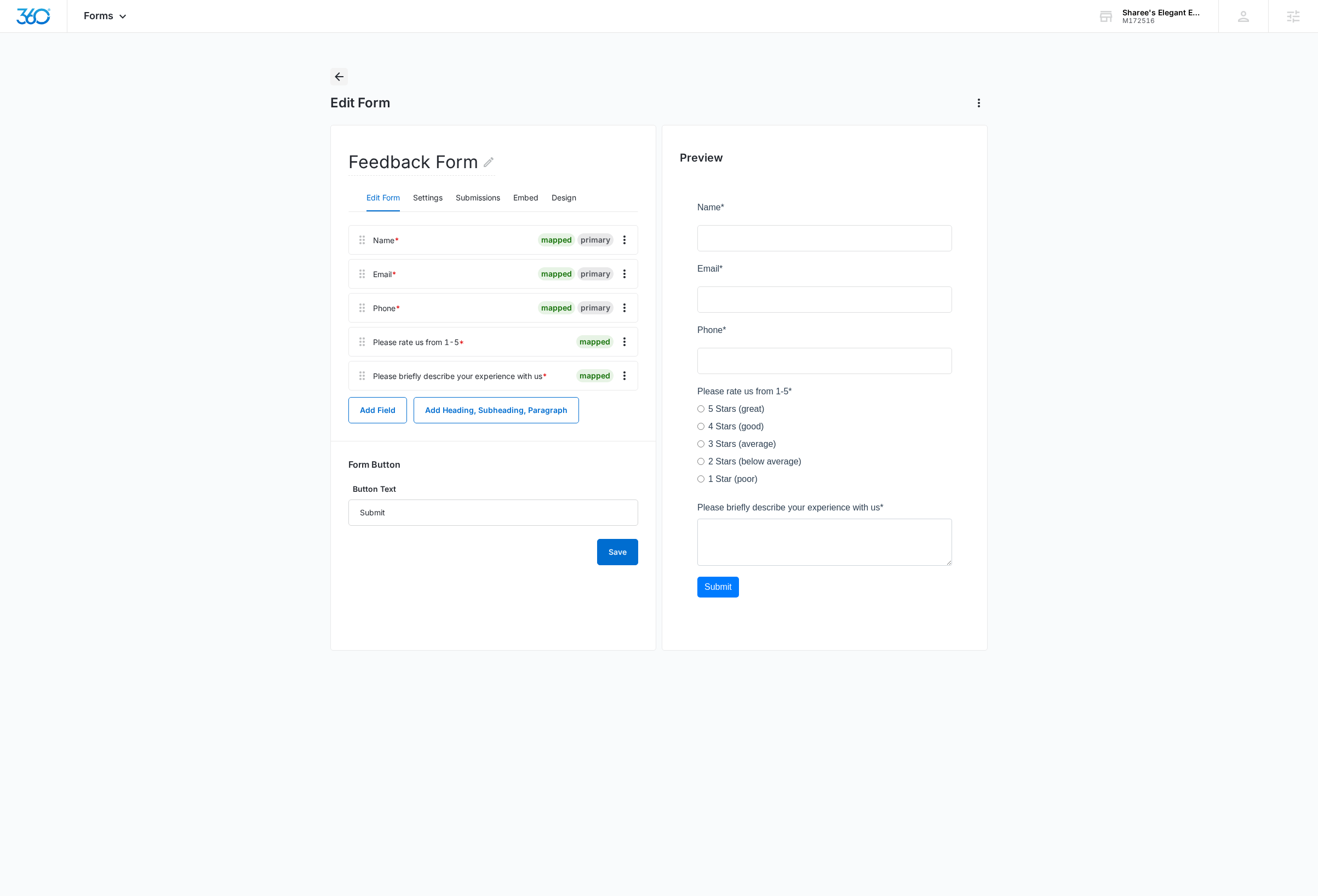
click at [342, 74] on icon "Back" at bounding box center [339, 76] width 13 height 13
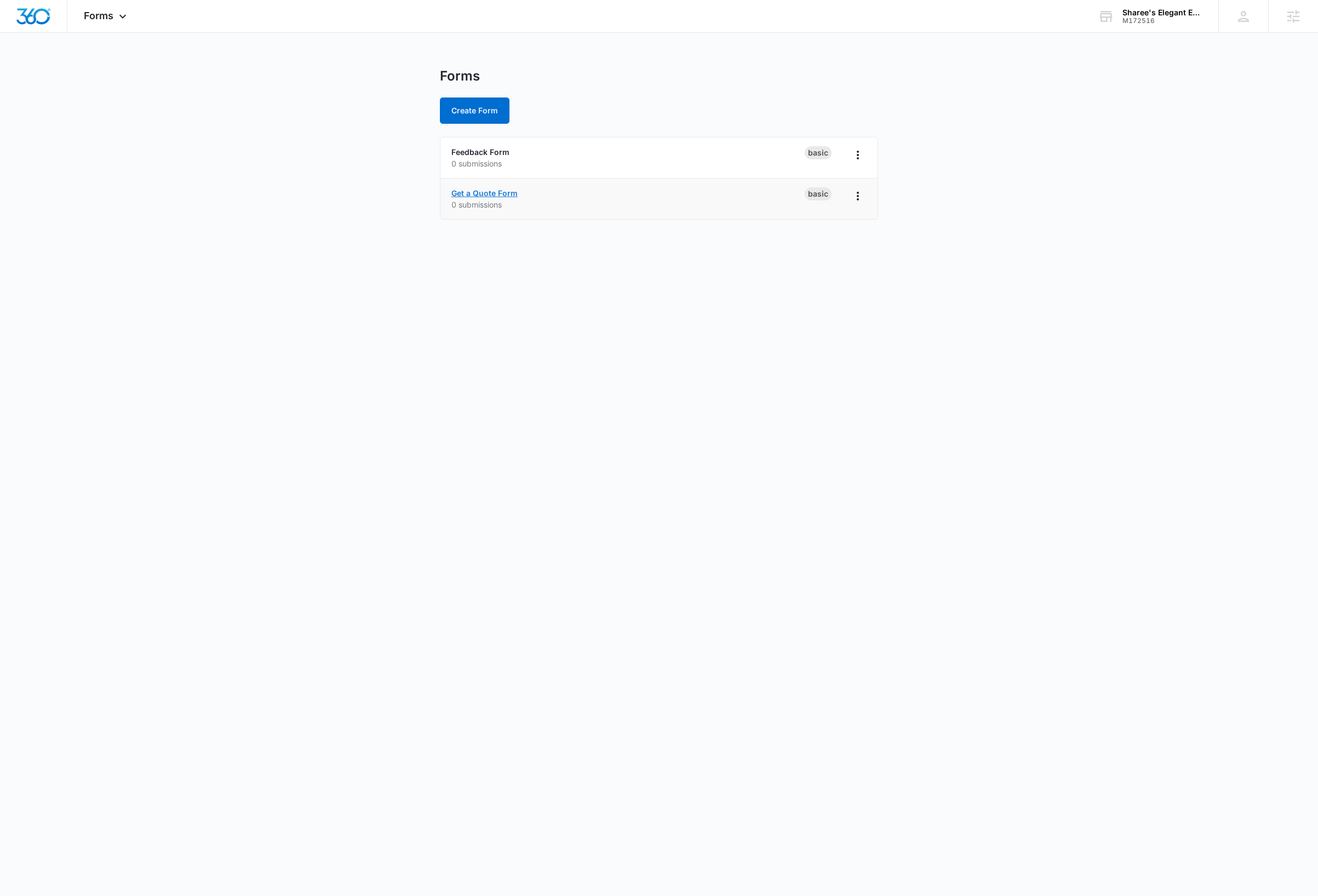
click at [482, 194] on link "Get a Quote Form" at bounding box center [484, 193] width 66 height 10
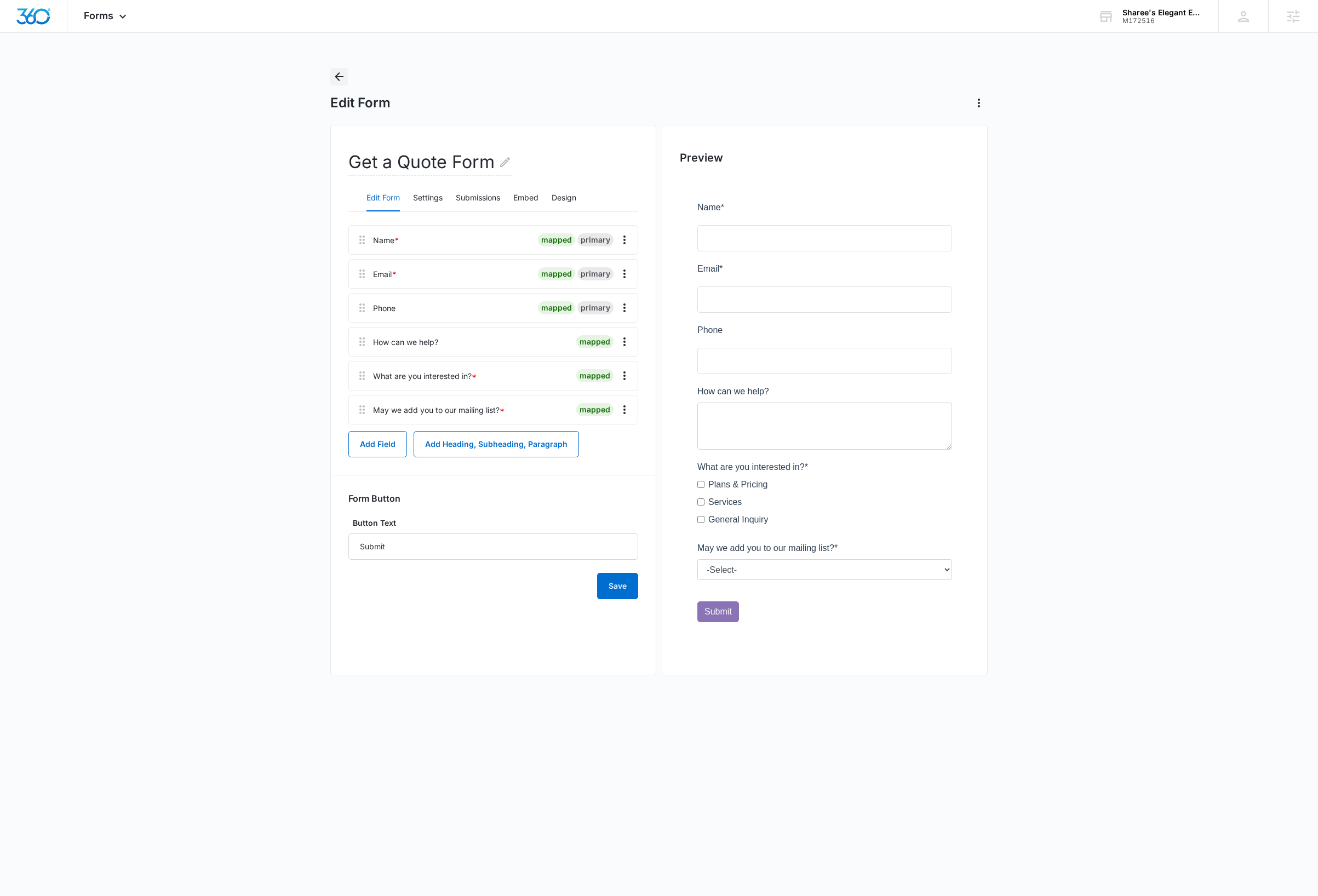
click at [340, 75] on icon "Back" at bounding box center [339, 76] width 13 height 13
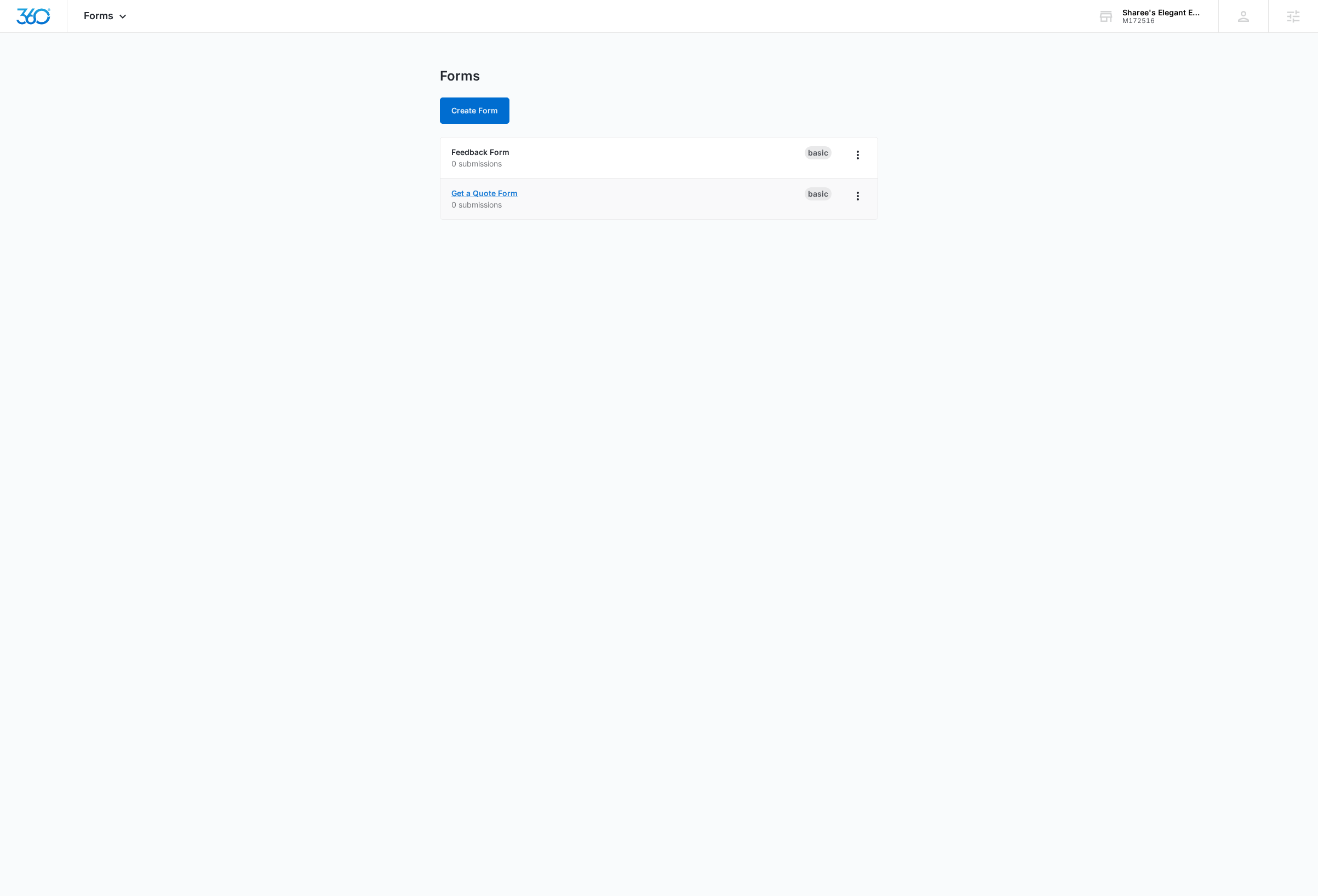
click at [510, 194] on link "Get a Quote Form" at bounding box center [484, 193] width 66 height 10
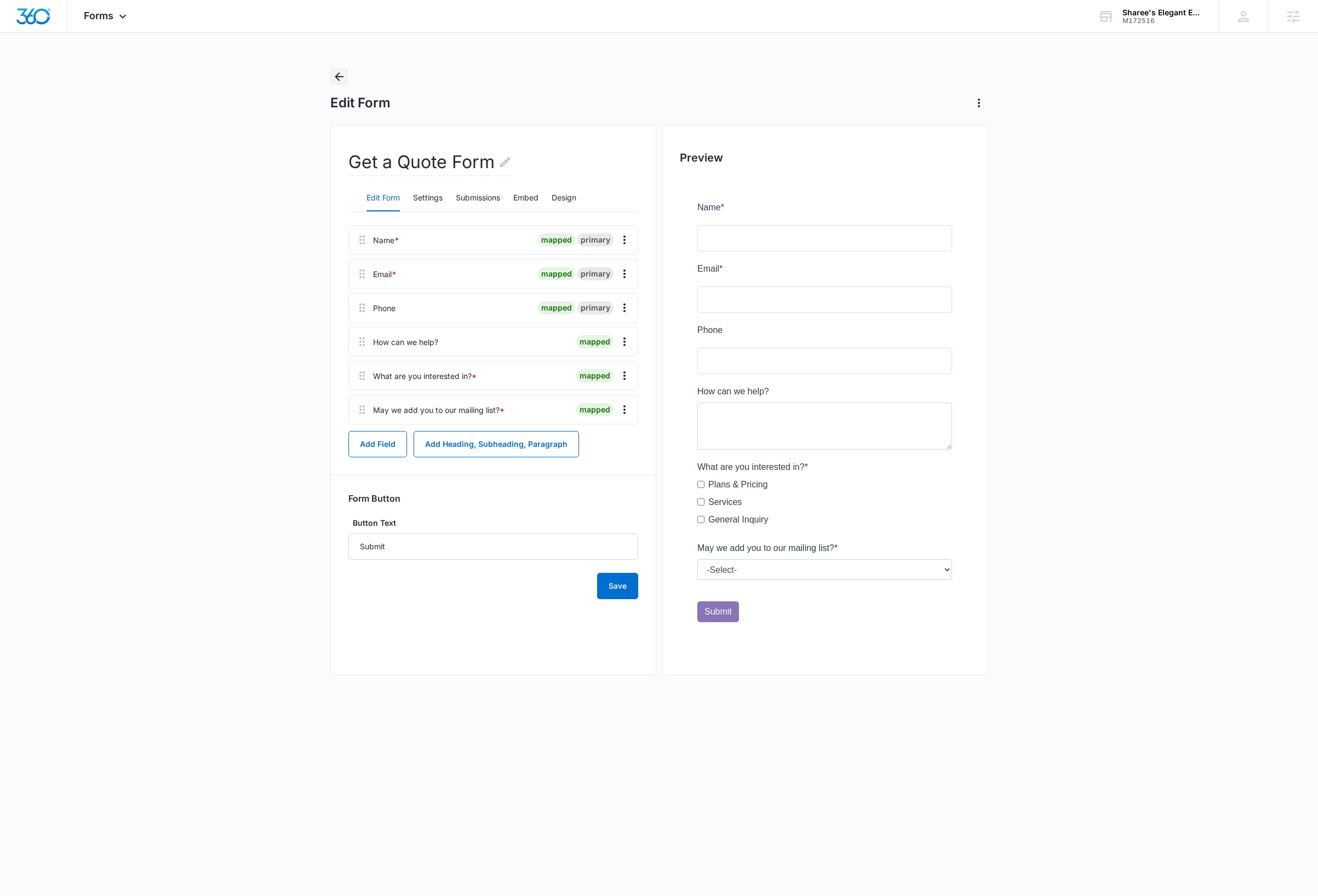
click at [338, 72] on icon "Back" at bounding box center [339, 76] width 9 height 9
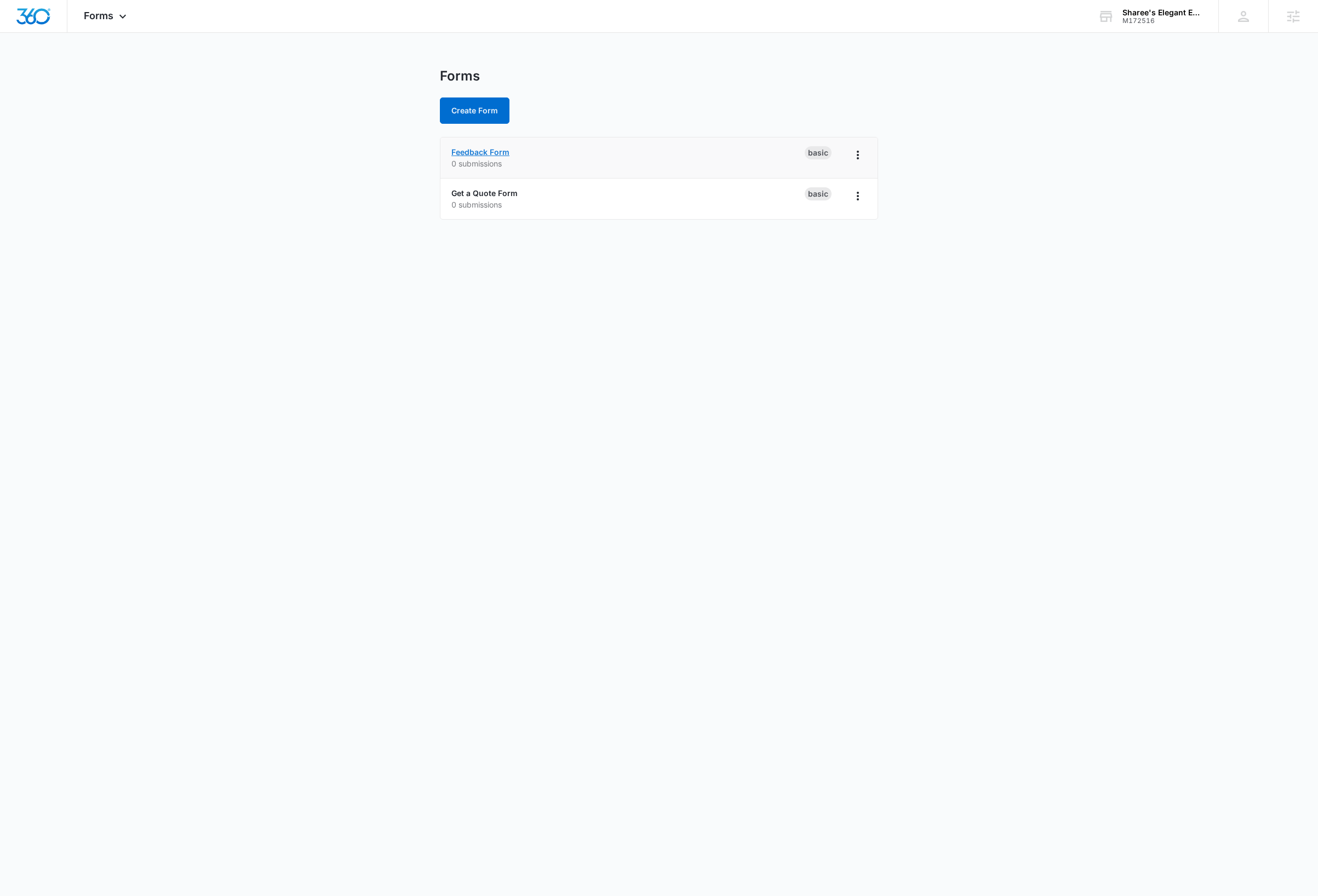
click at [492, 152] on link "Feedback Form" at bounding box center [480, 152] width 58 height 10
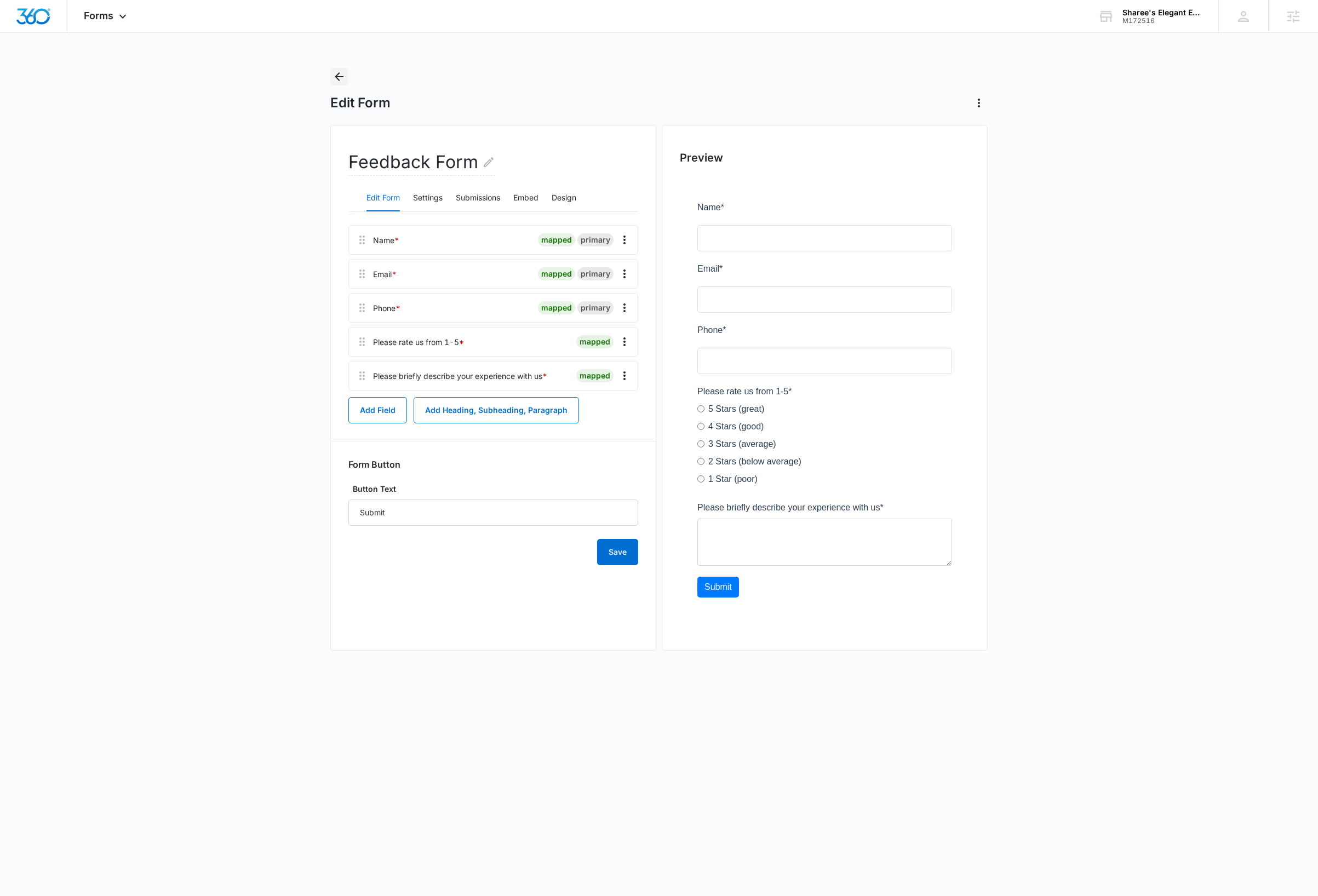
click at [338, 74] on icon "Back" at bounding box center [339, 76] width 9 height 9
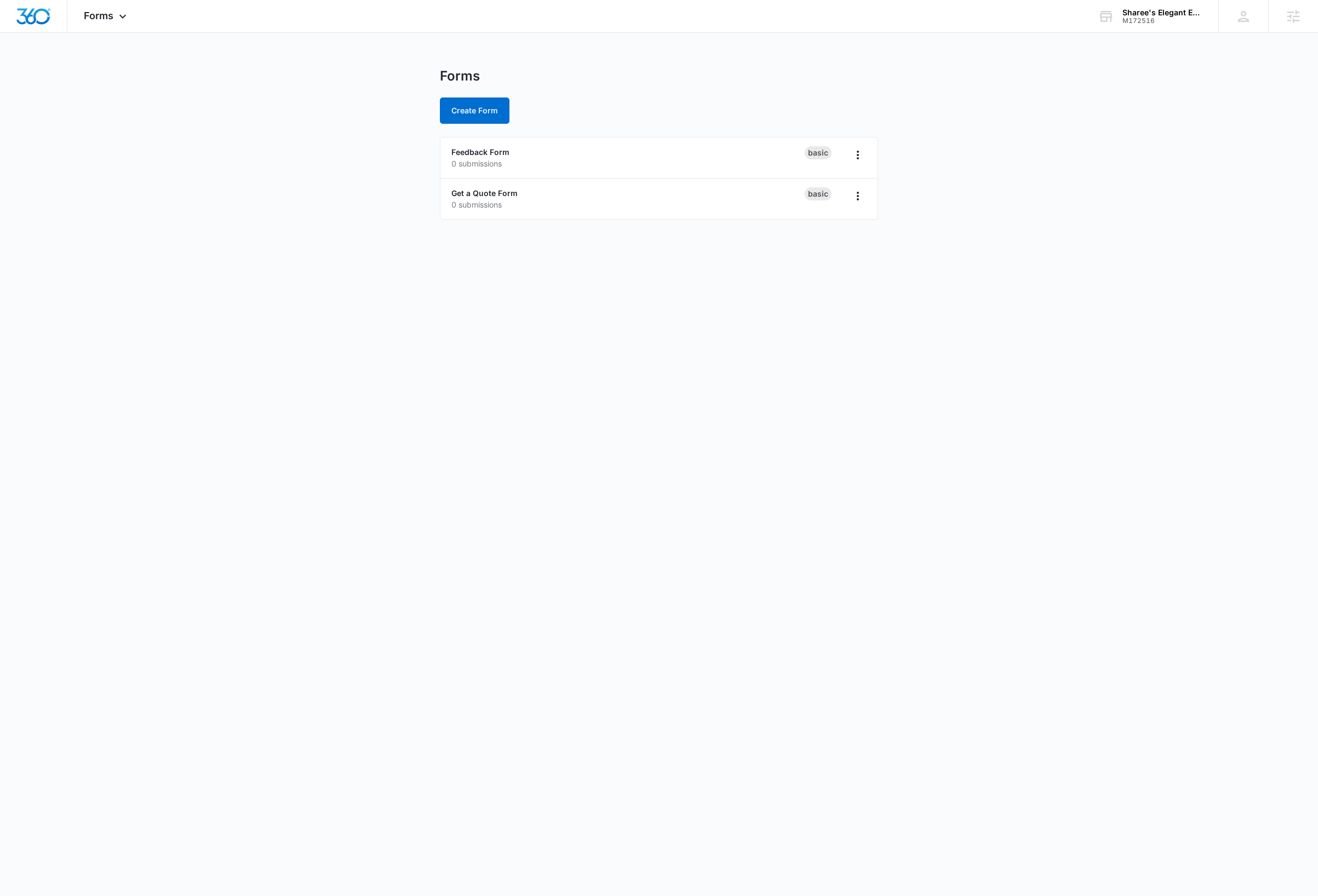
click at [191, 165] on main "Forms Create Form Feedback Form 0 submissions Basic Get a Quote Form 0 submissi…" at bounding box center [659, 150] width 1318 height 165
click at [120, 8] on div "Forms Apps Reputation Websites Forms CRM Email Social Payments Content Ads Inte…" at bounding box center [107, 16] width 79 height 32
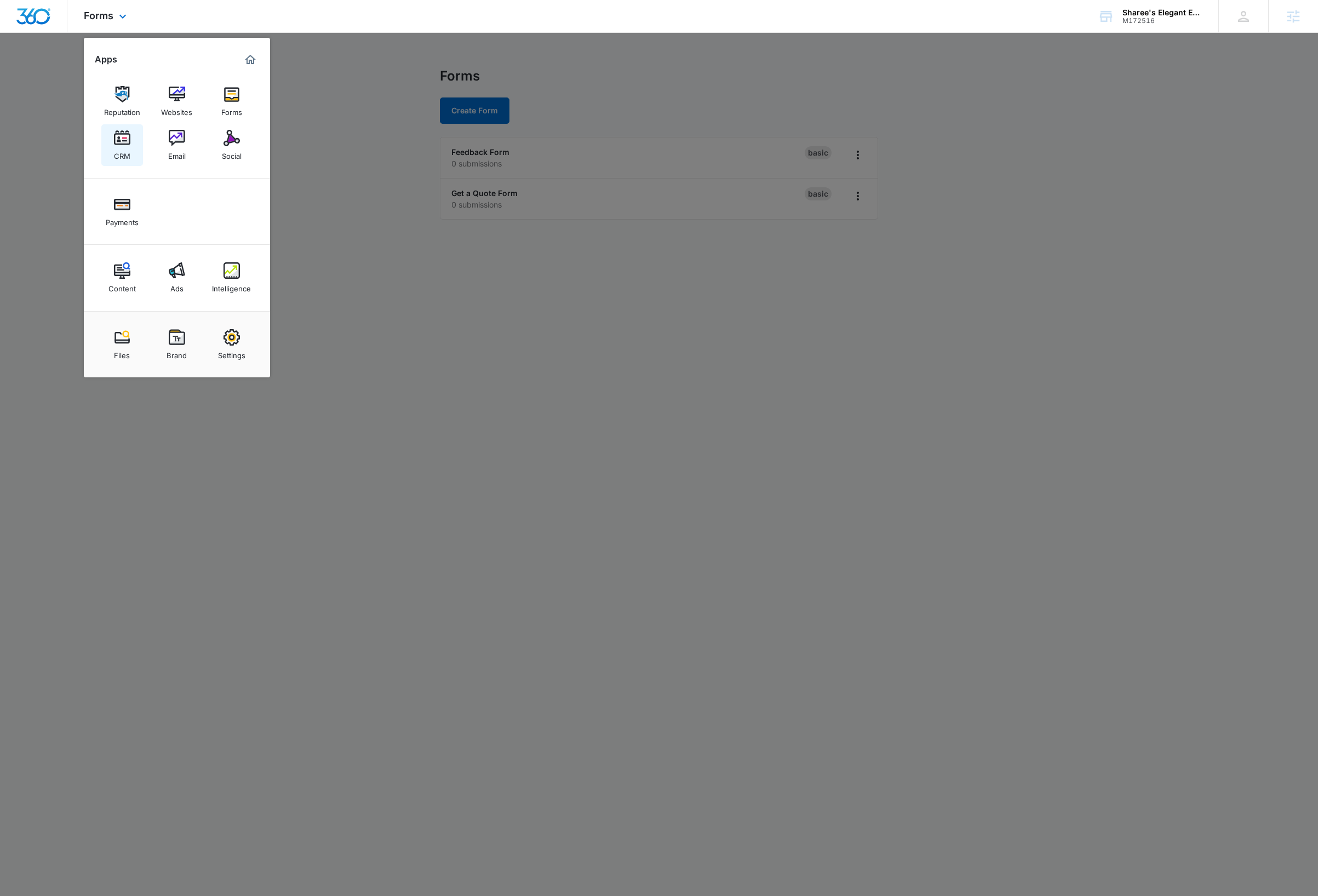
click at [116, 140] on img at bounding box center [122, 138] width 17 height 17
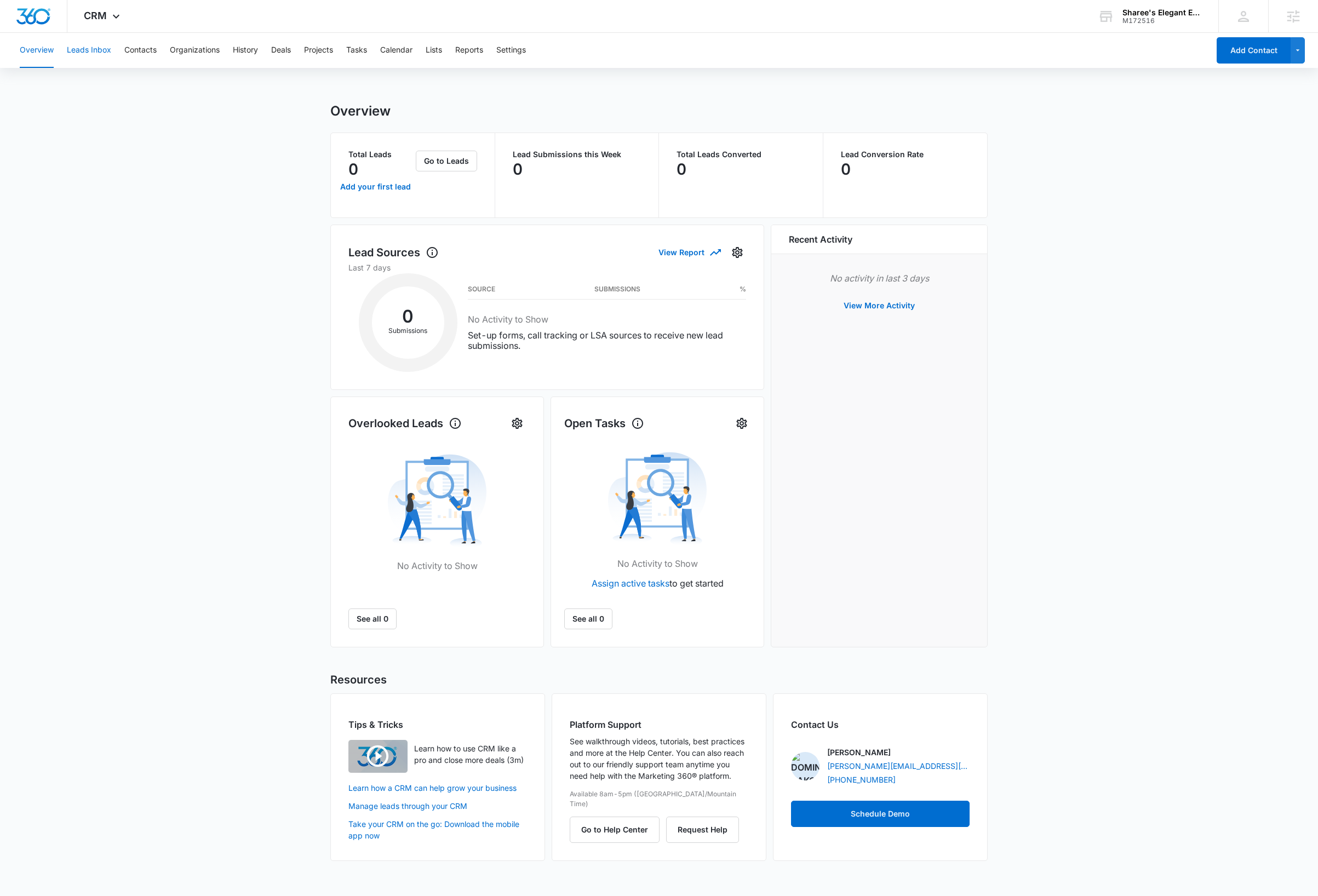
click at [98, 51] on button "Leads Inbox" at bounding box center [89, 50] width 44 height 35
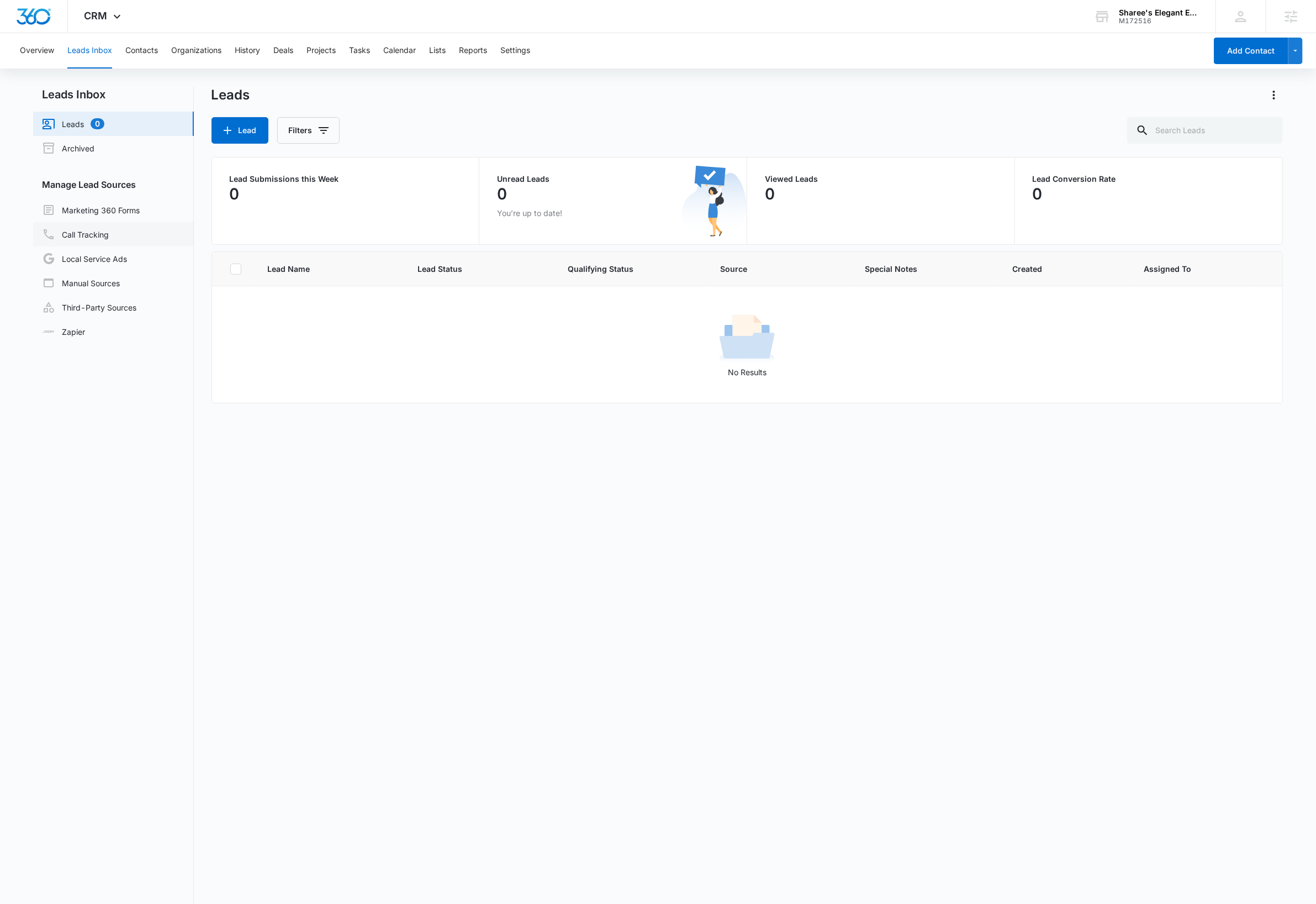
click at [104, 233] on link "Call Tracking" at bounding box center [75, 234] width 67 height 13
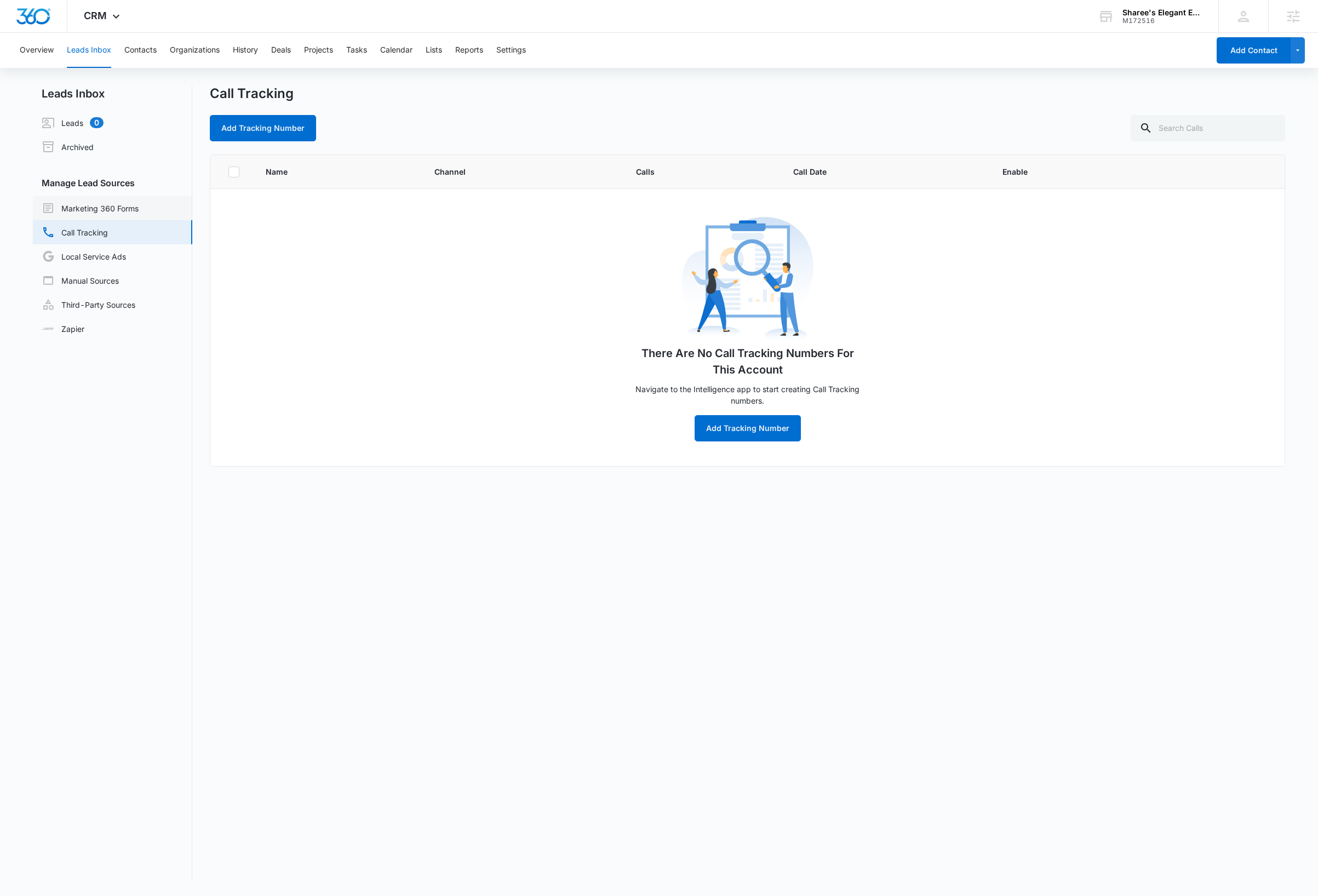
click at [138, 209] on link "Marketing 360 Forms" at bounding box center [90, 208] width 97 height 13
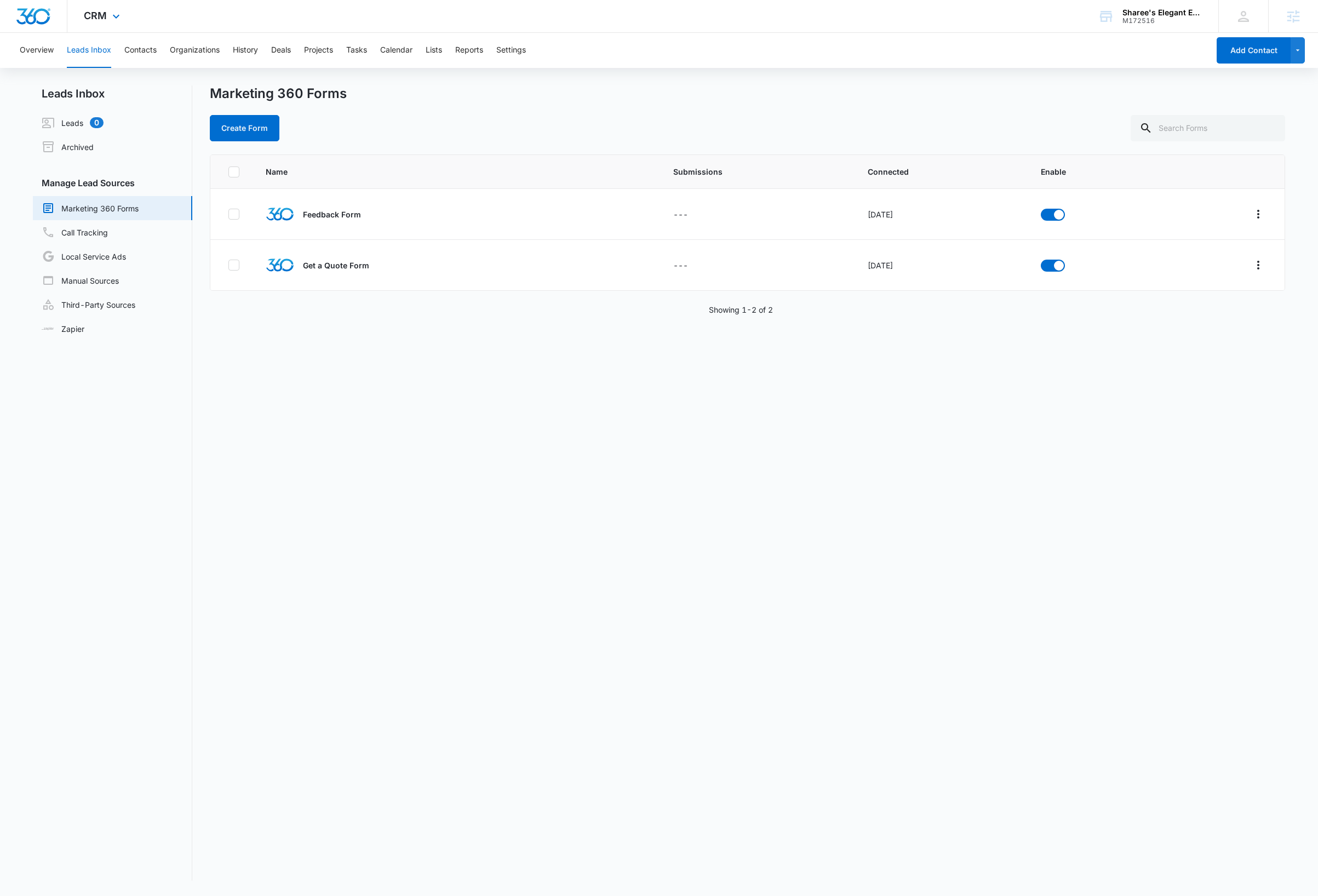
click at [41, 17] on img "Dashboard" at bounding box center [33, 17] width 35 height 17
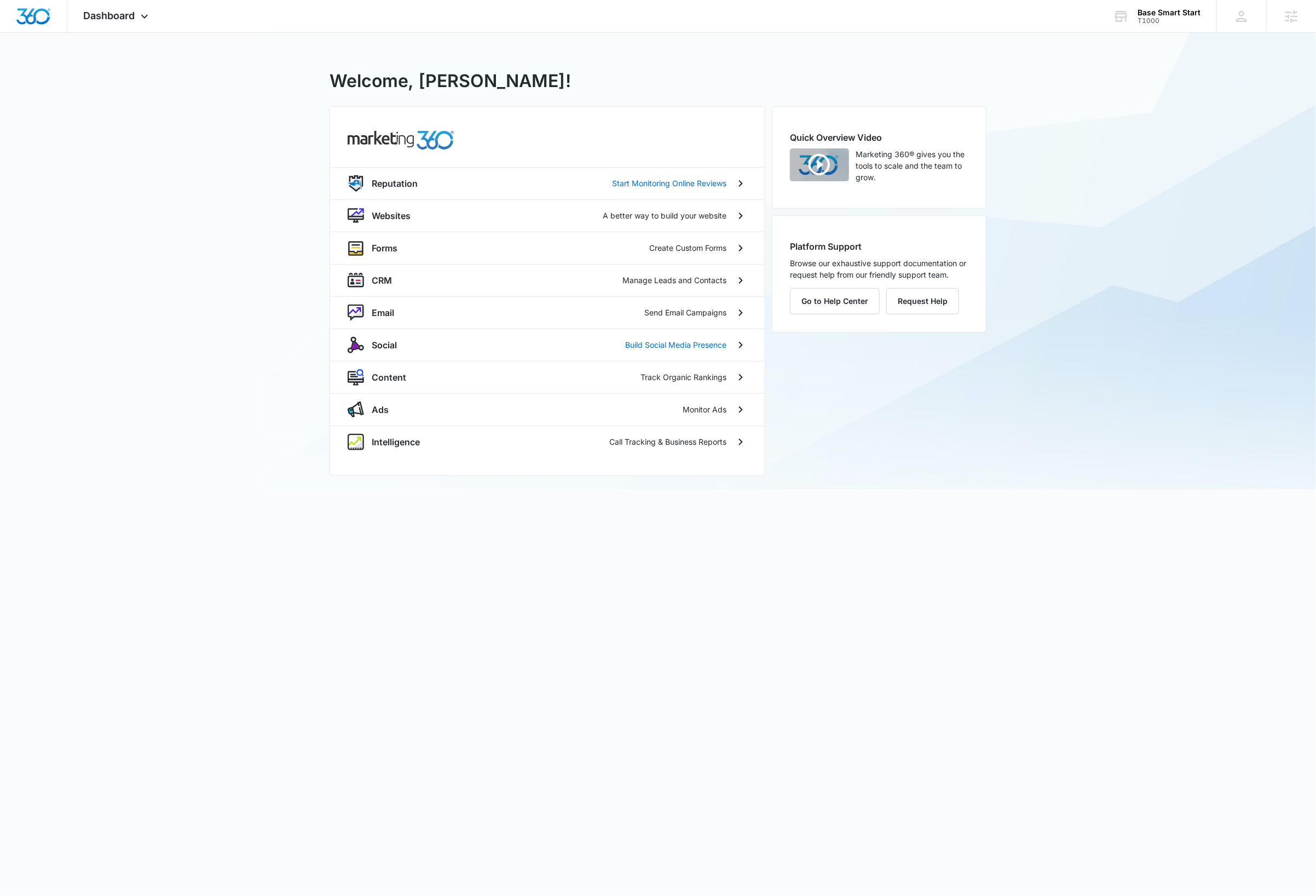
click at [1156, 410] on div "T1000 - Base Smart Start Welcome, [PERSON_NAME]! Reputation Start Monitoring On…" at bounding box center [658, 261] width 1316 height 456
click at [134, 118] on div "T1000 - Base Smart Start Welcome, [PERSON_NAME]! Reputation Start Monitoring On…" at bounding box center [658, 261] width 1316 height 456
click at [1173, 17] on div "T1000" at bounding box center [1169, 21] width 63 height 8
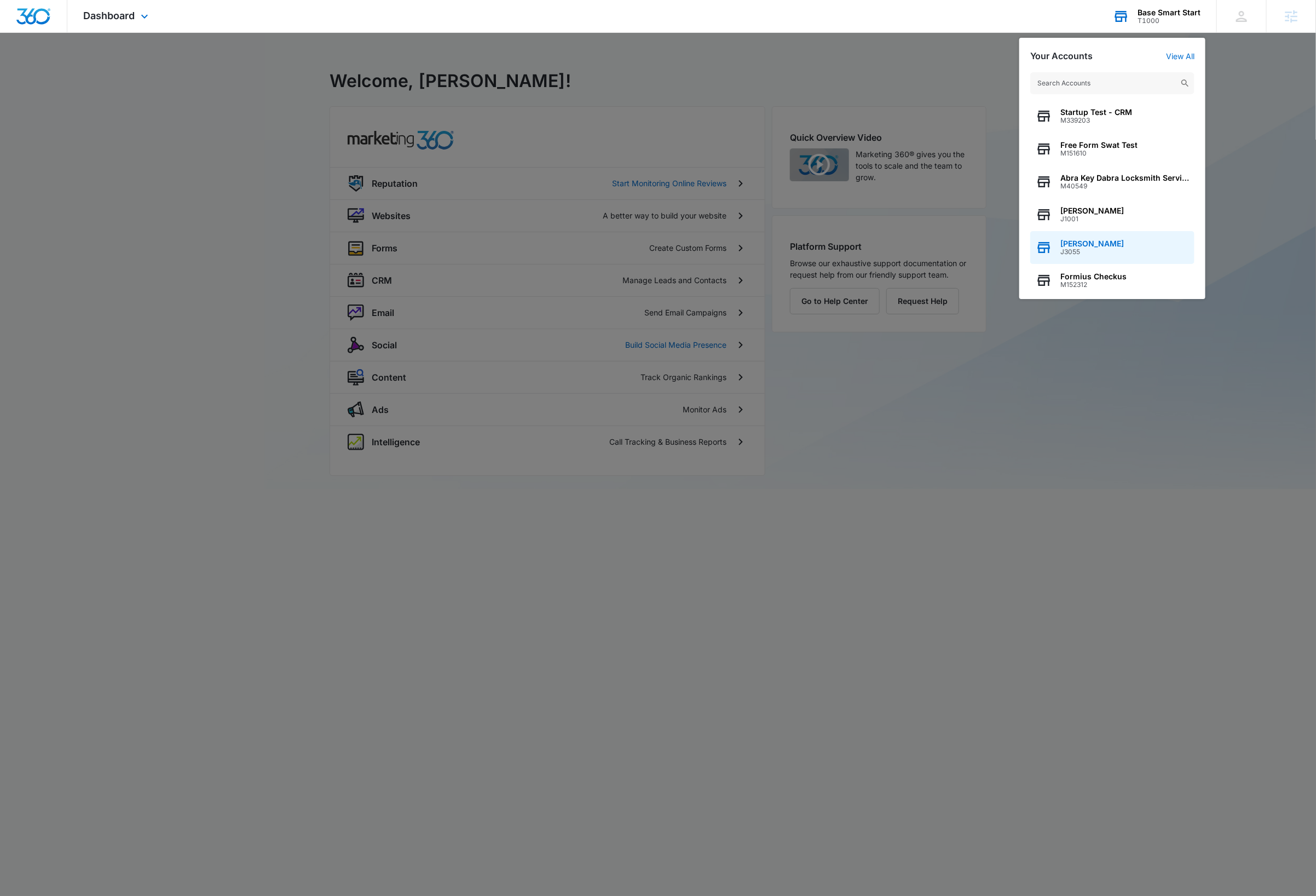
drag, startPoint x: 1086, startPoint y: 245, endPoint x: 1091, endPoint y: 249, distance: 6.4
click at [1087, 245] on span "[PERSON_NAME]" at bounding box center [1092, 243] width 63 height 9
